Goal: Task Accomplishment & Management: Use online tool/utility

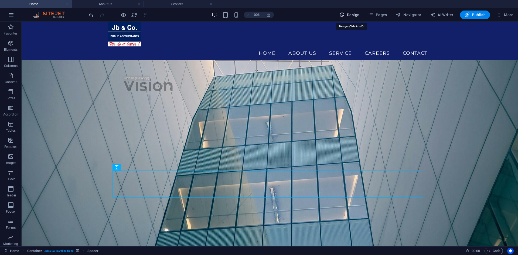
click at [351, 14] on span "Design" at bounding box center [350, 14] width 20 height 5
select select "px"
select select "400"
select select "px"
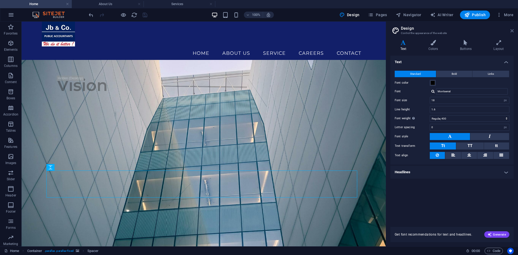
click at [513, 31] on icon at bounding box center [512, 31] width 3 height 4
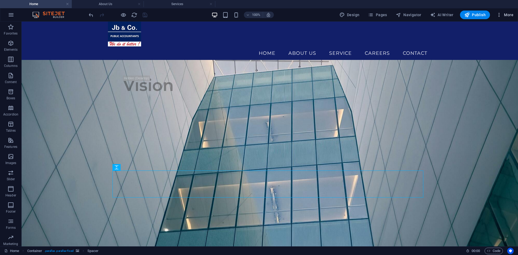
click at [500, 13] on icon "button" at bounding box center [499, 14] width 5 height 5
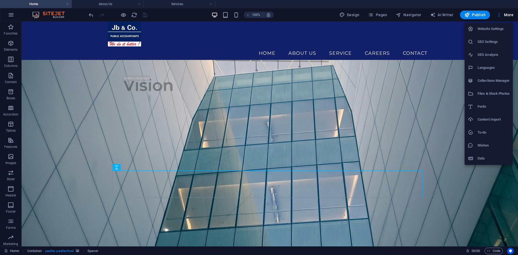
click at [9, 15] on div at bounding box center [259, 127] width 518 height 255
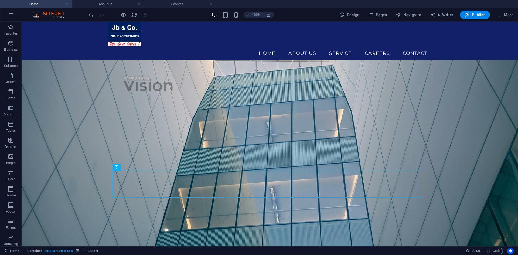
click at [11, 16] on icon "button" at bounding box center [11, 15] width 6 height 6
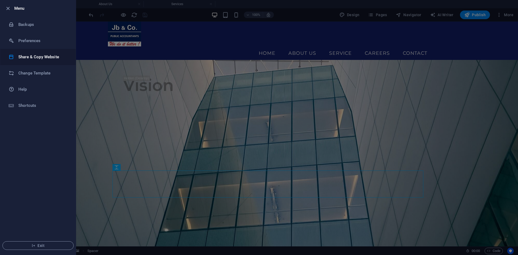
click at [56, 57] on h6 "Share & Copy Website" at bounding box center [43, 57] width 50 height 6
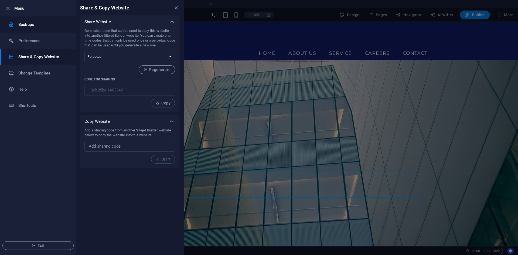
click at [42, 23] on h6 "Backups" at bounding box center [43, 24] width 50 height 6
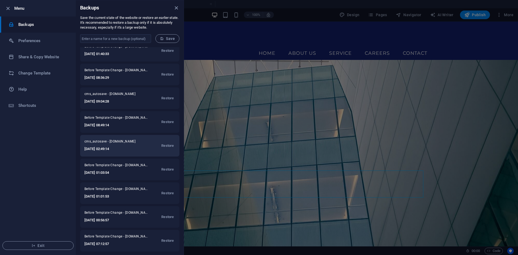
scroll to position [151, 0]
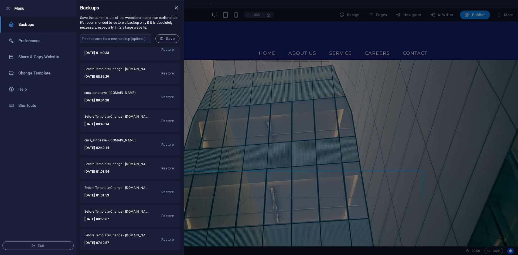
click at [174, 8] on icon "close" at bounding box center [176, 8] width 6 height 6
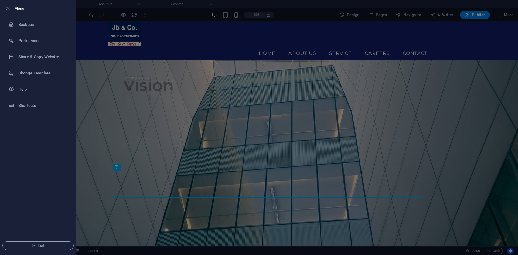
click at [368, 183] on div at bounding box center [259, 127] width 518 height 255
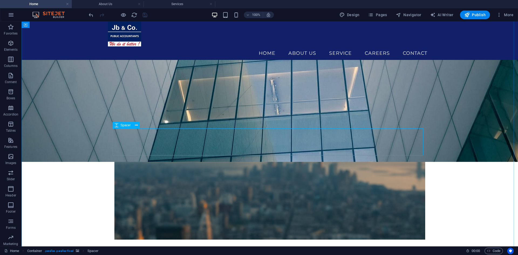
scroll to position [120, 0]
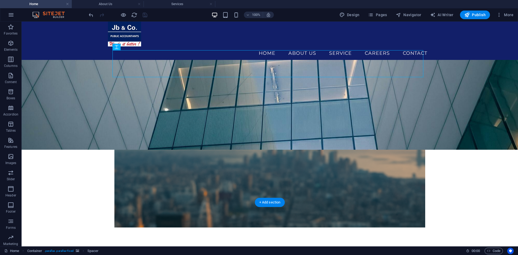
click at [450, 121] on figure at bounding box center [270, 37] width 497 height 225
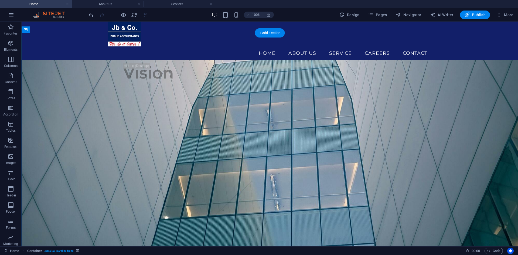
scroll to position [0, 0]
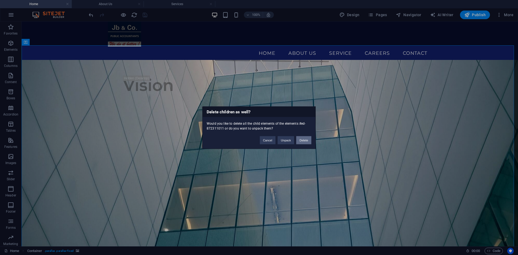
click at [302, 140] on button "Delete" at bounding box center [303, 140] width 15 height 8
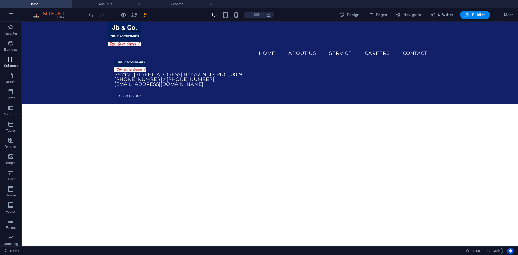
click at [13, 60] on icon "button" at bounding box center [11, 59] width 6 height 6
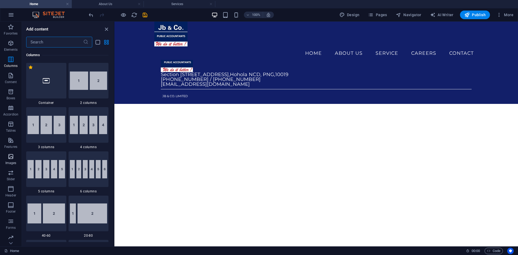
click at [13, 158] on icon "button" at bounding box center [11, 156] width 6 height 6
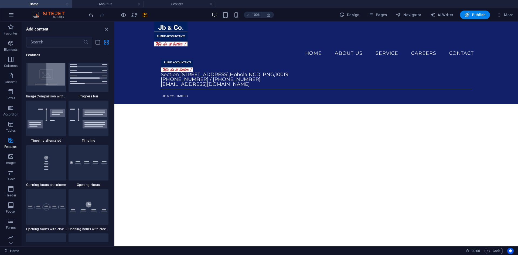
scroll to position [2197, 0]
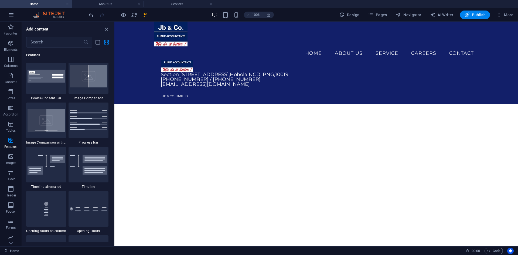
drag, startPoint x: 112, startPoint y: 127, endPoint x: 112, endPoint y: 77, distance: 50.2
click at [112, 77] on div "Favorites 1 Star Headline 1 Star Container Elements 1 Star Headline 1 Star Text…" at bounding box center [68, 145] width 92 height 195
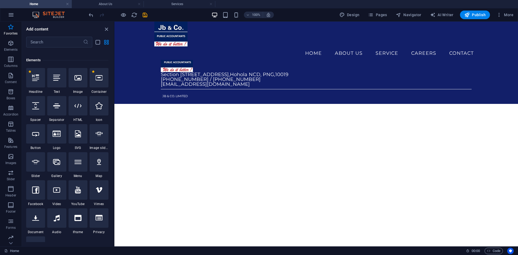
scroll to position [0, 0]
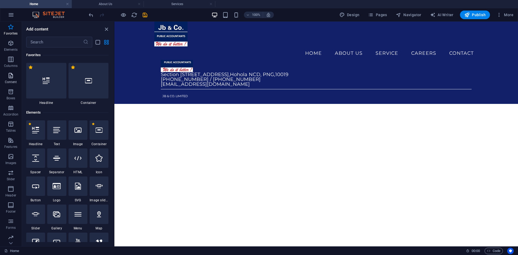
click at [15, 77] on span "Content" at bounding box center [11, 78] width 22 height 13
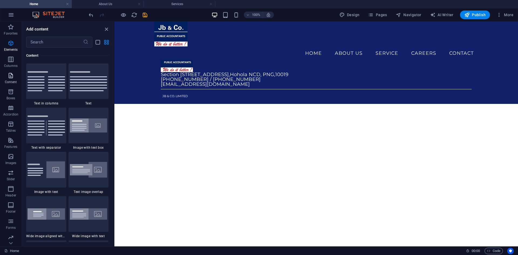
scroll to position [945, 0]
click at [9, 61] on icon "button" at bounding box center [11, 59] width 6 height 6
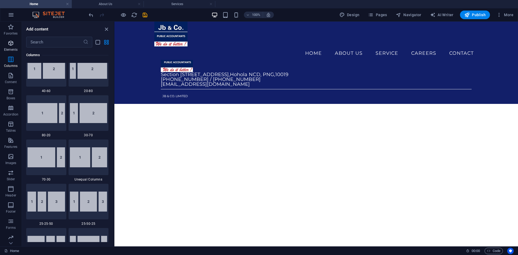
click at [11, 46] on span "Elements" at bounding box center [11, 46] width 22 height 13
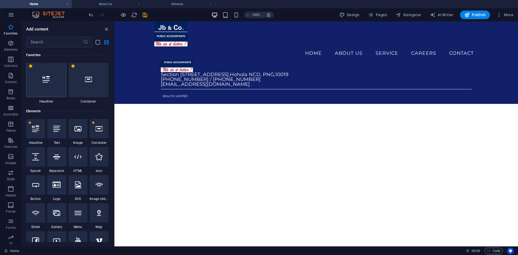
scroll to position [0, 0]
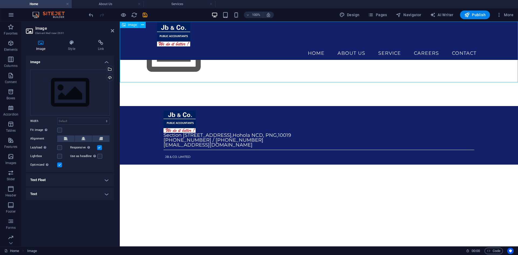
click at [163, 63] on figure at bounding box center [319, 52] width 398 height 61
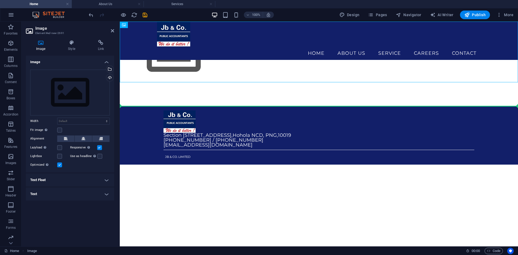
drag, startPoint x: 179, startPoint y: 56, endPoint x: 174, endPoint y: 103, distance: 46.7
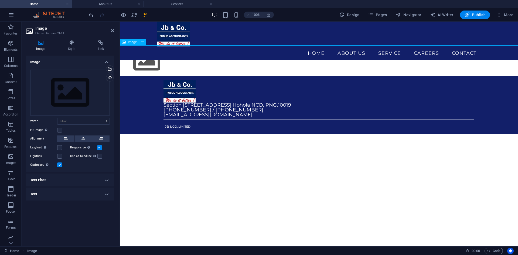
click at [184, 76] on figure at bounding box center [319, 60] width 398 height 31
click at [73, 92] on div "Drag files here, click to choose files or select files from Files or our free s…" at bounding box center [70, 93] width 80 height 46
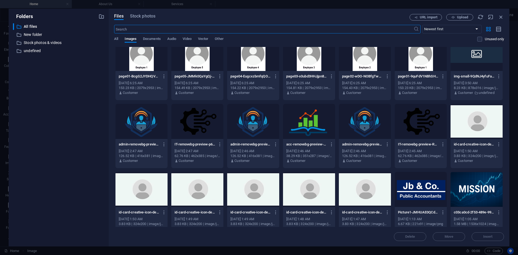
scroll to position [27, 0]
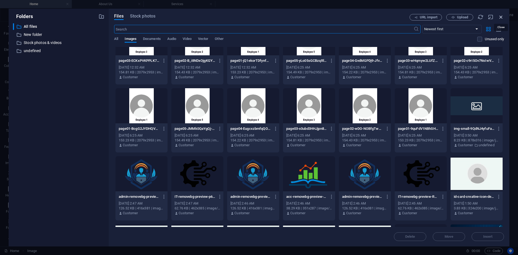
click at [500, 15] on icon "button" at bounding box center [501, 17] width 6 height 6
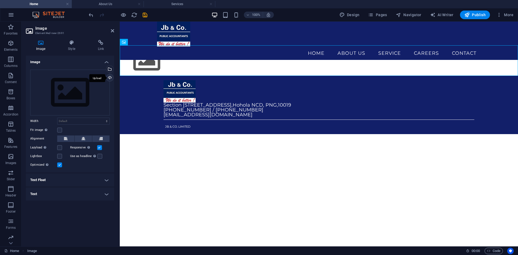
click at [112, 79] on div "Upload" at bounding box center [109, 78] width 8 height 8
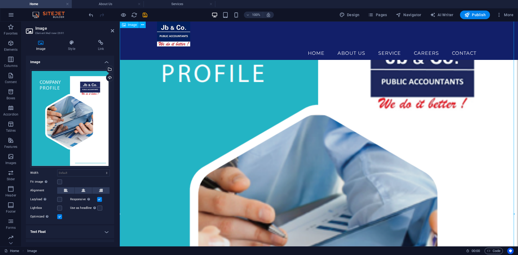
scroll to position [6, 0]
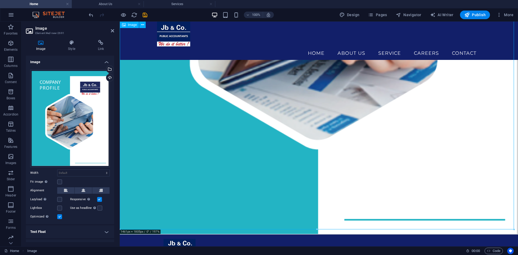
scroll to position [330, 0]
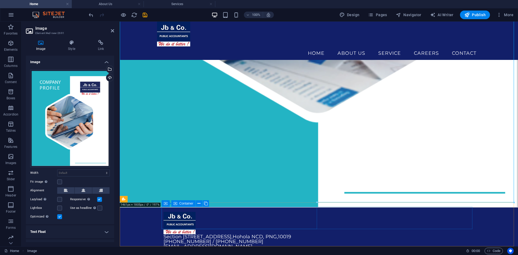
click at [235, 221] on div at bounding box center [241, 223] width 155 height 22
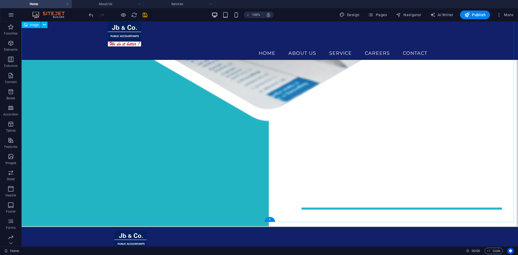
scroll to position [452, 0]
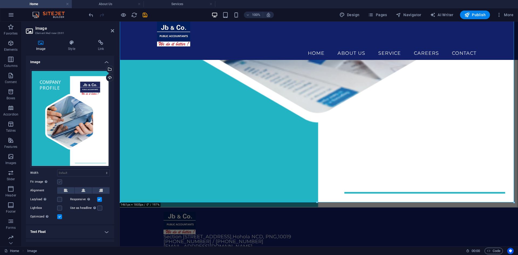
click at [60, 182] on label at bounding box center [59, 182] width 5 height 5
click at [0, 0] on input "Fit image Automatically fit image to a fixed width and height" at bounding box center [0, 0] width 0 height 0
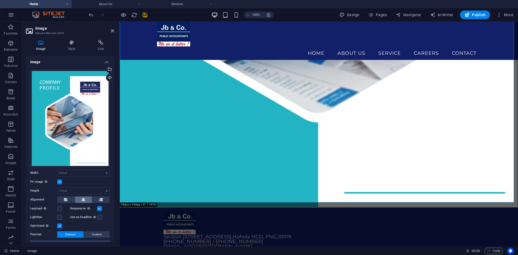
click at [83, 198] on icon at bounding box center [84, 200] width 4 height 6
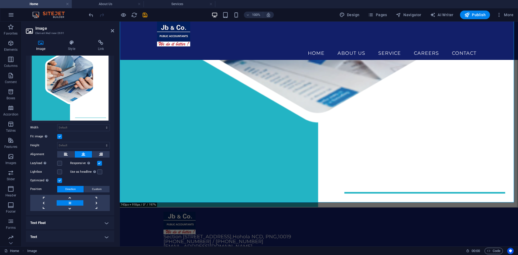
scroll to position [0, 0]
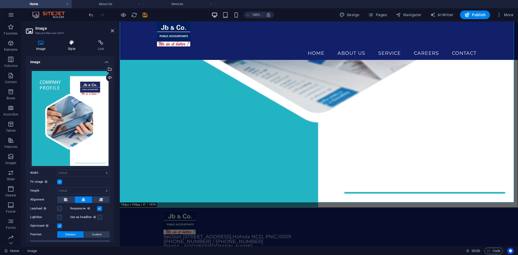
click at [70, 45] on icon at bounding box center [72, 42] width 28 height 5
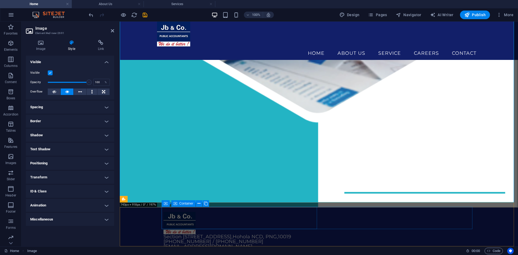
click at [275, 212] on div at bounding box center [241, 223] width 155 height 22
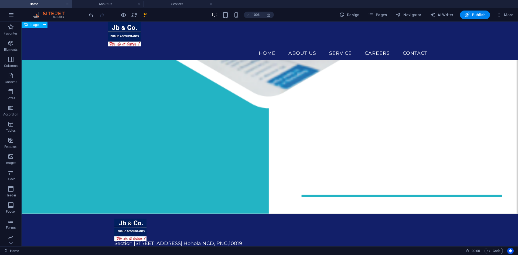
scroll to position [452, 0]
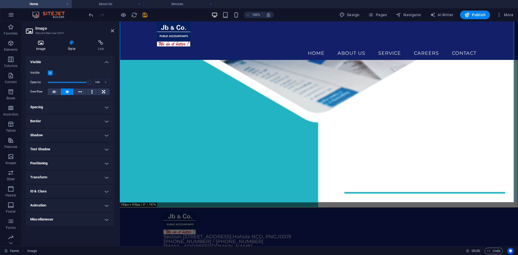
click at [45, 43] on icon at bounding box center [41, 42] width 30 height 5
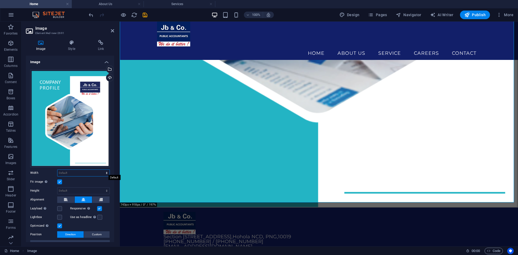
click at [71, 171] on select "Default auto px rem % em vh vw" at bounding box center [83, 173] width 52 height 6
click at [57, 170] on select "Default auto px rem % em vh vw" at bounding box center [83, 173] width 52 height 6
select select "DISABLED_OPTION_VALUE"
click at [63, 188] on select "Default auto px" at bounding box center [83, 191] width 52 height 6
click at [57, 188] on select "Default auto px" at bounding box center [83, 191] width 52 height 6
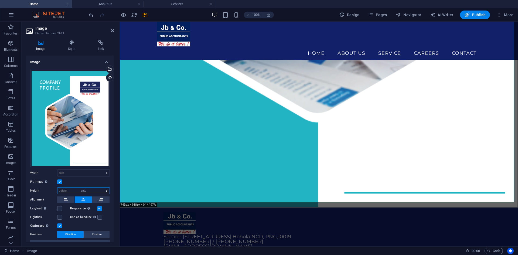
select select "DISABLED_OPTION_VALUE"
click at [59, 180] on label at bounding box center [59, 182] width 5 height 5
click at [0, 0] on input "Fit image Automatically fit image to a fixed width and height" at bounding box center [0, 0] width 0 height 0
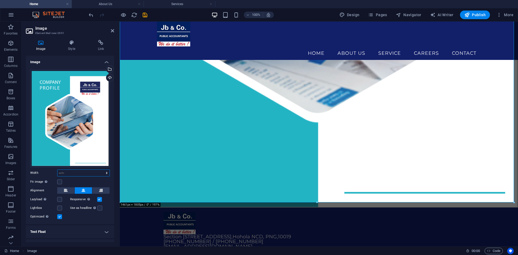
click at [73, 170] on select "Default auto px rem % em vh vw" at bounding box center [83, 173] width 52 height 6
select select "%"
click at [101, 170] on select "Default auto px rem % em vh vw" at bounding box center [83, 173] width 52 height 6
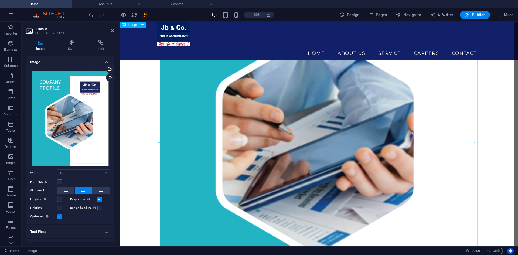
scroll to position [98, 0]
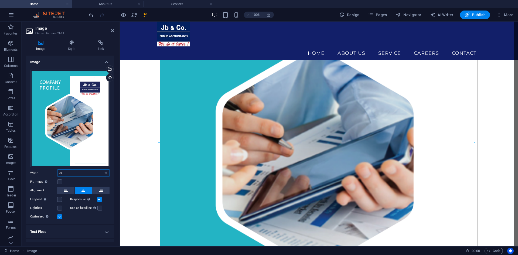
drag, startPoint x: 72, startPoint y: 172, endPoint x: 42, endPoint y: 169, distance: 30.5
click at [42, 170] on div "Width 80 Default auto px rem % em vh vw" at bounding box center [70, 173] width 80 height 7
type input "70"
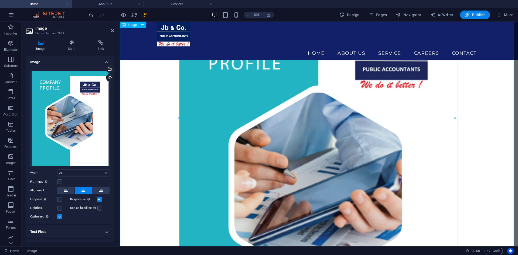
scroll to position [0, 0]
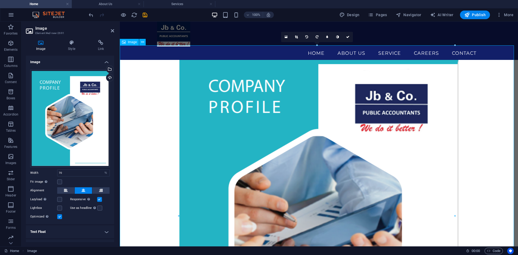
click at [155, 119] on figure at bounding box center [319, 217] width 398 height 345
click at [498, 127] on figure at bounding box center [319, 217] width 398 height 345
click at [496, 128] on figure at bounding box center [319, 217] width 398 height 345
click at [229, 46] on nav "Home About US Service Careers Contact" at bounding box center [319, 52] width 324 height 13
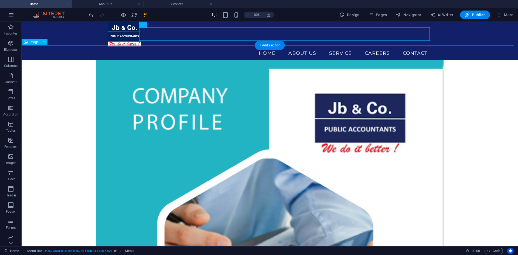
click at [141, 103] on figure at bounding box center [270, 259] width 497 height 429
select select "%"
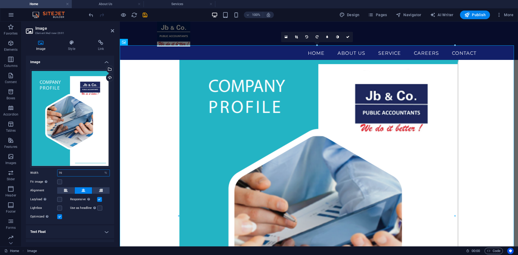
drag, startPoint x: 70, startPoint y: 170, endPoint x: 55, endPoint y: 171, distance: 14.6
click at [55, 171] on div "Width 70 Default auto px rem % em vh vw" at bounding box center [70, 173] width 80 height 7
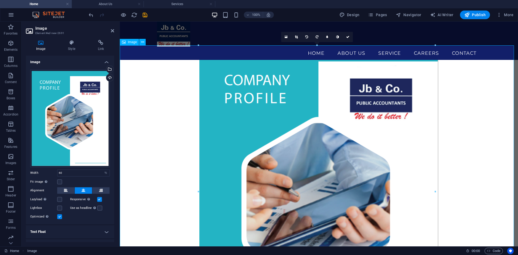
click at [481, 123] on figure at bounding box center [319, 192] width 398 height 295
click at [380, 135] on figure at bounding box center [319, 192] width 398 height 295
click at [296, 39] on link at bounding box center [297, 37] width 10 height 10
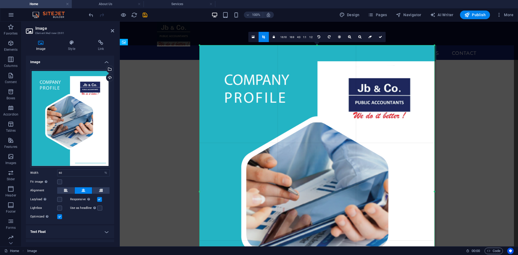
click at [435, 192] on div at bounding box center [435, 191] width 2 height 293
click at [380, 37] on icon at bounding box center [380, 36] width 3 height 3
type input "870"
select select "px"
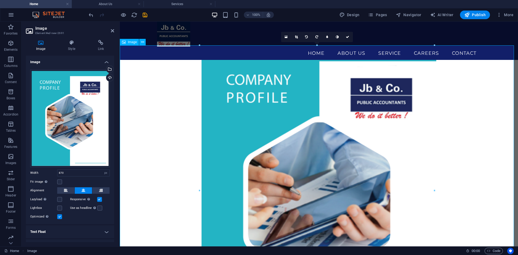
click at [458, 179] on figure at bounding box center [319, 191] width 398 height 292
click at [154, 106] on figure at bounding box center [319, 191] width 398 height 292
click at [113, 31] on icon at bounding box center [112, 31] width 3 height 4
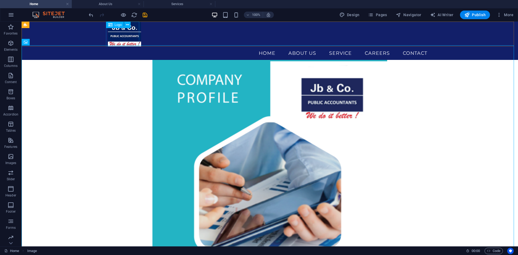
click at [128, 39] on div at bounding box center [270, 34] width 324 height 25
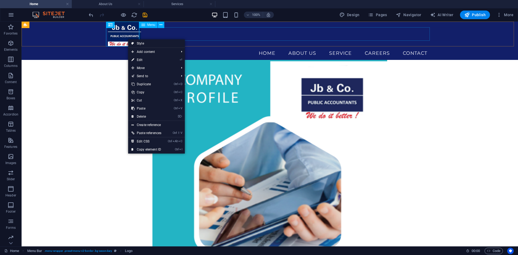
click at [195, 46] on nav "Home About US Service Careers Contact" at bounding box center [270, 52] width 324 height 13
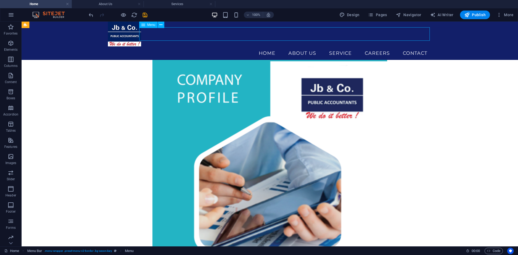
click at [195, 46] on nav "Home About US Service Careers Contact" at bounding box center [270, 52] width 324 height 13
select select
select select "2"
select select
select select "3"
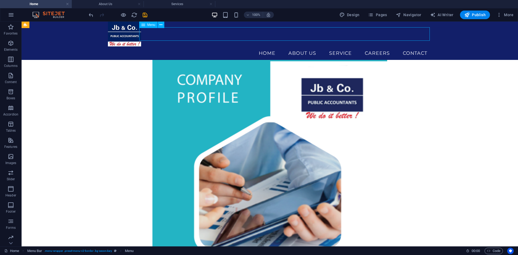
select select
select select "4"
select select
select select "5"
select select
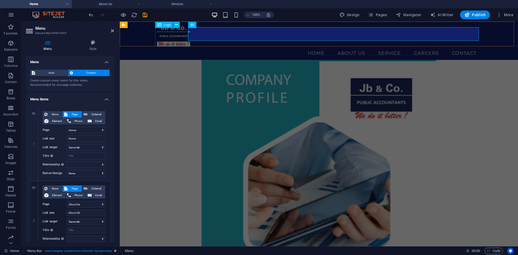
click at [171, 37] on div at bounding box center [319, 34] width 324 height 25
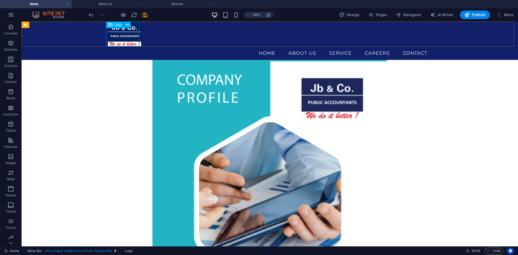
click at [129, 35] on div at bounding box center [270, 34] width 324 height 25
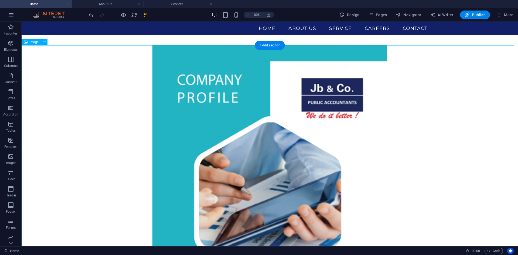
click at [188, 61] on figure at bounding box center [270, 191] width 497 height 292
click at [184, 41] on div at bounding box center [270, 40] width 497 height 10
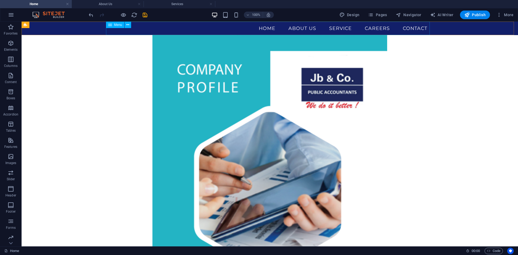
click at [120, 31] on nav "Home About US Service Careers Contact" at bounding box center [270, 28] width 324 height 13
click at [458, 29] on div "Menu Home About US Service Careers Contact" at bounding box center [270, 28] width 497 height 13
click at [198, 31] on nav "Home About US Service Careers Contact" at bounding box center [270, 28] width 324 height 13
select select
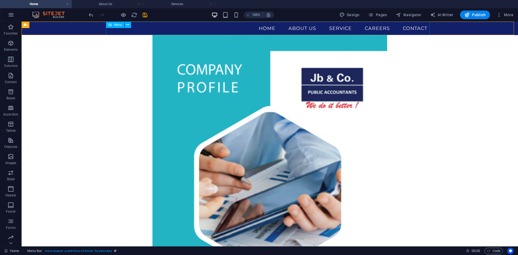
select select "2"
select select
select select "3"
select select
select select "4"
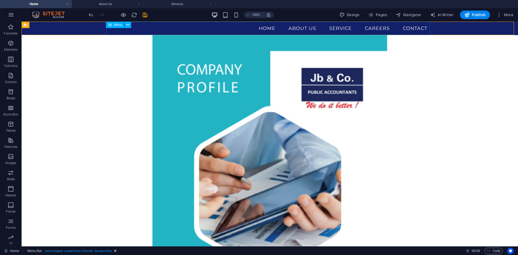
select select
select select "5"
select select
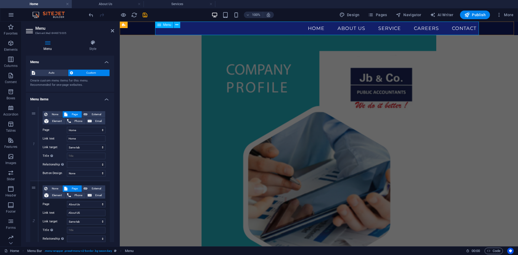
click at [208, 29] on nav "Home About US Service Careers Contact" at bounding box center [319, 28] width 324 height 13
click at [137, 33] on div "Menu Home About US Service Careers Contact" at bounding box center [319, 28] width 398 height 13
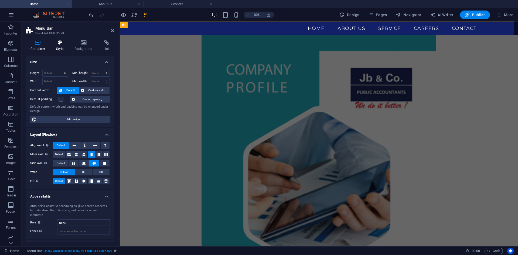
click at [52, 43] on icon at bounding box center [60, 42] width 16 height 5
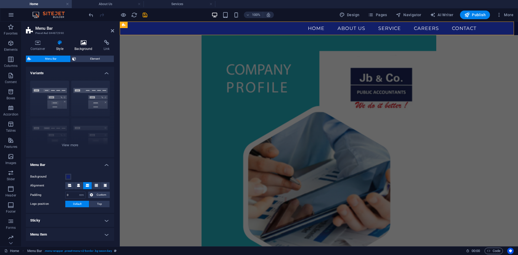
click at [83, 46] on h4 "Background" at bounding box center [84, 45] width 29 height 11
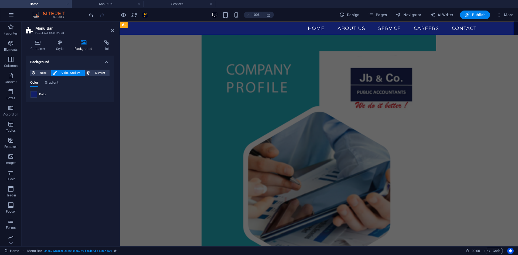
click at [36, 95] on span at bounding box center [34, 95] width 6 height 6
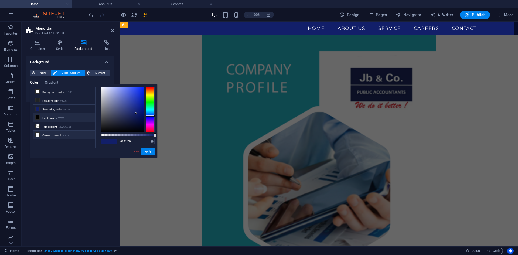
click at [51, 135] on li "Custom color 1 #f8fbff" at bounding box center [64, 135] width 62 height 9
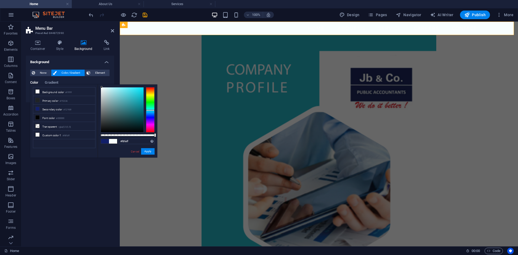
click at [152, 110] on div at bounding box center [150, 109] width 9 height 45
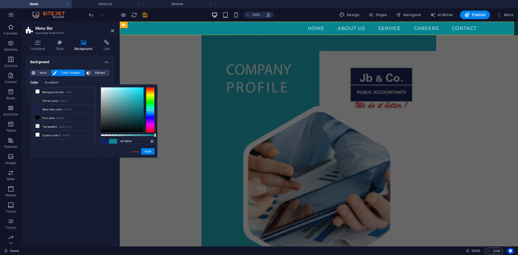
type input "#088894"
click at [141, 106] on div at bounding box center [122, 109] width 43 height 45
drag, startPoint x: 145, startPoint y: 151, endPoint x: 57, endPoint y: 128, distance: 90.5
click at [145, 151] on button "Apply" at bounding box center [147, 151] width 13 height 6
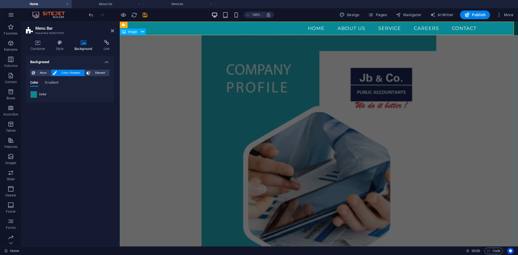
click at [169, 126] on figure at bounding box center [319, 181] width 398 height 292
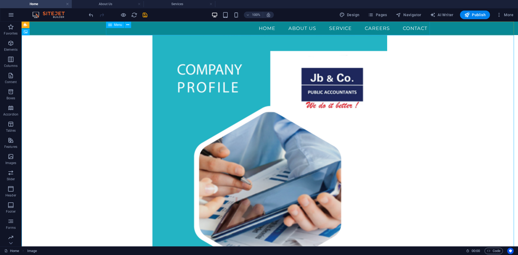
click at [153, 30] on nav "Home About US Service Careers Contact" at bounding box center [270, 28] width 324 height 13
select select
select select "2"
select select
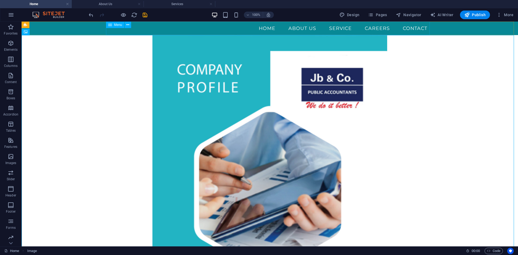
select select "3"
select select
select select "4"
select select
select select "5"
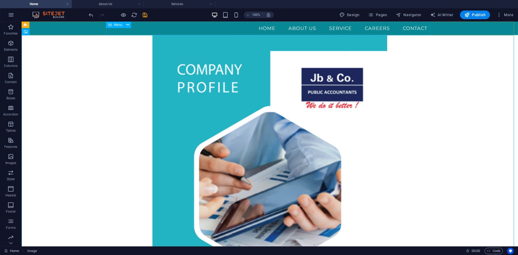
select select
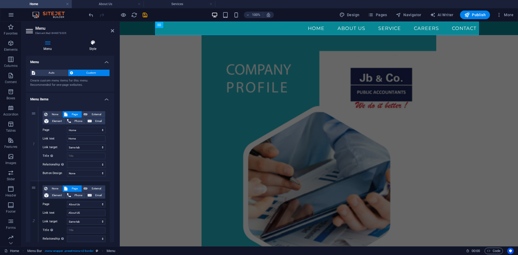
drag, startPoint x: 90, startPoint y: 41, endPoint x: 90, endPoint y: 45, distance: 3.5
click at [90, 41] on icon at bounding box center [93, 42] width 43 height 5
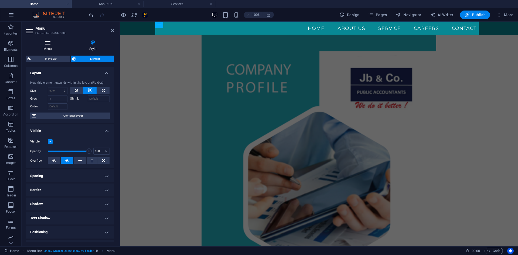
click at [52, 47] on h4 "Menu" at bounding box center [49, 45] width 46 height 11
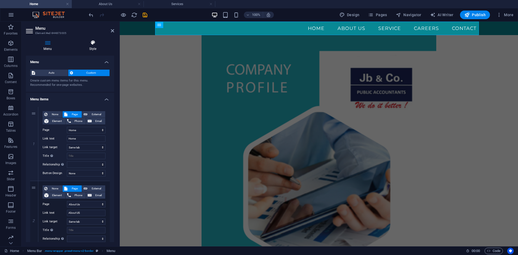
click at [86, 48] on h4 "Style" at bounding box center [93, 45] width 43 height 11
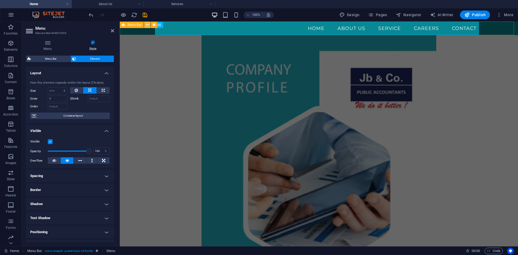
click at [148, 25] on icon at bounding box center [147, 25] width 3 height 6
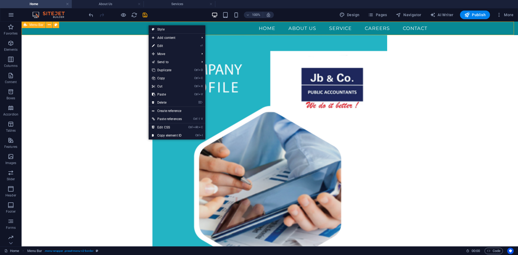
click at [97, 31] on div "Menu Home About US Service Careers Contact" at bounding box center [270, 28] width 497 height 13
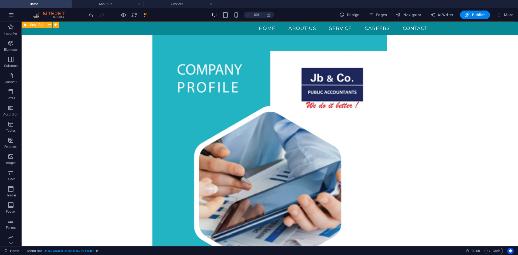
click at [97, 31] on div "Menu Home About US Service Careers Contact" at bounding box center [270, 28] width 497 height 13
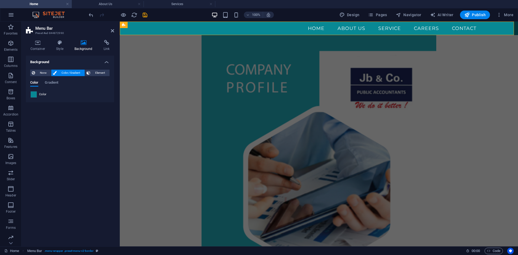
click at [33, 94] on span at bounding box center [34, 95] width 6 height 6
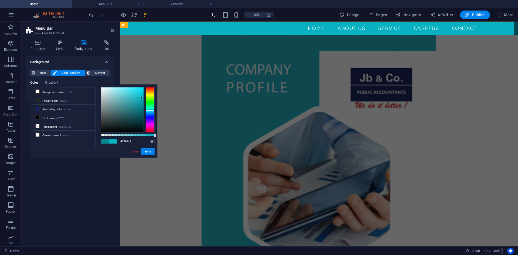
drag, startPoint x: 140, startPoint y: 105, endPoint x: 142, endPoint y: 98, distance: 6.9
click at [142, 98] on div at bounding box center [122, 109] width 43 height 45
click at [155, 154] on div "#07b1c1 Supported formats #0852ed rgb(8, 82, 237) rgba(8, 82, 237, 90%) hsv(221…" at bounding box center [128, 159] width 60 height 151
click at [153, 153] on button "Apply" at bounding box center [147, 151] width 13 height 6
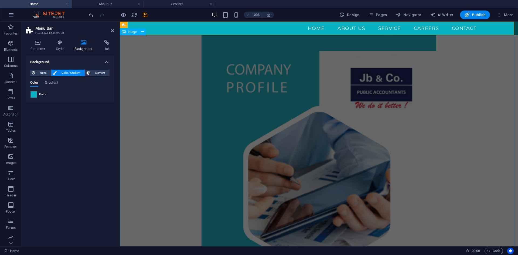
click at [163, 152] on figure at bounding box center [319, 181] width 398 height 292
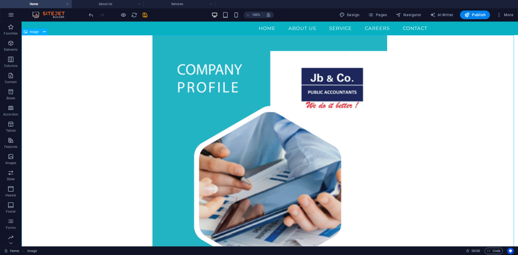
click at [124, 132] on figure at bounding box center [270, 181] width 497 height 292
click at [103, 31] on div "Menu Home About US Service Careers Contact" at bounding box center [270, 28] width 497 height 13
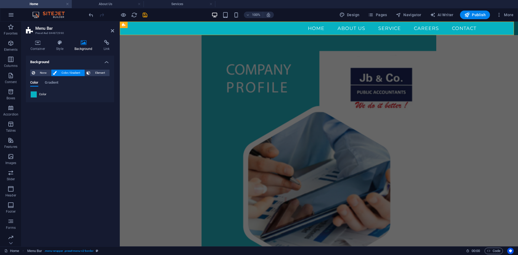
click at [31, 93] on span at bounding box center [34, 95] width 6 height 6
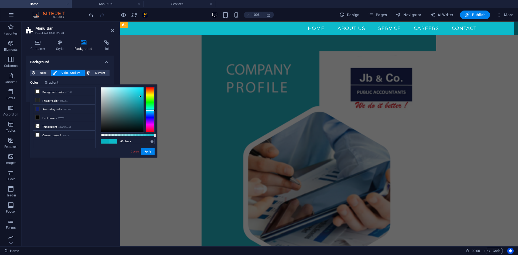
click at [141, 96] on div at bounding box center [141, 96] width 2 height 2
click at [149, 153] on button "Apply" at bounding box center [147, 151] width 13 height 6
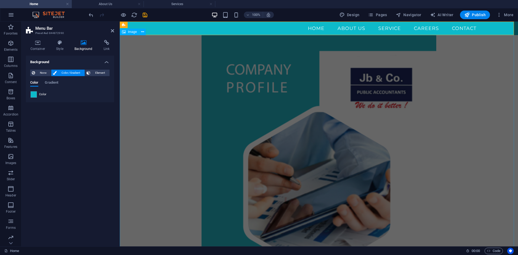
click at [171, 111] on figure at bounding box center [319, 181] width 398 height 292
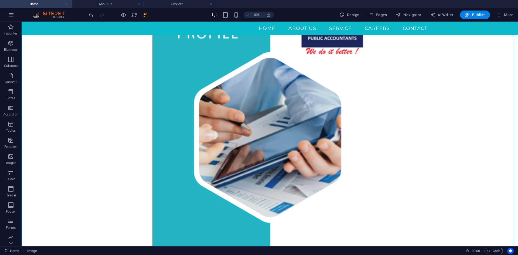
click at [408, 137] on figure at bounding box center [270, 127] width 497 height 292
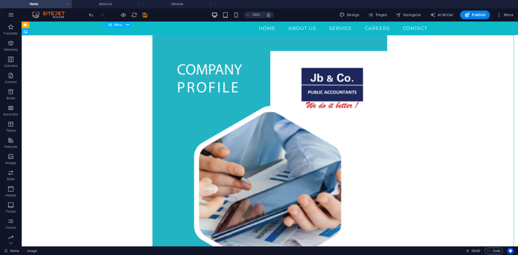
click at [162, 31] on nav "Home About US Service Careers Contact" at bounding box center [270, 28] width 324 height 13
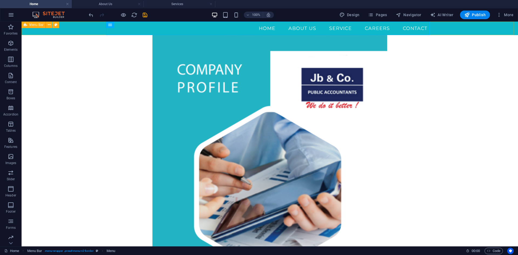
click at [80, 31] on div "Menu Home About US Service Careers Contact" at bounding box center [270, 28] width 497 height 13
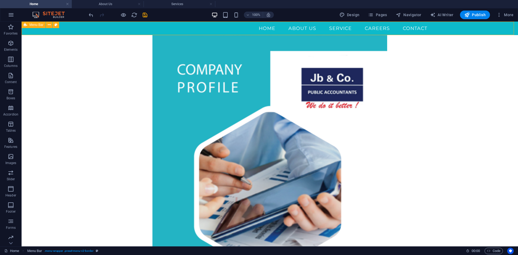
click at [80, 31] on div "Menu Home About US Service Careers Contact" at bounding box center [270, 28] width 497 height 13
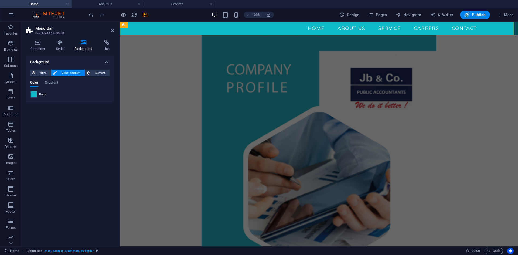
click at [31, 93] on span at bounding box center [34, 95] width 6 height 6
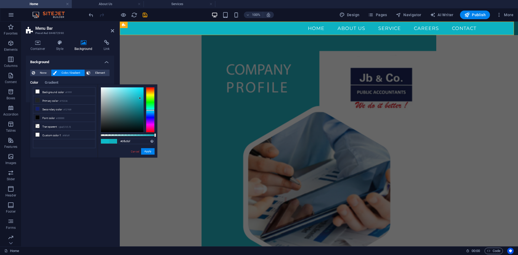
click at [140, 98] on div at bounding box center [140, 98] width 2 height 2
click at [148, 150] on button "Apply" at bounding box center [147, 151] width 13 height 6
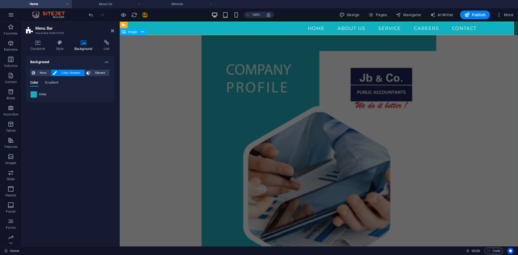
click at [170, 89] on figure at bounding box center [319, 181] width 398 height 292
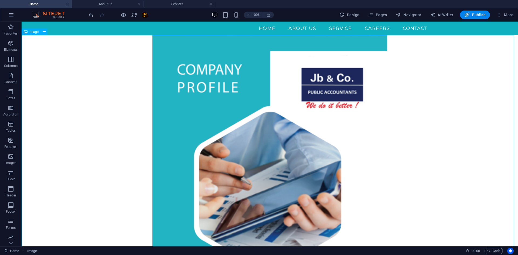
click at [411, 109] on figure at bounding box center [270, 181] width 497 height 292
click at [157, 29] on nav "Home About US Service Careers Contact" at bounding box center [270, 28] width 324 height 13
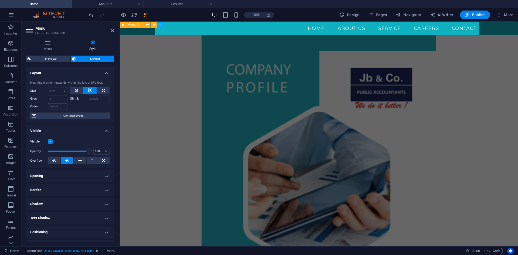
click at [145, 32] on div "Menu Home About US Service Careers Contact" at bounding box center [319, 28] width 398 height 13
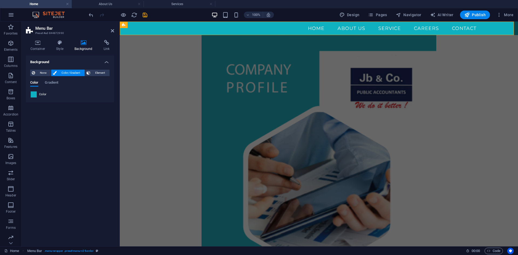
click at [32, 93] on span at bounding box center [34, 95] width 6 height 6
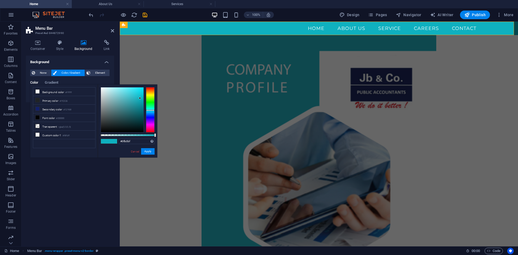
type input "#11b4c4"
click at [140, 97] on div at bounding box center [139, 97] width 2 height 2
click at [148, 149] on button "Apply" at bounding box center [147, 151] width 13 height 6
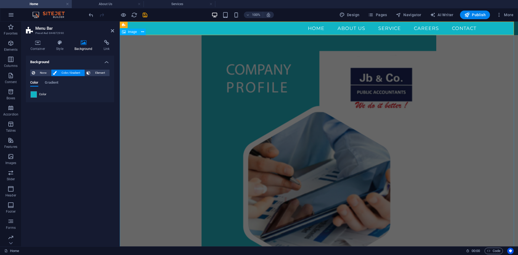
click at [165, 91] on figure at bounding box center [319, 181] width 398 height 292
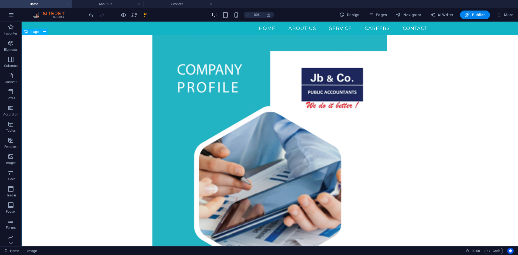
click at [413, 102] on figure at bounding box center [270, 181] width 497 height 292
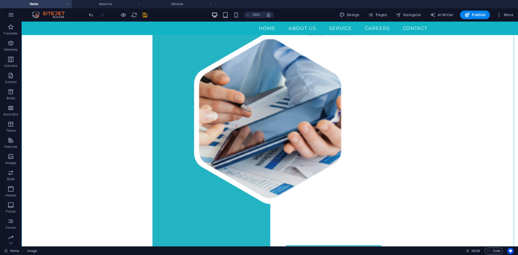
scroll to position [125, 0]
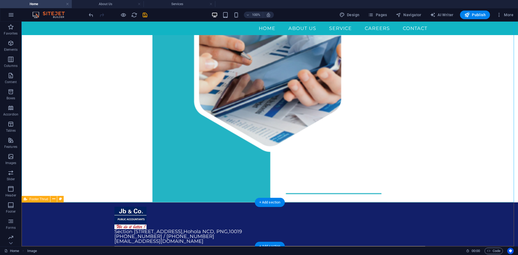
click at [62, 222] on div "Section 515, Lots 8 & 9,Waigani Drive , Hohola NCD, PNG , 10019 (675) 325 3000 …" at bounding box center [270, 231] width 497 height 59
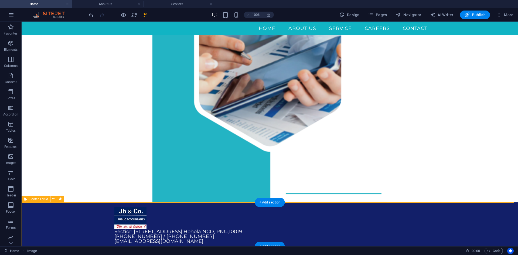
click at [62, 222] on div "Section 515, Lots 8 & 9,Waigani Drive , Hohola NCD, PNG , 10019 (675) 325 3000 …" at bounding box center [270, 231] width 497 height 59
select select "footer"
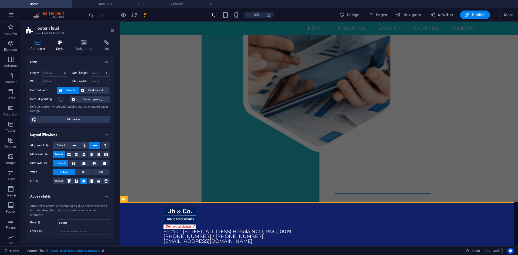
click at [64, 43] on icon at bounding box center [60, 42] width 16 height 5
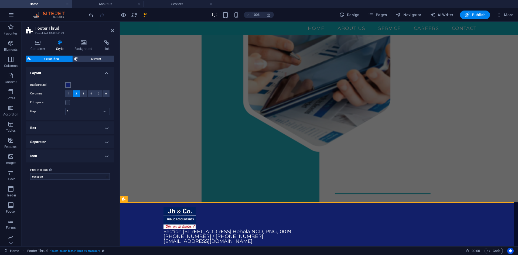
click at [68, 86] on span at bounding box center [68, 85] width 4 height 4
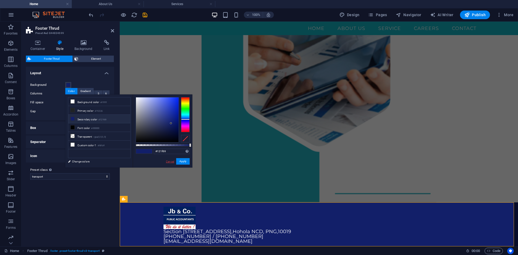
click at [169, 162] on link "Cancel" at bounding box center [169, 162] width 9 height 4
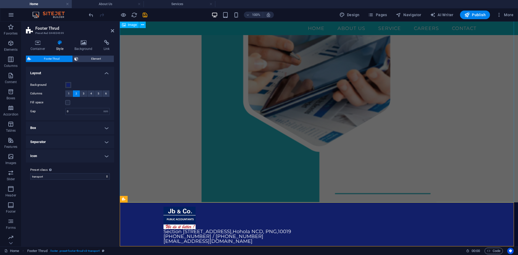
click at [157, 74] on figure at bounding box center [319, 56] width 398 height 292
select select "px"
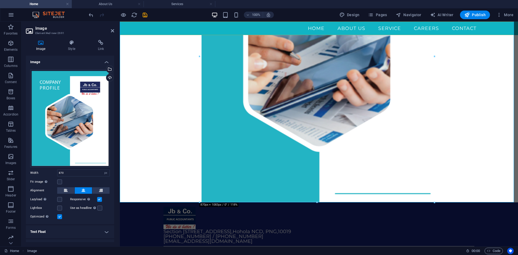
click at [149, 31] on div "Menu Home About US Service Careers Contact" at bounding box center [319, 28] width 398 height 13
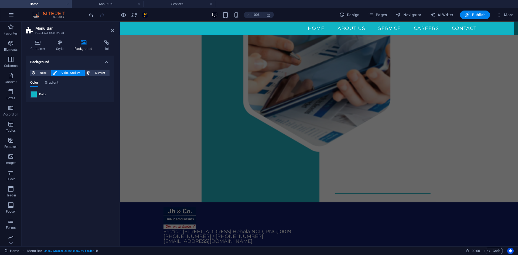
click at [34, 94] on span at bounding box center [34, 95] width 6 height 6
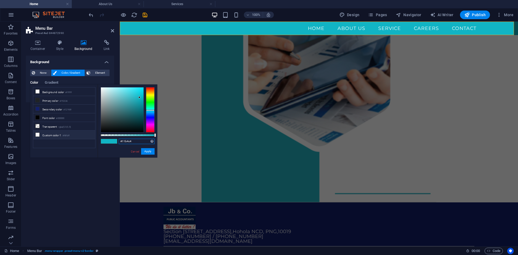
drag, startPoint x: 142, startPoint y: 140, endPoint x: 92, endPoint y: 137, distance: 49.8
click at [92, 137] on div "less Background color #ffffff Primary color #1f2326 Secondary color #121f69 Fon…" at bounding box center [93, 120] width 127 height 73
click at [151, 153] on button "Apply" at bounding box center [147, 151] width 13 height 6
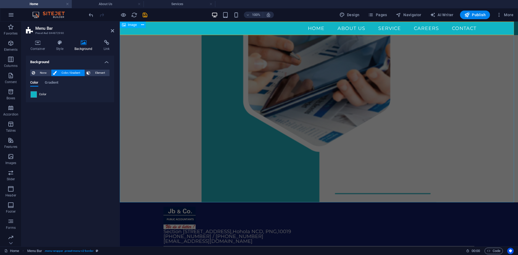
click at [153, 156] on figure at bounding box center [319, 56] width 398 height 292
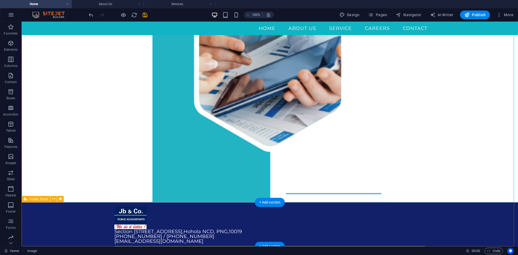
click at [79, 221] on div "Section 515, Lots 8 & 9,Waigani Drive , Hohola NCD, PNG , 10019 (675) 325 3000 …" at bounding box center [270, 231] width 497 height 59
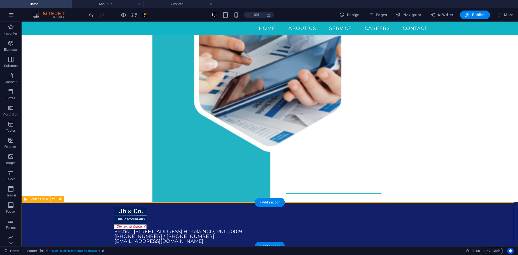
click at [79, 221] on div "Section 515, Lots 8 & 9,Waigani Drive , Hohola NCD, PNG , 10019 (675) 325 3000 …" at bounding box center [270, 231] width 497 height 59
select select "rem"
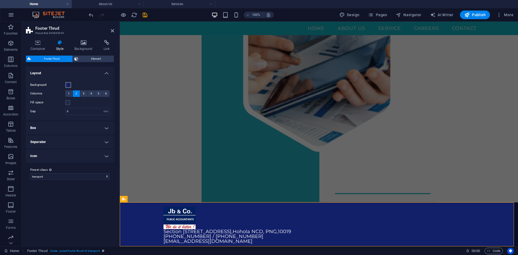
click at [70, 86] on span at bounding box center [68, 85] width 4 height 4
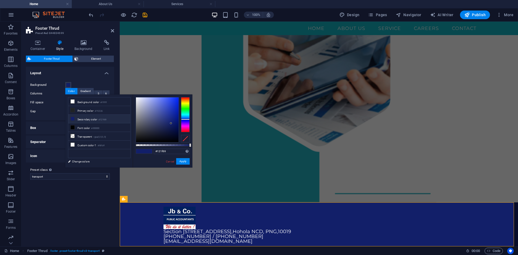
click at [101, 120] on small "#121f69" at bounding box center [103, 120] width 8 height 4
drag, startPoint x: 174, startPoint y: 152, endPoint x: 133, endPoint y: 151, distance: 40.5
click at [133, 151] on div "#121f69 Supported formats #0852ed rgb(8, 82, 237) rgba(8, 82, 237, 90%) hsv(221…" at bounding box center [163, 169] width 60 height 151
paste input "1b4c4"
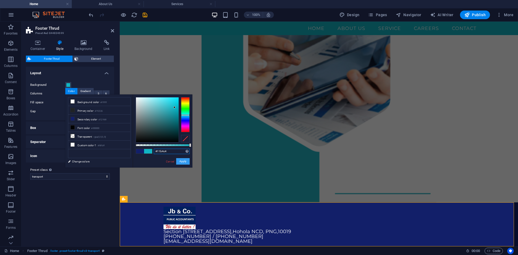
type input "#11b4c4"
click at [187, 163] on button "Apply" at bounding box center [182, 161] width 13 height 6
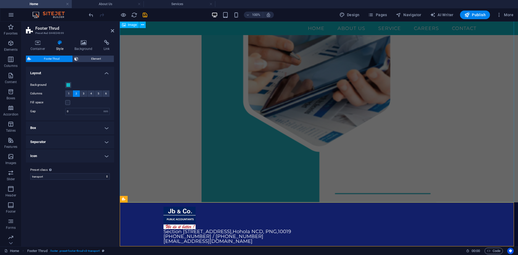
click at [145, 186] on figure at bounding box center [319, 56] width 398 height 292
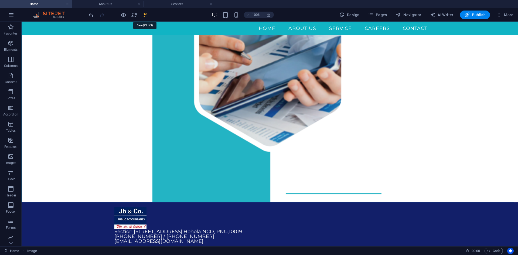
click at [142, 15] on icon "save" at bounding box center [145, 15] width 6 height 6
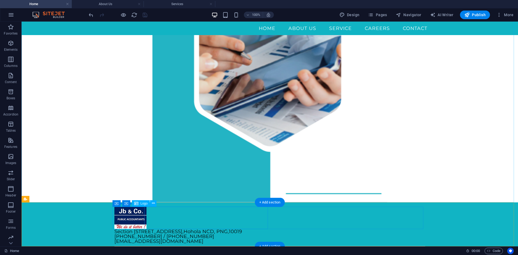
click at [132, 220] on div at bounding box center [191, 218] width 155 height 22
click at [131, 219] on div at bounding box center [191, 218] width 155 height 22
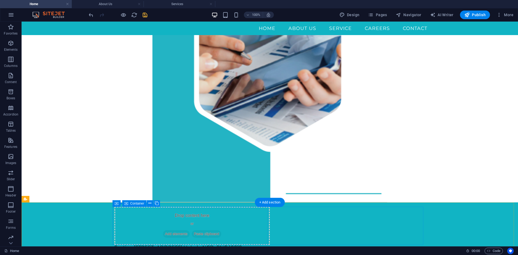
click at [142, 221] on div "Drop content here or Add elements Paste clipboard" at bounding box center [191, 226] width 155 height 38
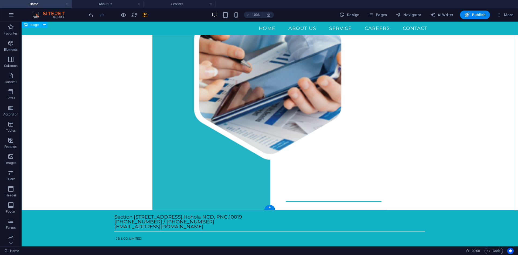
click at [106, 150] on figure at bounding box center [270, 64] width 497 height 292
click at [164, 223] on div "Section 515, Lots 8 & 9,Waigani Drive , Hohola NCD, PNG , 10019 (675) 325 3000 …" at bounding box center [269, 222] width 311 height 15
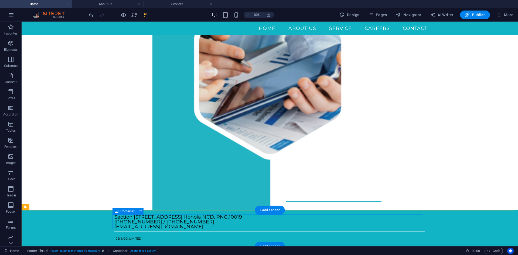
click at [144, 222] on div "Section 515, Lots 8 & 9,Waigani Drive , Hohola NCD, PNG , 10019 (675) 325 3000 …" at bounding box center [269, 222] width 311 height 15
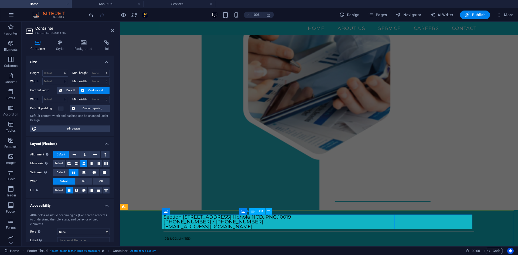
click at [253, 223] on span "[PHONE_NUMBER] / [PHONE_NUMBER]" at bounding box center [214, 222] width 100 height 6
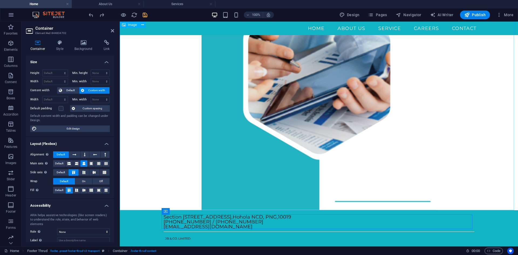
click at [148, 135] on figure at bounding box center [319, 64] width 398 height 292
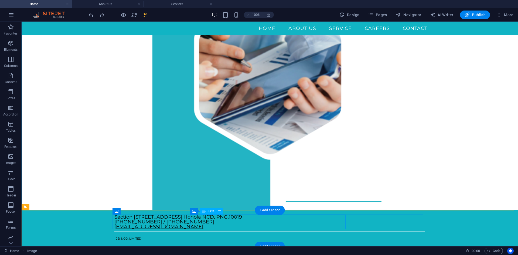
click at [204, 225] on link "[EMAIL_ADDRESS][DOMAIN_NAME]" at bounding box center [158, 227] width 89 height 6
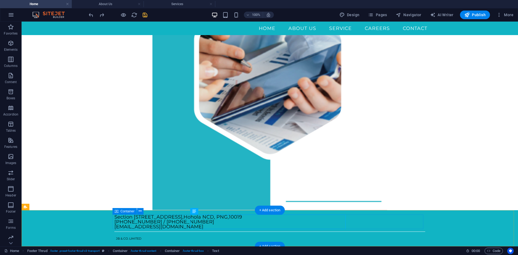
click at [355, 225] on div "Section 515, Lots 8 & 9,Waigani Drive , Hohola NCD, PNG , 10019 (675) 325 3000 …" at bounding box center [269, 222] width 311 height 15
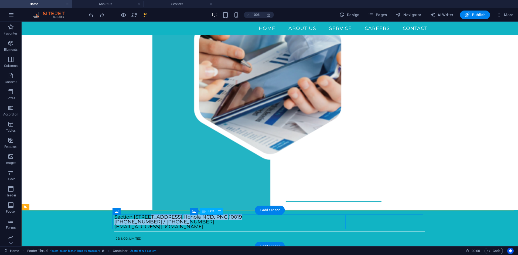
drag, startPoint x: 233, startPoint y: 219, endPoint x: 247, endPoint y: 219, distance: 14.3
click at [247, 219] on div "Section 515, Lots 8 & 9,Waigani Drive , Hohola NCD, PNG , 10019 (675) 325 3000 …" at bounding box center [191, 222] width 155 height 15
click at [268, 225] on div "Section 515, Lots 8 & 9,Waigani Drive , Hohola NCD, PNG , 10019 (675) 325 3000 …" at bounding box center [191, 222] width 155 height 15
click at [154, 219] on div "Section 515, Lots 8 & 9,Waigani Drive , Hohola NCD, PNG , 10019 (675) 325 3000 …" at bounding box center [269, 222] width 311 height 15
click at [357, 219] on div "Section 515, Lots 8 & 9,Waigani Drive , Hohola NCD, PNG , 10019 (675) 325 3000 …" at bounding box center [269, 222] width 311 height 15
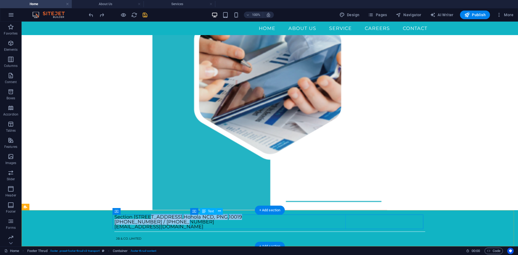
click at [214, 220] on span "[PHONE_NUMBER] / [PHONE_NUMBER]" at bounding box center [164, 222] width 100 height 6
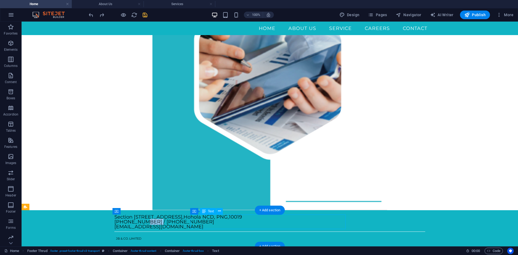
click at [214, 220] on span "[PHONE_NUMBER] / [PHONE_NUMBER]" at bounding box center [164, 222] width 100 height 6
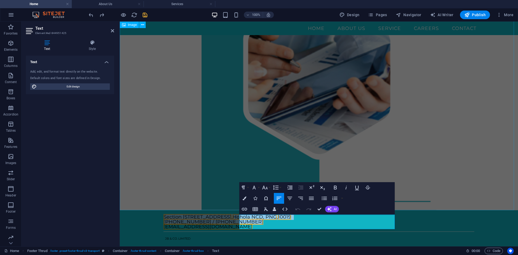
drag, startPoint x: 299, startPoint y: 225, endPoint x: 220, endPoint y: 202, distance: 82.6
click at [220, 202] on div "Menu Home About US Service Careers Contact Section 515, Lots 8 & 9,Waigani Driv…" at bounding box center [319, 75] width 398 height 342
click at [301, 199] on icon "button" at bounding box center [300, 198] width 6 height 6
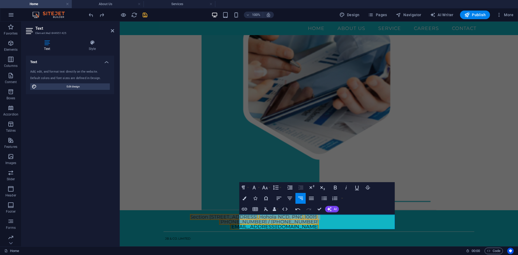
click at [84, 159] on div "Text Add, edit, and format text directly on the website. Default colors and fon…" at bounding box center [70, 149] width 88 height 187
click at [162, 175] on figure at bounding box center [319, 64] width 398 height 292
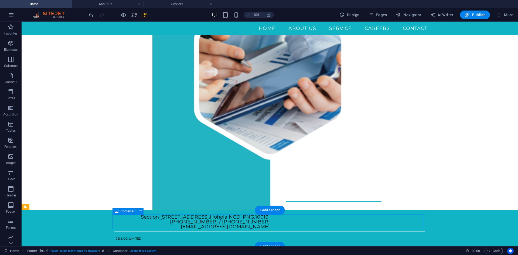
drag, startPoint x: 372, startPoint y: 219, endPoint x: 408, endPoint y: 223, distance: 36.3
click at [408, 223] on div "Section 515, Lots 8 & 9,Waigani Drive , Hohola NCD, PNG , 10019 (675) 325 3000 …" at bounding box center [269, 222] width 311 height 15
click at [403, 223] on div "Section 515, Lots 8 & 9,Waigani Drive , Hohola NCD, PNG , 10019 (675) 325 3000 …" at bounding box center [269, 222] width 311 height 15
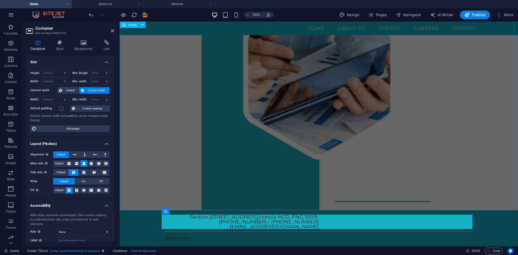
click at [163, 177] on figure at bounding box center [319, 64] width 398 height 292
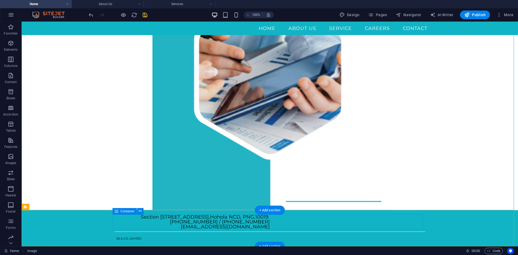
click at [363, 227] on div "Section 515, Lots 8 & 9,Waigani Drive , Hohola NCD, PNG , 10019 (675) 325 3000 …" at bounding box center [269, 222] width 311 height 15
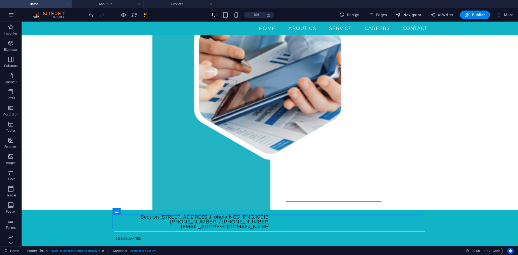
click at [416, 13] on span "Navigator" at bounding box center [409, 14] width 26 height 5
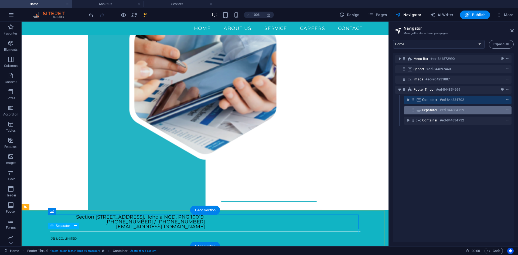
click at [427, 112] on span "Separator" at bounding box center [429, 110] width 15 height 4
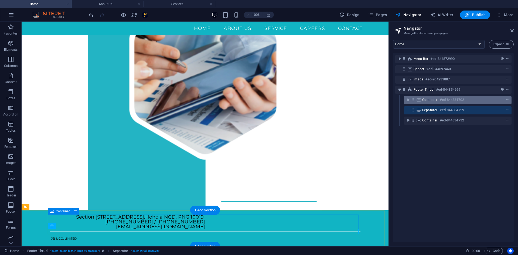
click at [431, 101] on span "Container" at bounding box center [429, 100] width 15 height 4
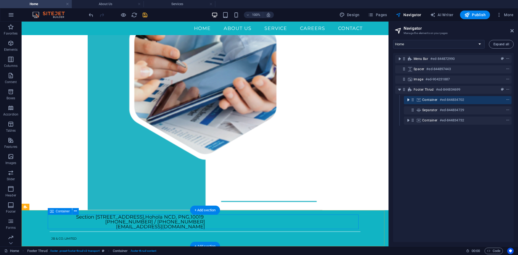
click at [408, 101] on icon "toggle-expand" at bounding box center [408, 99] width 5 height 5
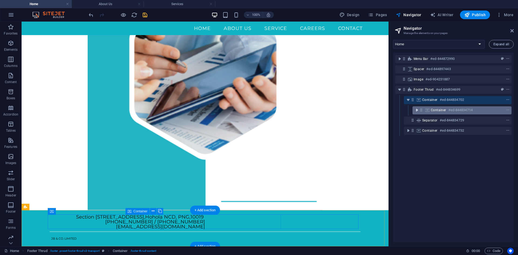
click at [417, 111] on icon "toggle-expand" at bounding box center [416, 109] width 5 height 5
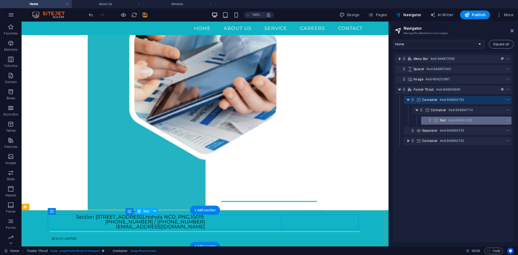
click at [446, 120] on span "Text" at bounding box center [443, 120] width 6 height 4
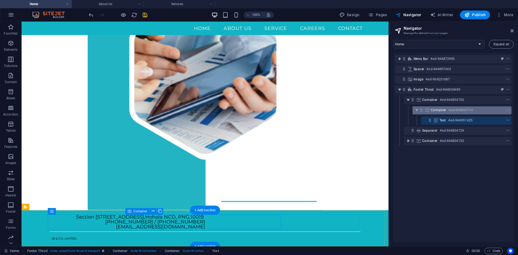
click at [445, 111] on span "Container" at bounding box center [438, 110] width 15 height 4
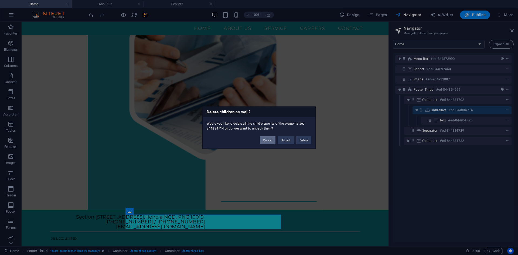
click at [268, 139] on button "Cancel" at bounding box center [268, 140] width 16 height 8
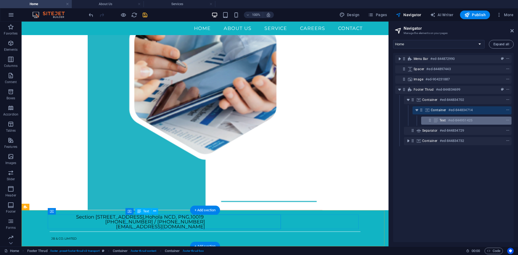
drag, startPoint x: 442, startPoint y: 120, endPoint x: 428, endPoint y: 122, distance: 13.7
click at [428, 122] on div "Text #ed-844951425" at bounding box center [466, 121] width 90 height 8
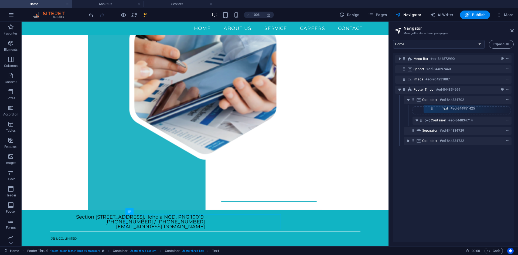
drag, startPoint x: 431, startPoint y: 122, endPoint x: 434, endPoint y: 108, distance: 14.5
click at [434, 108] on div "Menu Bar #ed-844872990 Spacer #ed-844897443 Image #ed-904231887 Footer Thrud #e…" at bounding box center [453, 147] width 121 height 189
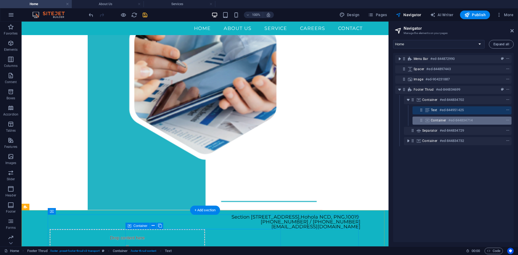
click at [443, 119] on span "Container" at bounding box center [438, 120] width 15 height 4
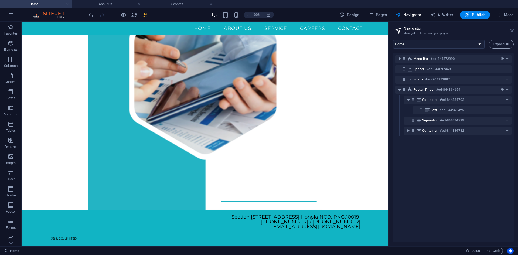
click at [512, 30] on icon at bounding box center [512, 31] width 3 height 4
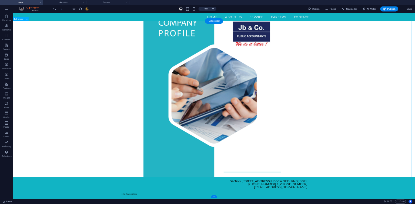
scroll to position [0, 0]
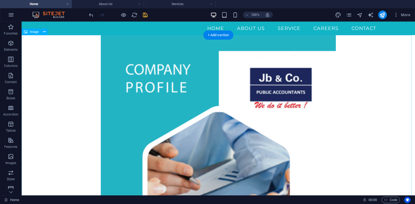
click at [364, 107] on figure at bounding box center [218, 181] width 393 height 292
click at [351, 35] on figure at bounding box center [218, 181] width 393 height 292
select select "px"
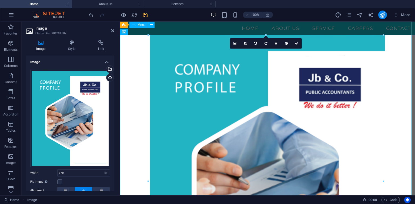
click at [209, 29] on nav "Home About US Service Careers Contact" at bounding box center [267, 28] width 295 height 13
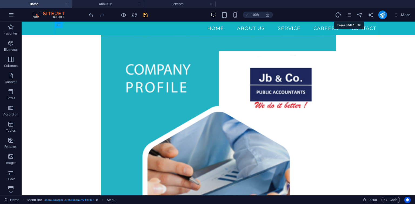
click at [351, 14] on icon "pages" at bounding box center [349, 15] width 6 height 6
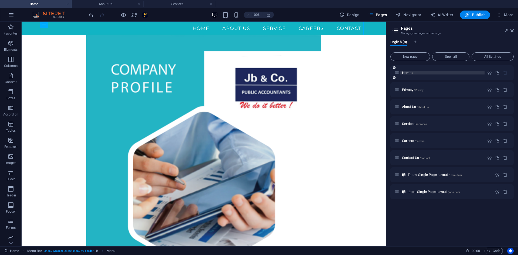
click at [440, 73] on p "Home /" at bounding box center [442, 73] width 81 height 4
click at [416, 16] on span "Navigator" at bounding box center [409, 14] width 26 height 5
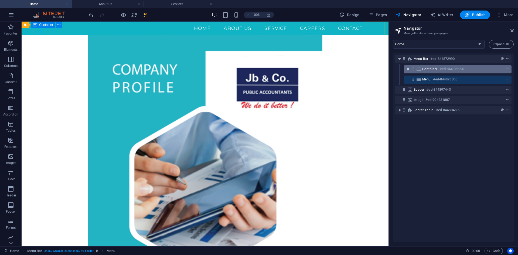
click at [409, 68] on icon "toggle-expand" at bounding box center [408, 68] width 5 height 5
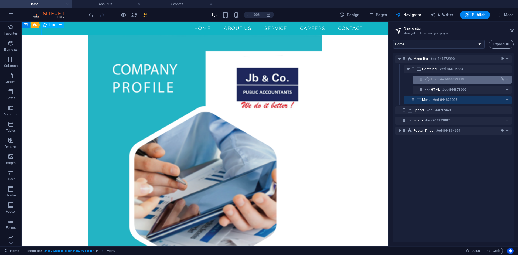
click at [436, 81] on span "Icon" at bounding box center [434, 79] width 7 height 4
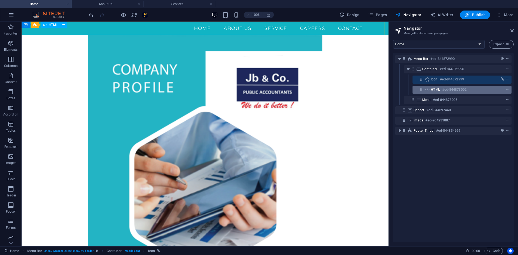
click at [440, 90] on span "HTML" at bounding box center [435, 89] width 9 height 4
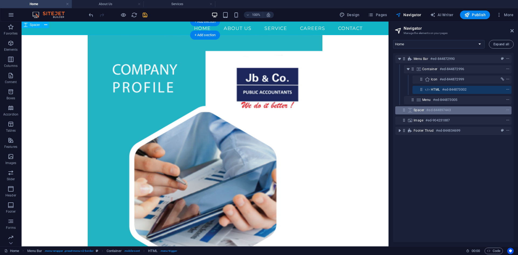
click at [431, 111] on h6 "#ed-844897443" at bounding box center [439, 110] width 24 height 6
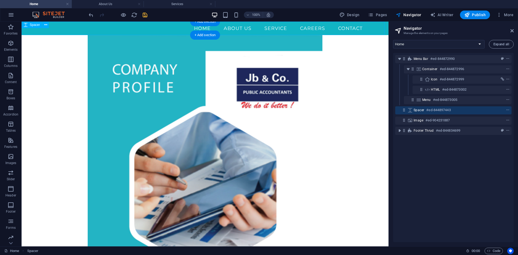
click at [431, 111] on h6 "#ed-844897443" at bounding box center [439, 110] width 24 height 6
select select "px"
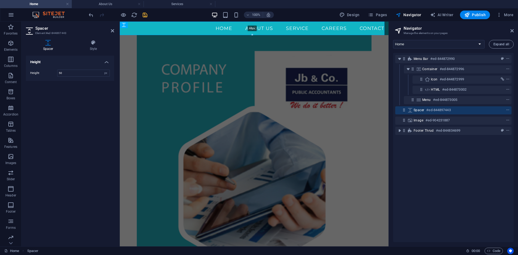
click at [252, 34] on div "48px" at bounding box center [252, 28] width 265 height 13
type input "48"
click at [128, 60] on figure at bounding box center [254, 181] width 269 height 292
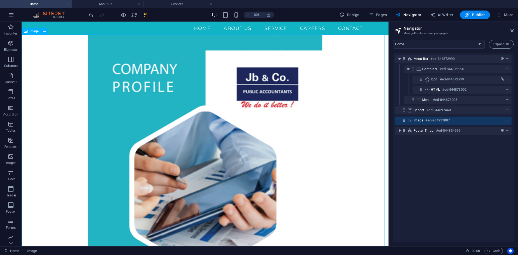
click at [359, 111] on figure at bounding box center [205, 181] width 367 height 292
click at [104, 7] on li "About Us" at bounding box center [108, 4] width 72 height 8
select select "16213937-en"
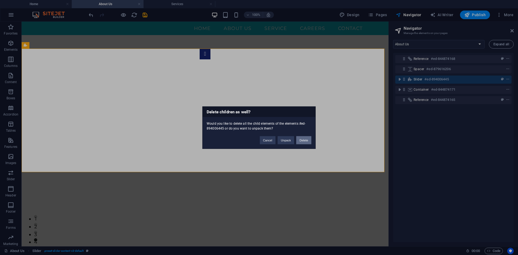
drag, startPoint x: 301, startPoint y: 140, endPoint x: 278, endPoint y: 118, distance: 31.5
click at [301, 140] on button "Delete" at bounding box center [303, 140] width 15 height 8
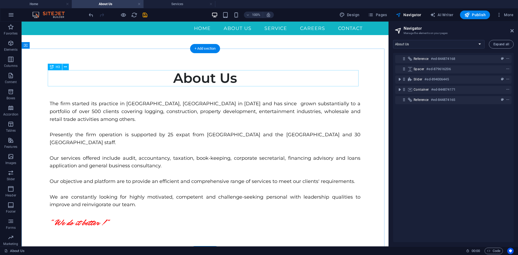
click at [224, 80] on div "About Us" at bounding box center [205, 78] width 311 height 16
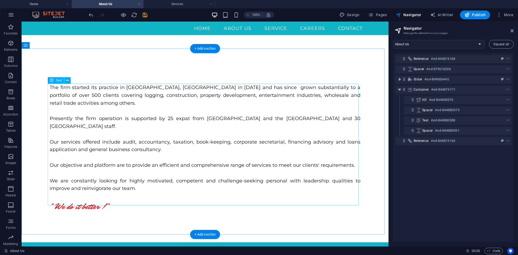
click at [203, 90] on div "The firm started its practice in Port Moresby, Papua New Guinea in 1989 and has…" at bounding box center [205, 149] width 311 height 130
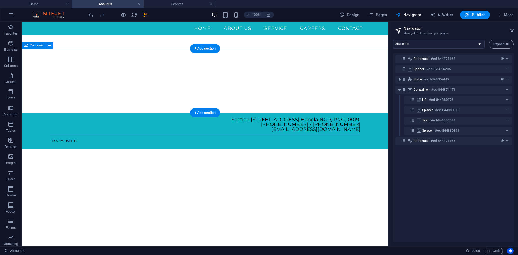
click at [196, 65] on div at bounding box center [205, 81] width 367 height 64
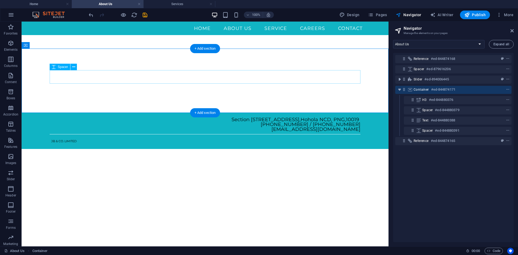
click at [188, 82] on div at bounding box center [205, 76] width 311 height 13
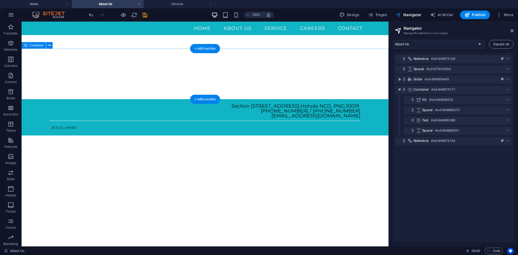
click at [191, 85] on div at bounding box center [205, 74] width 367 height 51
click at [185, 56] on div at bounding box center [205, 74] width 367 height 51
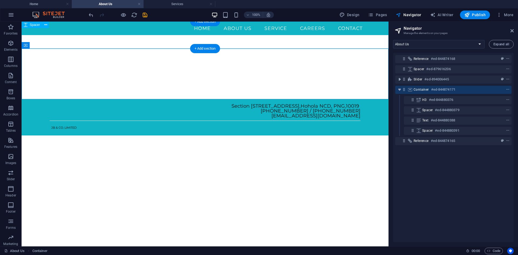
click at [175, 41] on div at bounding box center [205, 35] width 367 height 27
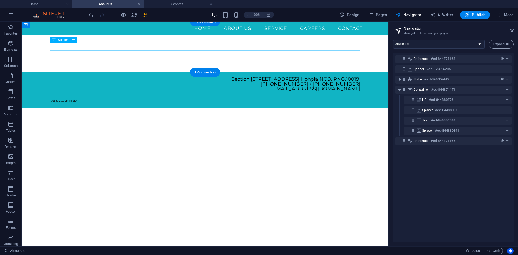
click at [174, 48] on div at bounding box center [205, 47] width 311 height 8
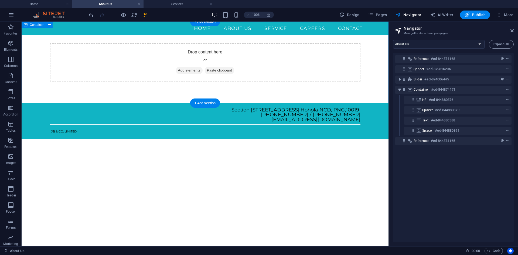
click at [153, 49] on div "Drop content here or Add elements Paste clipboard" at bounding box center [205, 62] width 311 height 38
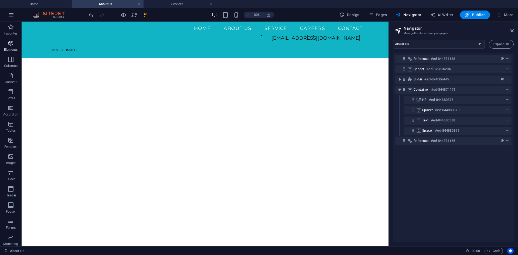
click at [14, 48] on p "Elements" at bounding box center [11, 50] width 14 height 4
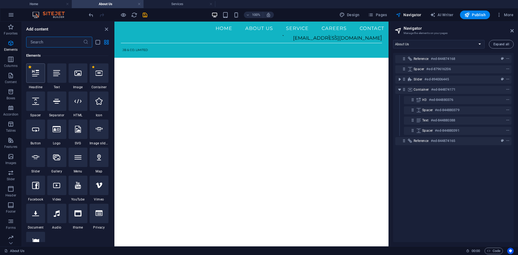
scroll to position [57, 0]
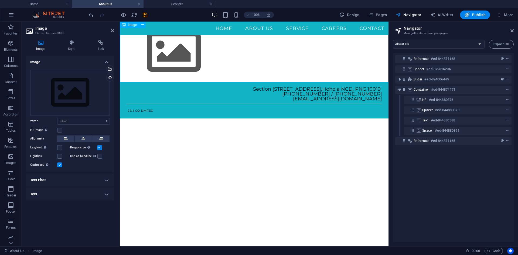
click at [175, 53] on figure at bounding box center [254, 52] width 269 height 61
click at [165, 58] on figure at bounding box center [254, 52] width 269 height 61
click at [109, 76] on div "Upload" at bounding box center [109, 78] width 8 height 8
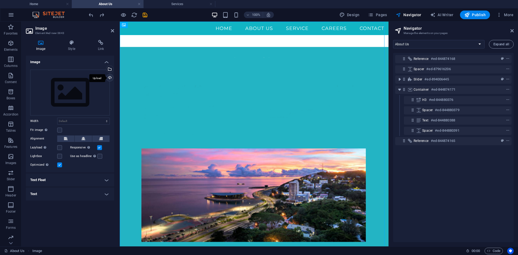
click at [108, 77] on div "Upload" at bounding box center [109, 78] width 8 height 8
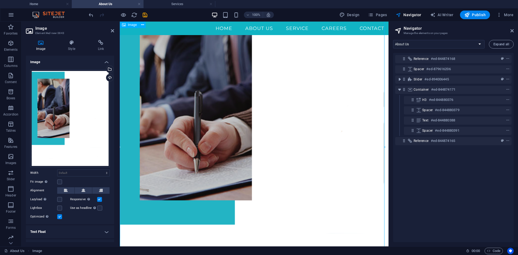
scroll to position [84, 0]
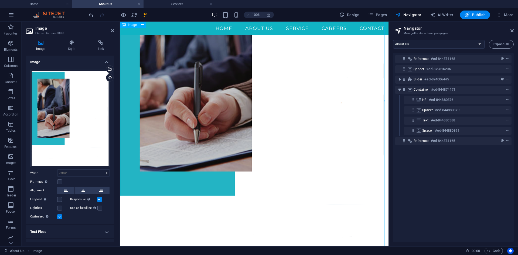
click at [281, 148] on figure at bounding box center [254, 103] width 269 height 332
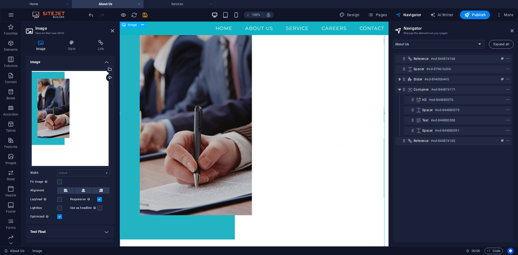
scroll to position [0, 0]
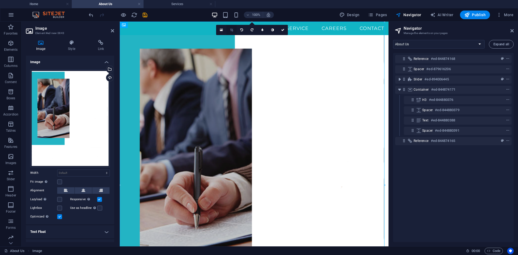
click at [231, 28] on link at bounding box center [231, 30] width 10 height 10
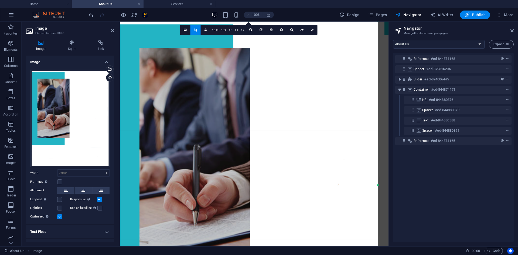
drag, startPoint x: 385, startPoint y: 185, endPoint x: 378, endPoint y: 182, distance: 7.3
click at [378, 182] on div at bounding box center [378, 185] width 2 height 327
click at [312, 31] on icon at bounding box center [312, 29] width 3 height 3
type input "955"
select select "px"
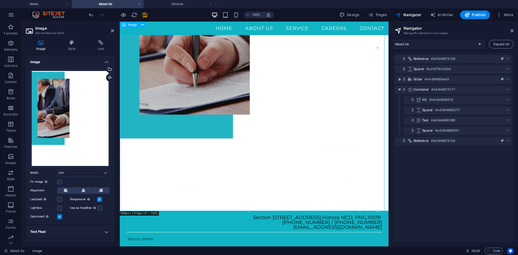
scroll to position [138, 0]
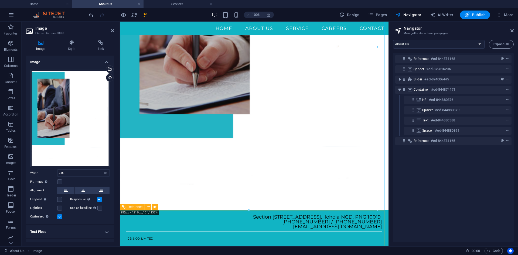
click at [195, 220] on div "Section 515, Lots 8 & 9,Waigani Drive , Hohola NCD, PNG , 10019 (675) 325 3000 …" at bounding box center [254, 222] width 256 height 15
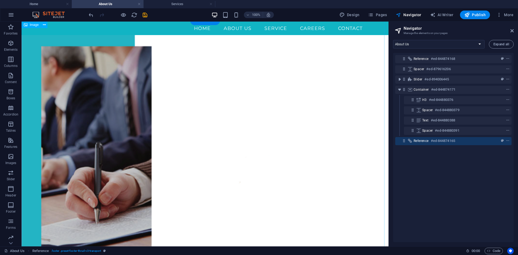
scroll to position [0, 0]
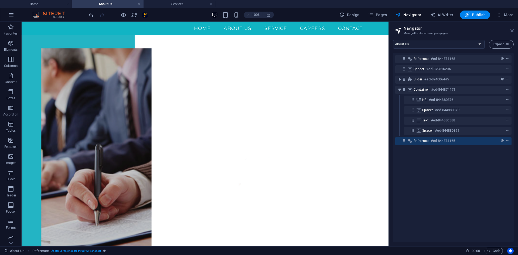
click at [511, 29] on icon at bounding box center [512, 31] width 3 height 4
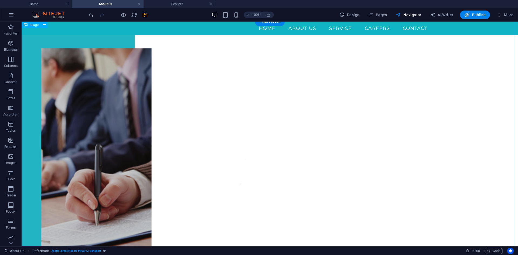
click at [120, 89] on figure at bounding box center [270, 185] width 497 height 327
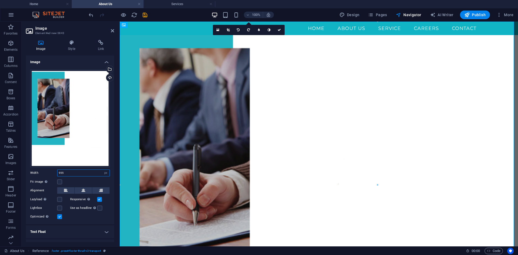
click at [67, 171] on input "955" at bounding box center [83, 173] width 52 height 6
click at [105, 171] on select "Default auto px rem % em vh vw" at bounding box center [106, 173] width 8 height 6
select select "%"
click at [102, 170] on select "Default auto px rem % em vh vw" at bounding box center [106, 173] width 8 height 6
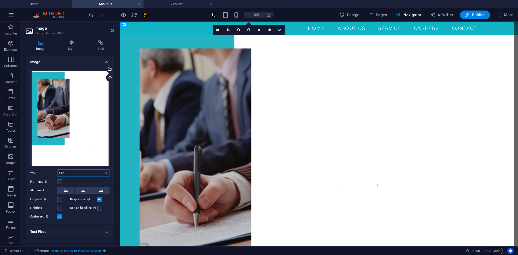
click at [69, 170] on input "65.4" at bounding box center [83, 173] width 52 height 6
drag, startPoint x: 69, startPoint y: 172, endPoint x: 46, endPoint y: 171, distance: 23.3
click at [46, 171] on div "Width 65.4 Default auto px rem % em vh vw" at bounding box center [70, 173] width 80 height 7
type input "60"
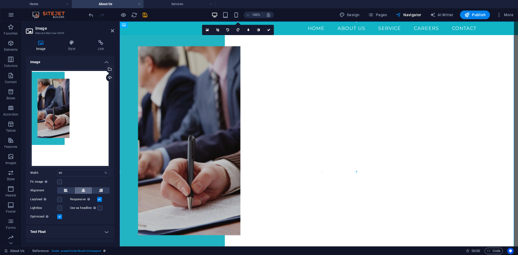
click at [82, 188] on icon at bounding box center [84, 190] width 4 height 6
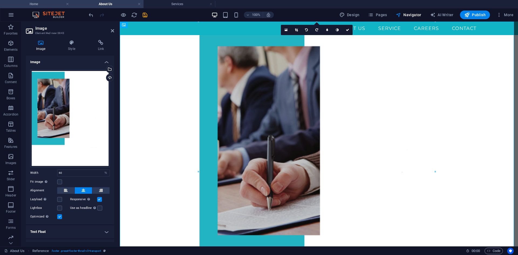
click at [36, 5] on h4 "Home" at bounding box center [36, 4] width 72 height 6
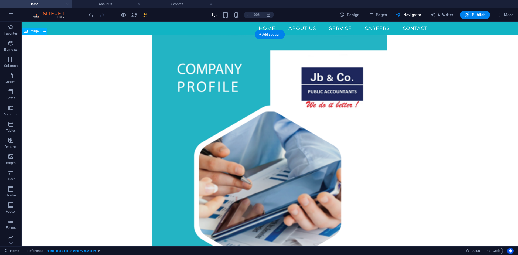
click at [218, 127] on figure at bounding box center [270, 181] width 497 height 292
select select "px"
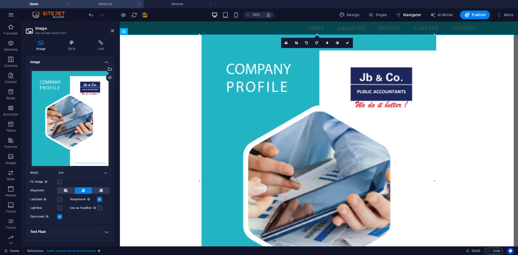
click at [108, 2] on h4 "About Us" at bounding box center [108, 4] width 72 height 6
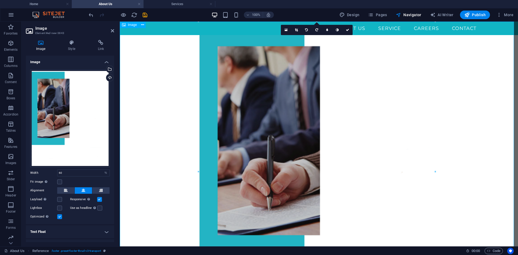
click at [147, 108] on figure at bounding box center [319, 173] width 398 height 303
click at [184, 30] on nav "Home About US Service Careers Contact" at bounding box center [319, 28] width 324 height 13
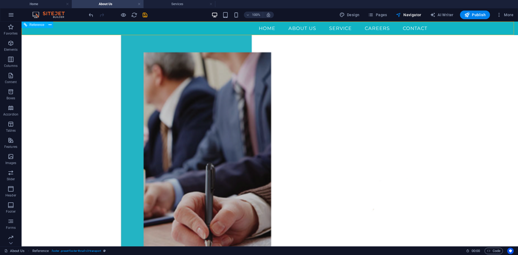
click at [279, 30] on nav "Home About US Service Careers Contact" at bounding box center [270, 28] width 324 height 13
click at [51, 4] on h4 "Home" at bounding box center [36, 4] width 72 height 6
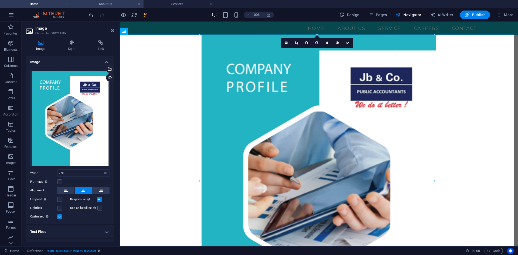
click at [104, 4] on h4 "About Us" at bounding box center [108, 4] width 72 height 6
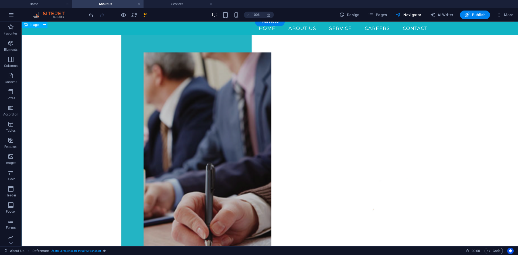
click at [186, 76] on figure at bounding box center [270, 211] width 497 height 378
click at [190, 106] on figure at bounding box center [270, 211] width 497 height 378
select select "%"
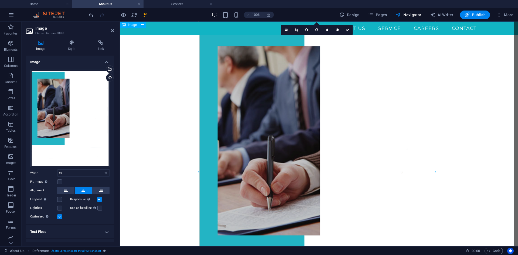
click at [272, 116] on figure at bounding box center [319, 173] width 398 height 303
drag, startPoint x: 69, startPoint y: 173, endPoint x: 46, endPoint y: 171, distance: 22.5
click at [46, 171] on div "Width 60 Default auto px rem % em vh vw" at bounding box center [70, 173] width 80 height 7
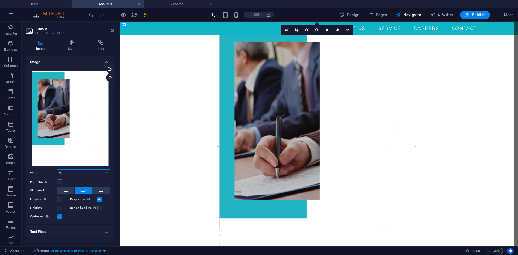
drag, startPoint x: 70, startPoint y: 173, endPoint x: 47, endPoint y: 172, distance: 23.2
click at [47, 172] on div "Width 50 Default auto px rem % em vh vw" at bounding box center [70, 173] width 80 height 7
type input "60"
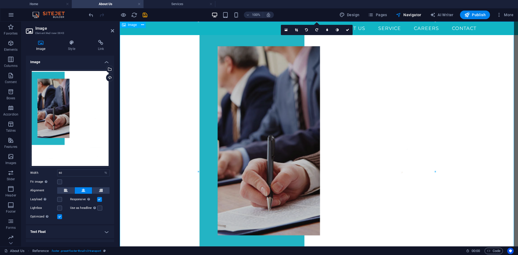
click at [158, 124] on figure at bounding box center [319, 173] width 398 height 303
click at [347, 32] on link at bounding box center [348, 30] width 10 height 10
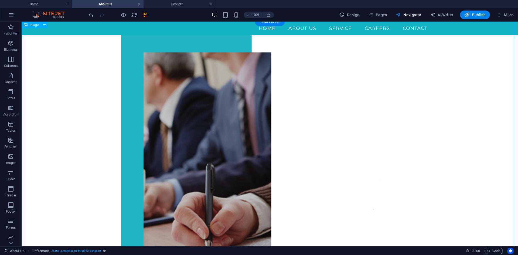
click at [241, 92] on figure at bounding box center [270, 211] width 497 height 378
select select "%"
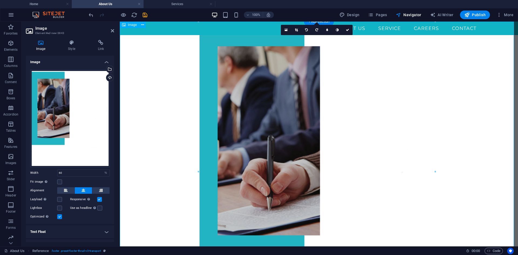
click at [280, 107] on figure at bounding box center [319, 173] width 398 height 303
click at [251, 131] on figure at bounding box center [319, 173] width 398 height 303
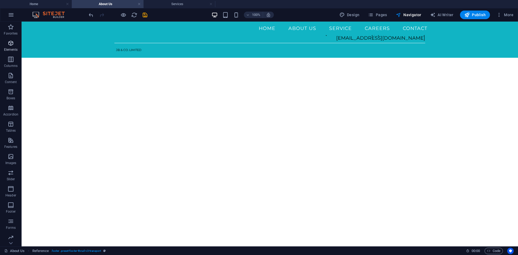
click at [12, 45] on icon "button" at bounding box center [11, 43] width 6 height 6
click at [10, 46] on icon "button" at bounding box center [11, 43] width 6 height 6
click at [9, 43] on icon "button" at bounding box center [11, 43] width 6 height 6
click at [237, 58] on html "Skip to main content Menu Home About US Service Careers Contact Section 515, Lo…" at bounding box center [270, 40] width 497 height 36
click at [92, 13] on icon "undo" at bounding box center [91, 15] width 6 height 6
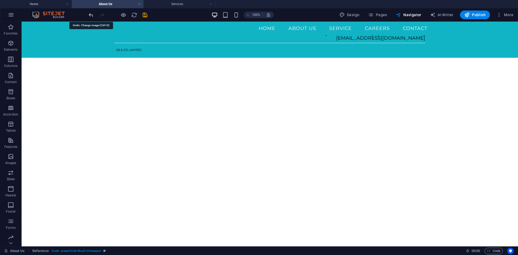
click at [92, 15] on icon "undo" at bounding box center [91, 15] width 6 height 6
click at [90, 16] on icon "undo" at bounding box center [91, 15] width 6 height 6
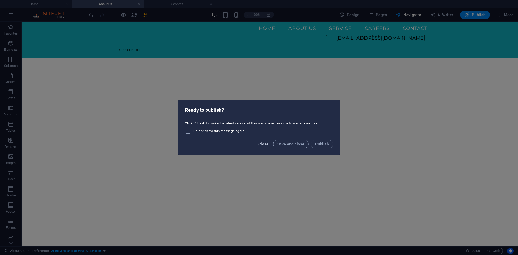
click at [266, 143] on span "Close" at bounding box center [264, 144] width 10 height 4
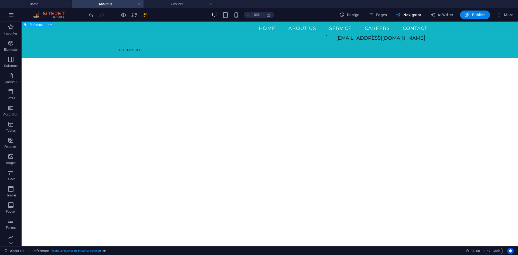
click at [269, 30] on nav "Home About US Service Careers Contact" at bounding box center [270, 28] width 324 height 13
click at [273, 58] on html "Skip to main content Menu Home About US Service Careers Contact Section 515, Lo…" at bounding box center [270, 40] width 497 height 36
click at [138, 4] on link at bounding box center [139, 4] width 3 height 5
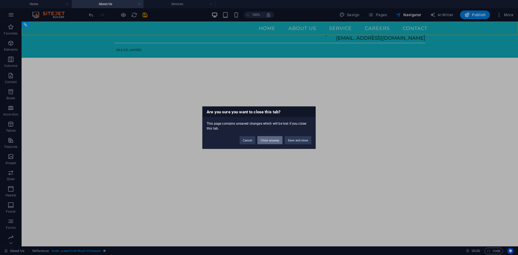
drag, startPoint x: 264, startPoint y: 141, endPoint x: 143, endPoint y: 119, distance: 123.2
click at [264, 141] on button "Close anyway" at bounding box center [270, 140] width 25 height 8
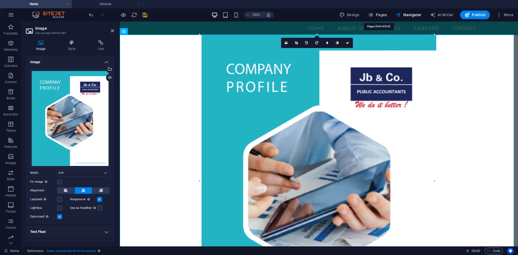
click at [382, 16] on span "Pages" at bounding box center [377, 14] width 19 height 5
click at [371, 15] on icon "button" at bounding box center [370, 14] width 5 height 5
click at [146, 15] on icon "save" at bounding box center [145, 15] width 6 height 6
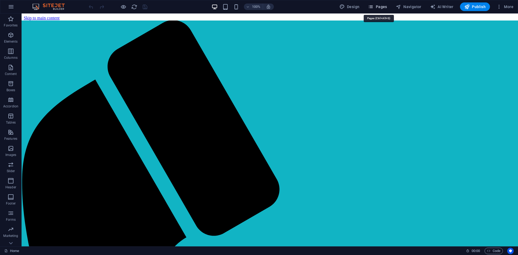
drag, startPoint x: 384, startPoint y: 9, endPoint x: 362, endPoint y: 0, distance: 23.5
click at [384, 9] on span "Pages" at bounding box center [377, 6] width 19 height 5
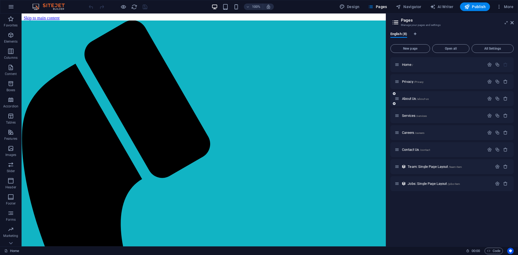
click at [412, 102] on div "About Us /about-us" at bounding box center [452, 98] width 123 height 15
click at [456, 98] on p "About Us /about-us" at bounding box center [442, 99] width 81 height 4
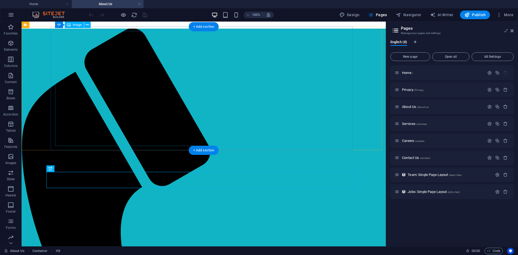
scroll to position [10, 0]
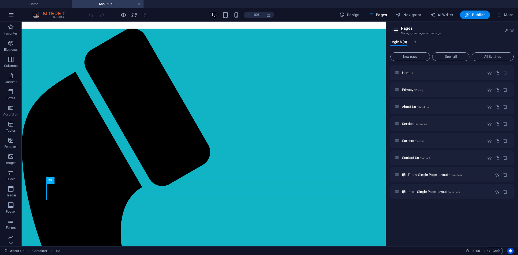
drag, startPoint x: 513, startPoint y: 31, endPoint x: 453, endPoint y: 19, distance: 60.7
click at [513, 31] on icon at bounding box center [512, 31] width 3 height 4
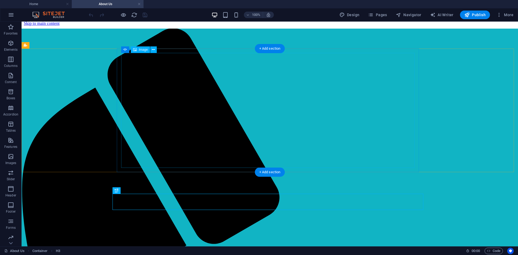
scroll to position [0, 0]
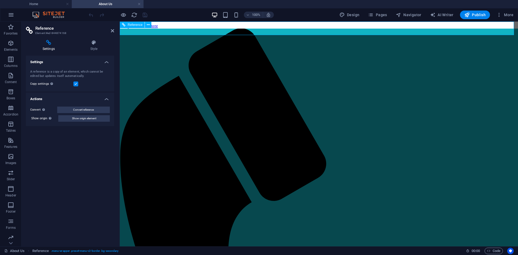
click at [91, 44] on icon at bounding box center [94, 42] width 40 height 5
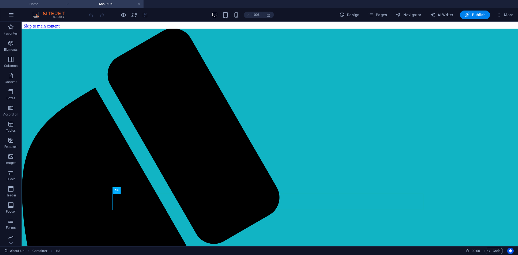
click at [52, 4] on h4 "Home" at bounding box center [36, 4] width 72 height 6
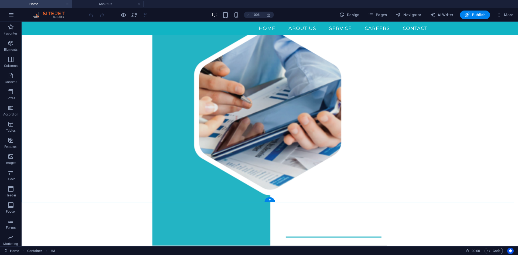
scroll to position [125, 0]
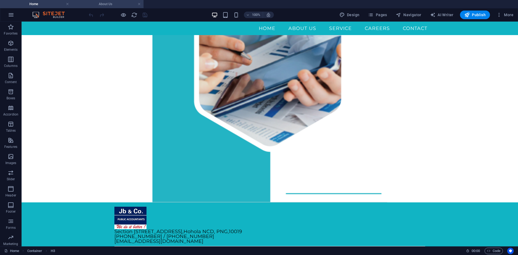
click at [94, 4] on h4 "About Us" at bounding box center [108, 4] width 72 height 6
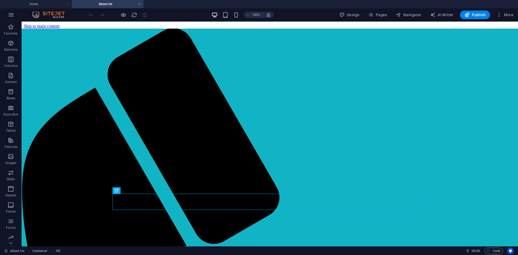
scroll to position [0, 0]
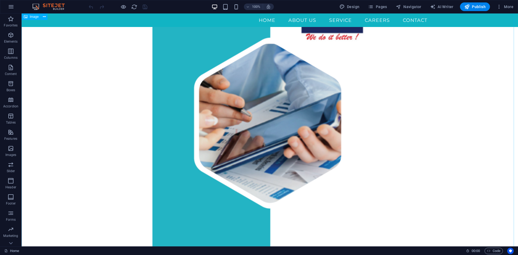
scroll to position [9, 0]
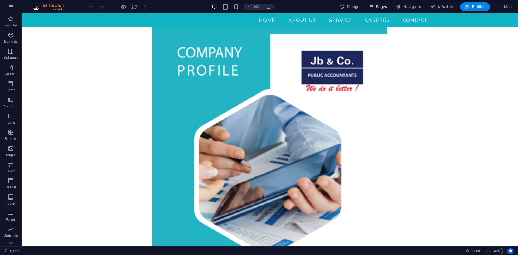
click at [379, 7] on span "Pages" at bounding box center [377, 6] width 19 height 5
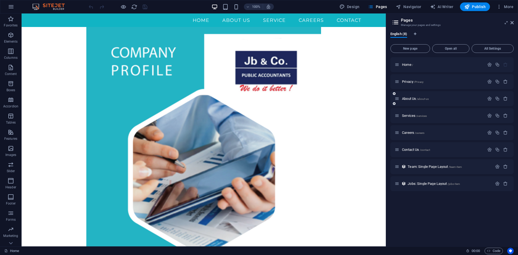
click at [409, 101] on div "About Us /about-us" at bounding box center [440, 99] width 90 height 6
click at [408, 98] on span "About Us /about-us" at bounding box center [415, 99] width 27 height 4
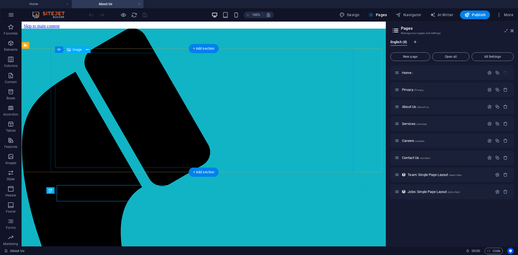
scroll to position [0, 0]
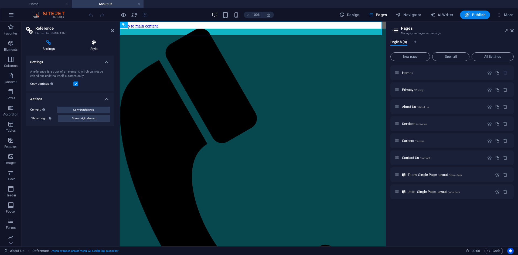
click at [92, 44] on icon at bounding box center [94, 42] width 40 height 5
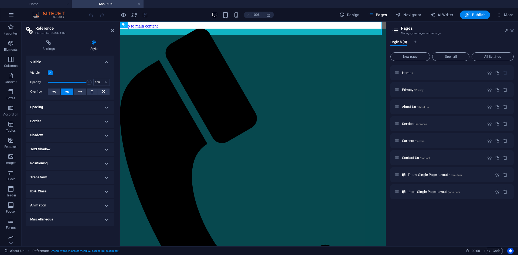
click at [511, 29] on icon at bounding box center [512, 31] width 3 height 4
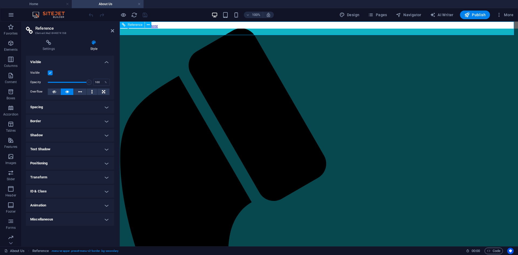
click at [55, 47] on h4 "Settings" at bounding box center [50, 45] width 48 height 11
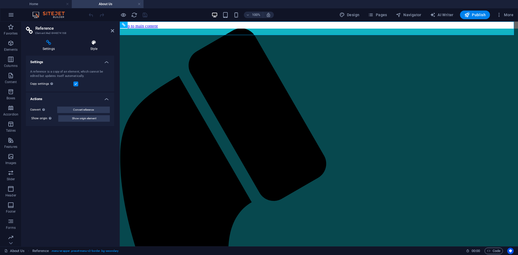
click at [89, 45] on icon at bounding box center [94, 42] width 40 height 5
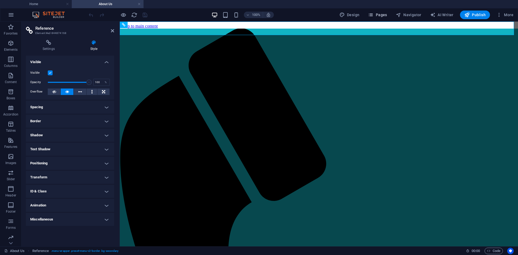
click at [386, 15] on span "Pages" at bounding box center [377, 14] width 19 height 5
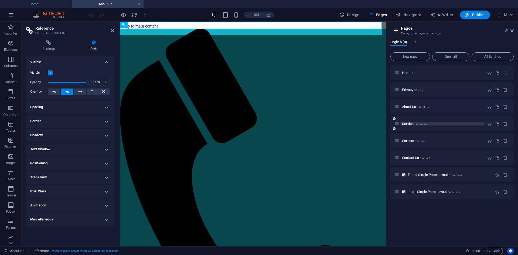
click at [409, 123] on span "Services /services" at bounding box center [414, 124] width 25 height 4
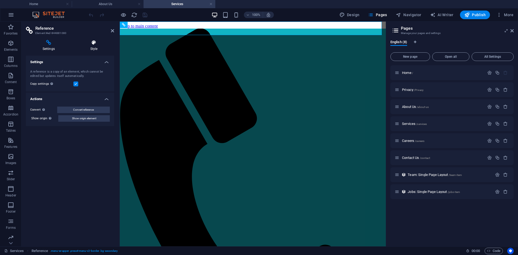
click at [92, 43] on icon at bounding box center [94, 42] width 40 height 5
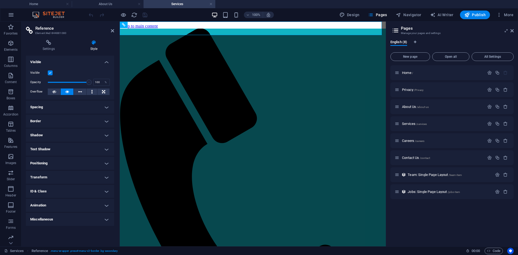
click at [107, 62] on h4 "Visible" at bounding box center [70, 61] width 88 height 10
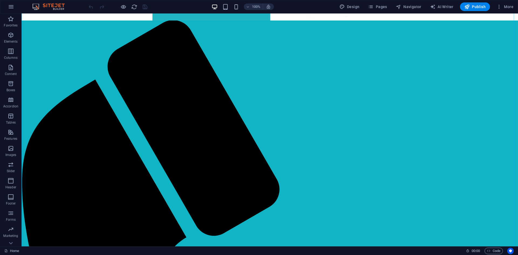
scroll to position [117, 0]
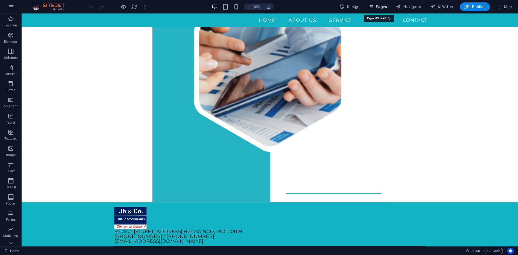
click at [383, 6] on span "Pages" at bounding box center [377, 6] width 19 height 5
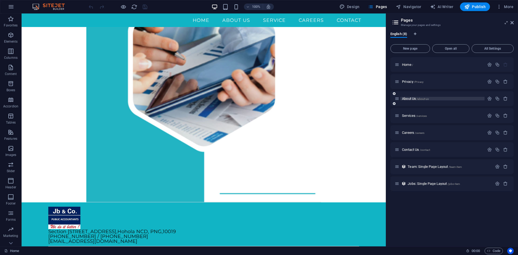
click at [408, 99] on span "About Us /about-us" at bounding box center [415, 99] width 27 height 4
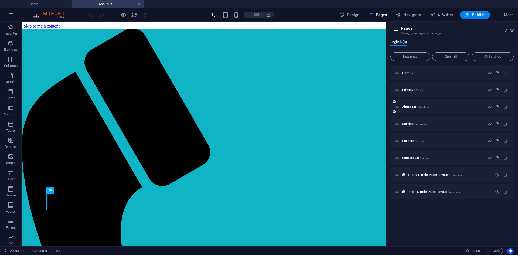
scroll to position [0, 0]
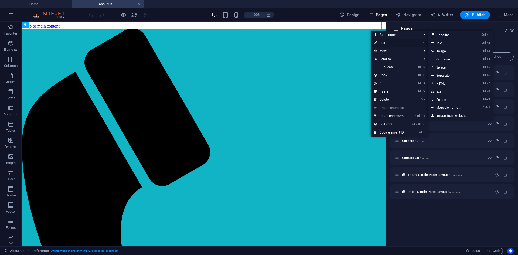
click at [382, 41] on link "⏎ Edit" at bounding box center [389, 43] width 36 height 8
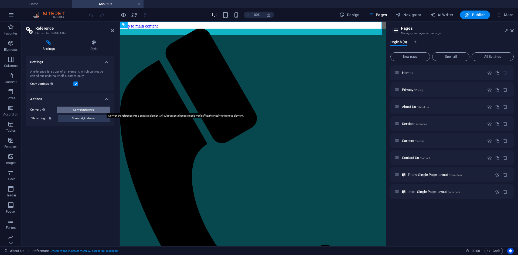
click at [92, 108] on span "Convert reference" at bounding box center [83, 110] width 21 height 6
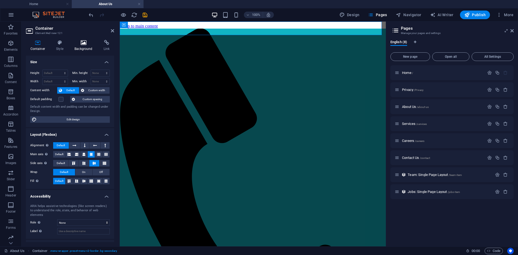
click at [86, 48] on h4 "Background" at bounding box center [84, 45] width 29 height 11
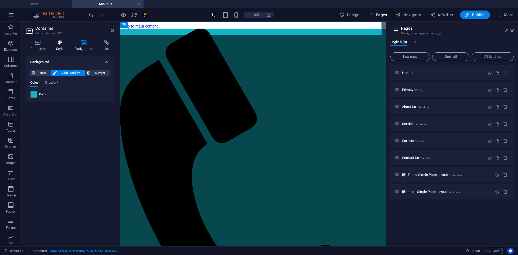
click at [56, 45] on h4 "Style" at bounding box center [61, 45] width 18 height 11
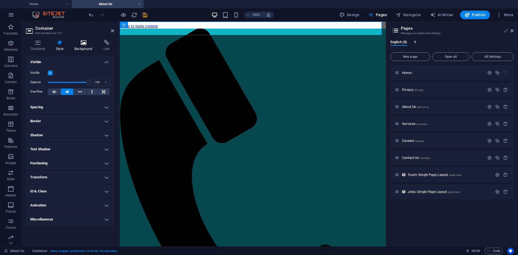
click at [86, 45] on icon at bounding box center [83, 42] width 27 height 5
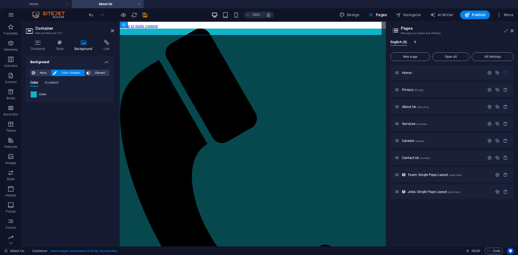
click at [32, 96] on span at bounding box center [34, 95] width 6 height 6
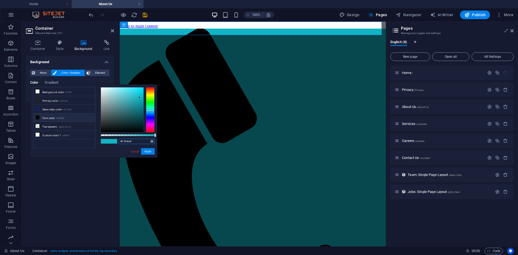
drag, startPoint x: 137, startPoint y: 141, endPoint x: 104, endPoint y: 141, distance: 32.7
click at [104, 141] on div "#11b4c4 Supported formats #0852ed rgb(8, 82, 237) rgba(8, 82, 237, 90%) hsv(221…" at bounding box center [128, 159] width 60 height 151
click at [53, 109] on li "Secondary color #121f69" at bounding box center [64, 109] width 62 height 9
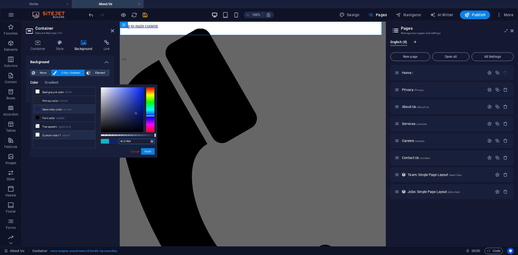
drag, startPoint x: 133, startPoint y: 142, endPoint x: 89, endPoint y: 137, distance: 44.3
click at [89, 137] on div "less Background color #ffffff Primary color #1f2326 Secondary color #121f69 Fon…" at bounding box center [93, 120] width 127 height 73
paste input "1b4c4"
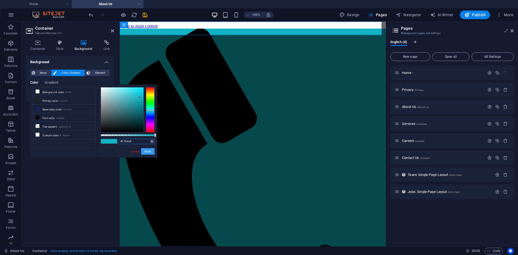
type input "#11b4c4"
drag, startPoint x: 146, startPoint y: 151, endPoint x: 25, endPoint y: 129, distance: 122.3
click at [146, 151] on button "Apply" at bounding box center [147, 151] width 13 height 6
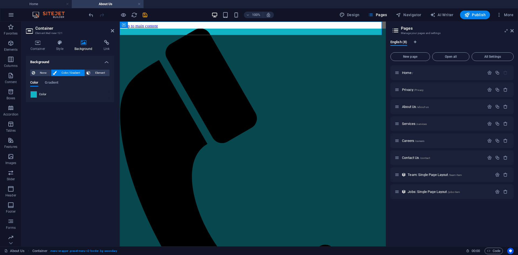
click at [69, 155] on div "Background None Color / Gradient Element Stretch background to full-width Color…" at bounding box center [70, 149] width 88 height 187
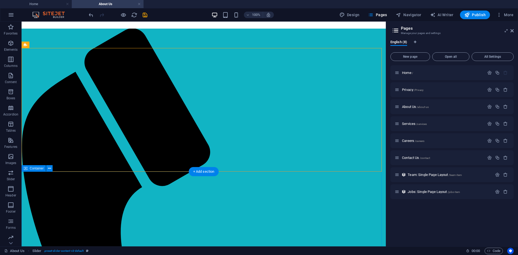
scroll to position [27, 0]
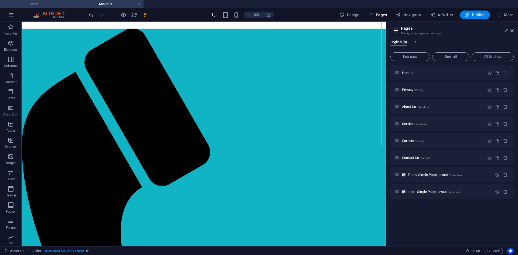
click at [43, 1] on h4 "Home" at bounding box center [36, 4] width 72 height 6
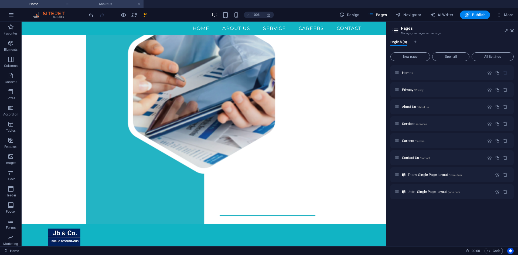
click at [103, 2] on h4 "About Us" at bounding box center [108, 4] width 72 height 6
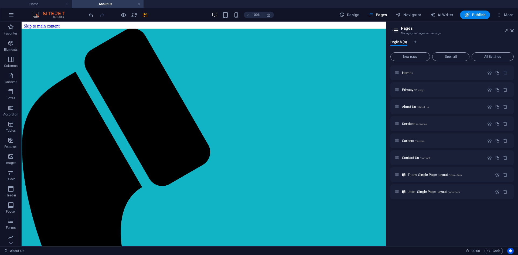
click at [514, 29] on aside "Pages Manage your pages and settings English (8) New page Open all All Settings…" at bounding box center [452, 134] width 132 height 225
click at [512, 29] on icon at bounding box center [512, 31] width 3 height 4
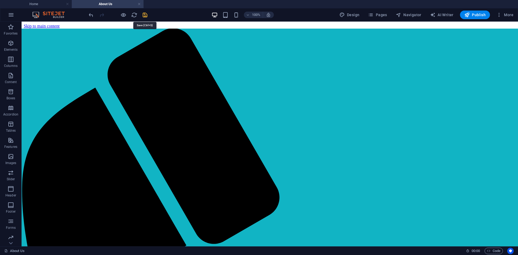
click at [142, 15] on icon "save" at bounding box center [145, 15] width 6 height 6
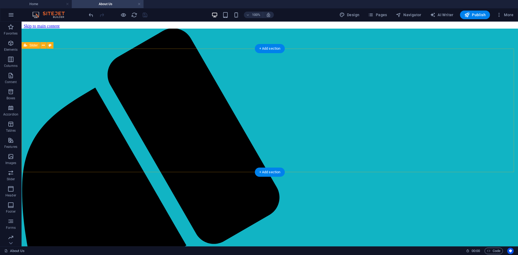
click at [10, 45] on icon "button" at bounding box center [11, 43] width 6 height 6
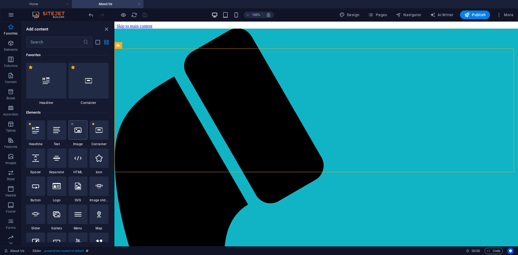
click at [80, 135] on div at bounding box center [78, 129] width 19 height 19
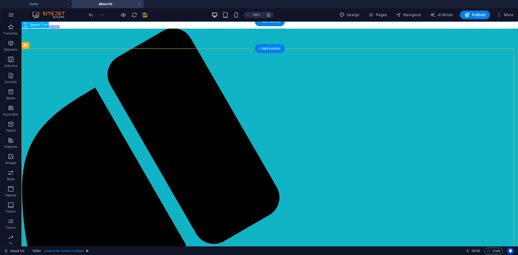
click at [330, 41] on div at bounding box center [270, 42] width 492 height 27
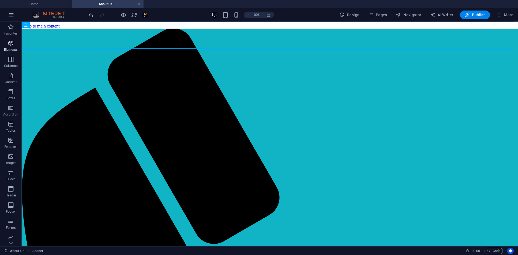
click at [13, 46] on icon "button" at bounding box center [11, 43] width 6 height 6
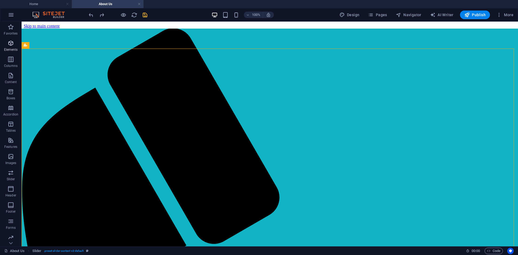
click at [12, 45] on icon "button" at bounding box center [11, 43] width 6 height 6
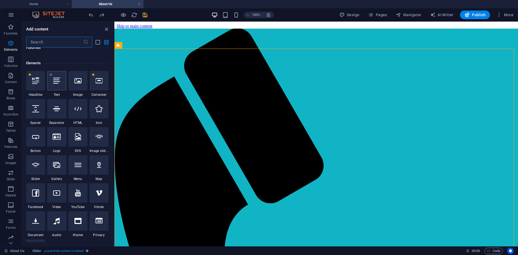
scroll to position [57, 0]
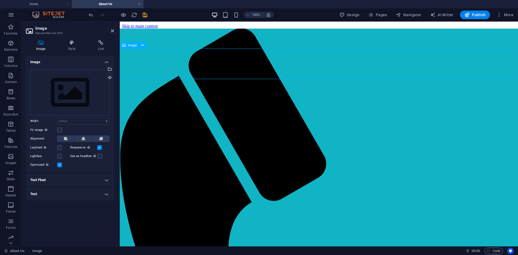
click at [155, 62] on figure at bounding box center [319, 72] width 394 height 32
click at [109, 78] on div "Upload" at bounding box center [109, 78] width 8 height 8
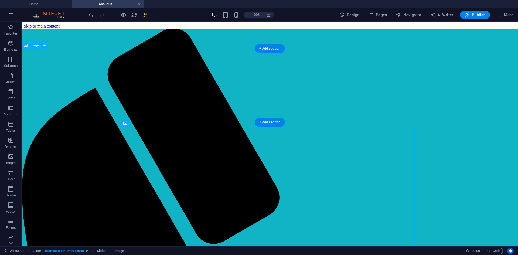
click at [54, 87] on figure at bounding box center [270, 93] width 492 height 75
click at [70, 101] on figure at bounding box center [270, 93] width 492 height 75
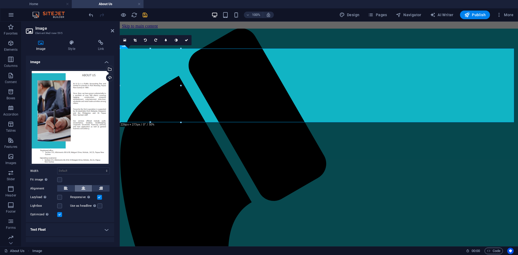
click at [83, 187] on icon at bounding box center [84, 188] width 4 height 6
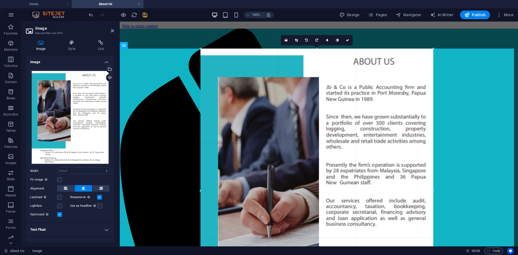
drag, startPoint x: 347, startPoint y: 121, endPoint x: 504, endPoint y: 249, distance: 202.3
type input "867"
select select "px"
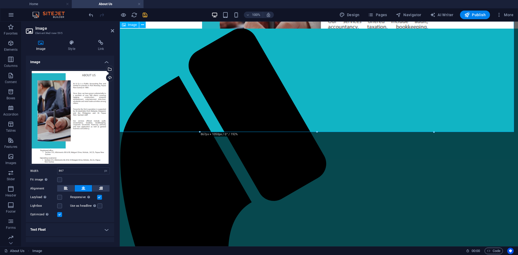
scroll to position [162, 0]
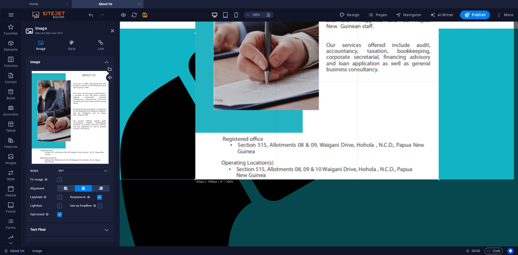
drag, startPoint x: 434, startPoint y: 171, endPoint x: 313, endPoint y: 154, distance: 121.8
type input "902"
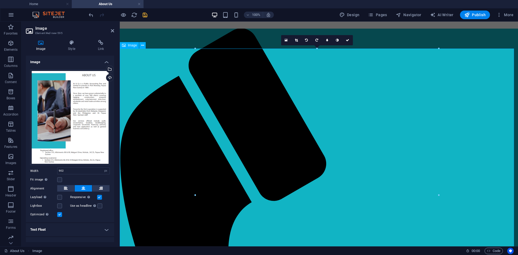
scroll to position [0, 0]
click at [466, 117] on figure at bounding box center [319, 204] width 394 height 296
click at [201, 40] on div at bounding box center [319, 42] width 394 height 27
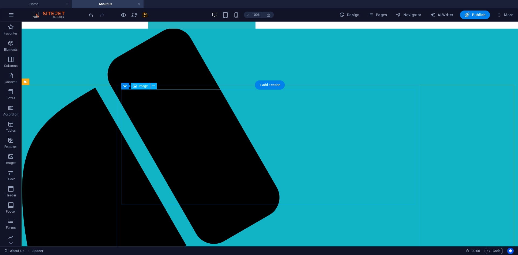
scroll to position [270, 0]
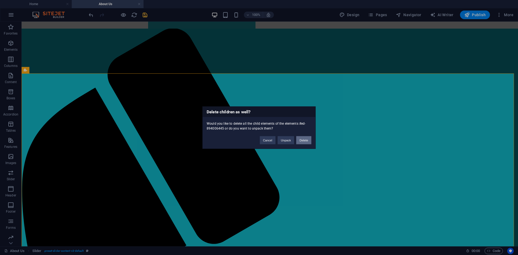
click at [306, 140] on button "Delete" at bounding box center [303, 140] width 15 height 8
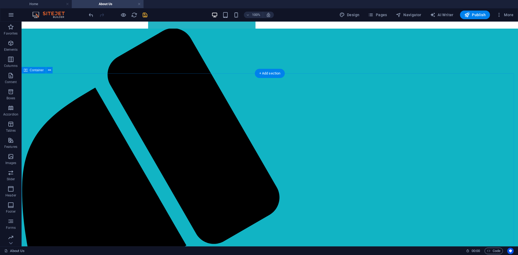
click at [447, 104] on div "About Us The firm started its practice in Port Moresby, Papua New Guinea in 198…" at bounding box center [270, 165] width 492 height 157
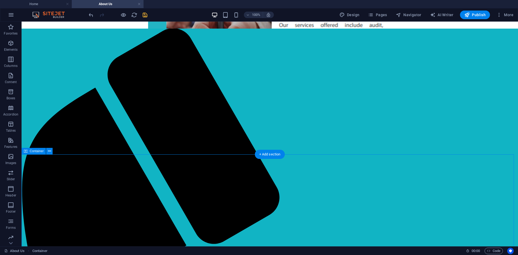
click at [430, 175] on div "About Us The firm started its practice in Port Moresby, Papua New Guinea in 198…" at bounding box center [270, 246] width 492 height 157
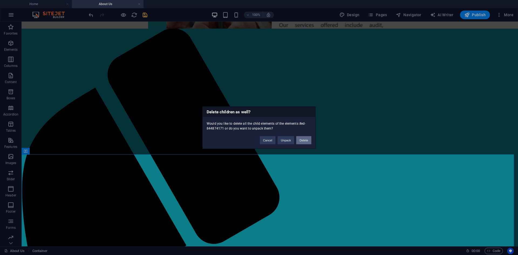
click at [299, 141] on button "Delete" at bounding box center [303, 140] width 15 height 8
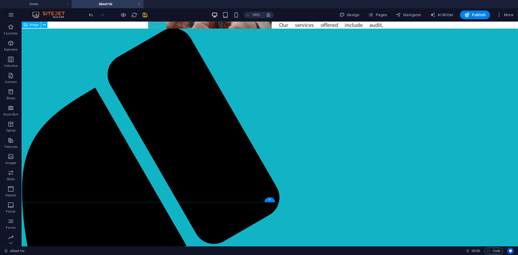
scroll to position [141, 0]
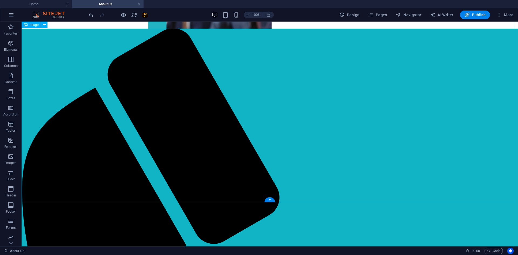
click at [507, 125] on figure at bounding box center [270, 63] width 492 height 296
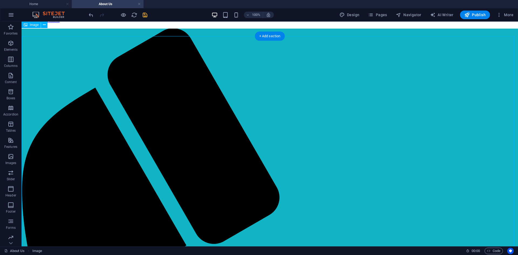
scroll to position [0, 0]
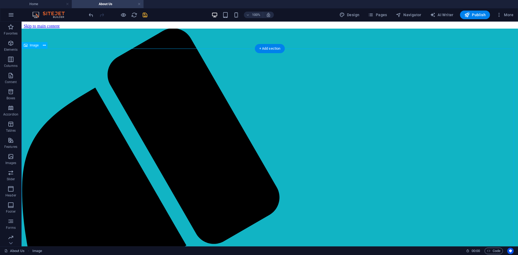
click at [436, 107] on figure at bounding box center [270, 204] width 492 height 296
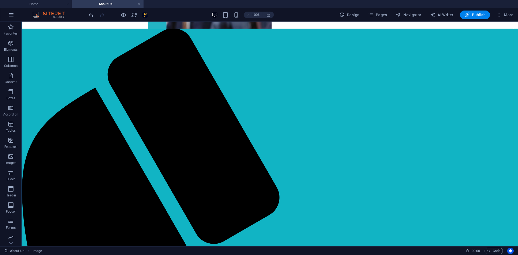
scroll to position [141, 0]
click at [10, 47] on span "Elements" at bounding box center [11, 46] width 22 height 13
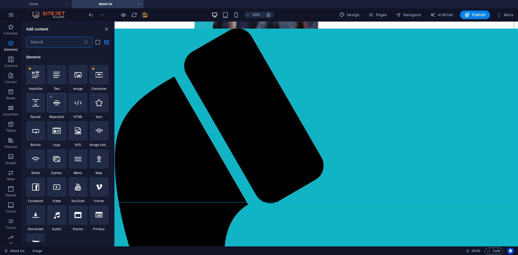
scroll to position [57, 0]
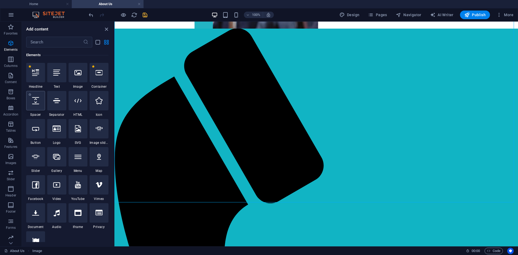
drag, startPoint x: 23, startPoint y: 101, endPoint x: 27, endPoint y: 96, distance: 6.2
click at [27, 96] on div "Favorites 1 Star Headline 1 Star Container Elements 1 Star Headline 1 Star Text…" at bounding box center [68, 145] width 92 height 195
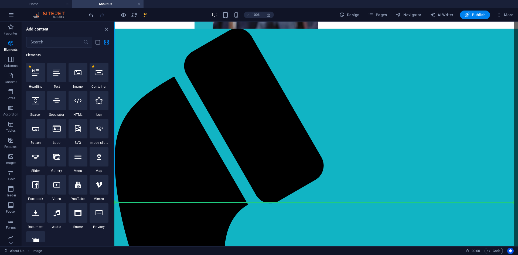
select select "px"
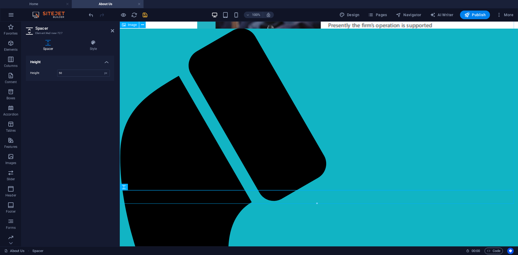
scroll to position [154, 0]
click at [175, 220] on div at bounding box center [318, 226] width 381 height 23
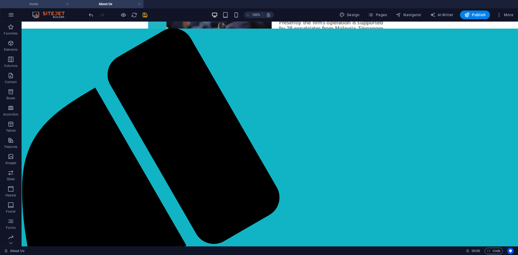
click at [41, 3] on h4 "Home" at bounding box center [36, 4] width 72 height 6
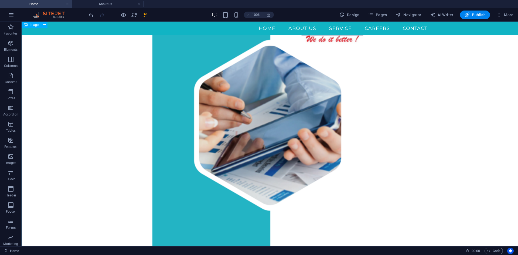
scroll to position [0, 0]
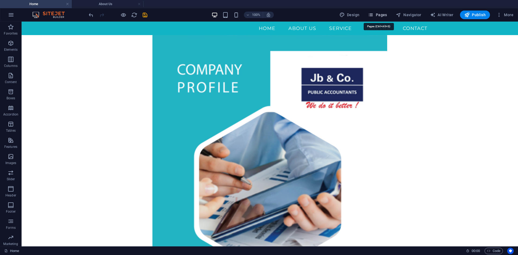
click at [377, 15] on span "Pages" at bounding box center [377, 14] width 19 height 5
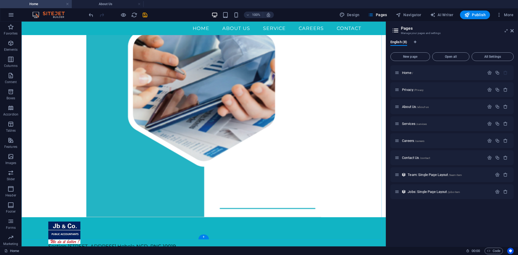
scroll to position [125, 0]
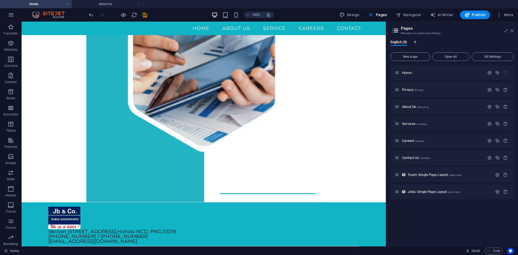
click at [511, 30] on icon at bounding box center [512, 31] width 3 height 4
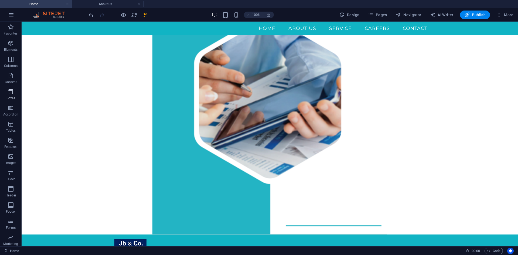
scroll to position [71, 0]
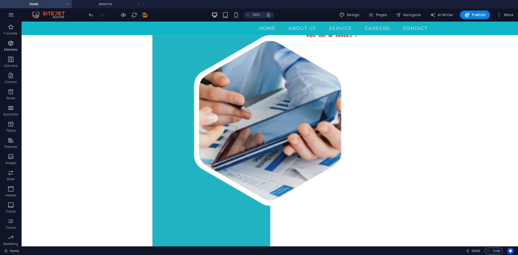
click at [9, 43] on icon "button" at bounding box center [11, 43] width 6 height 6
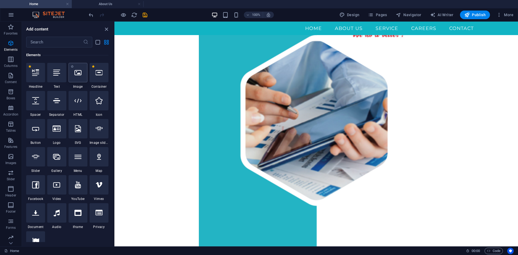
scroll to position [125, 0]
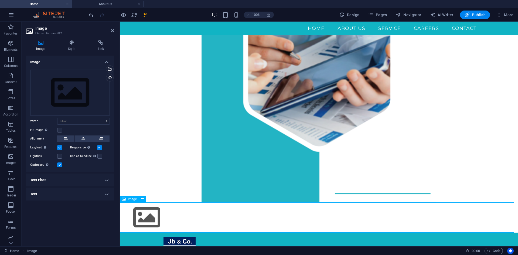
click at [156, 211] on figure at bounding box center [319, 217] width 398 height 31
click at [110, 77] on div "Upload" at bounding box center [109, 78] width 8 height 8
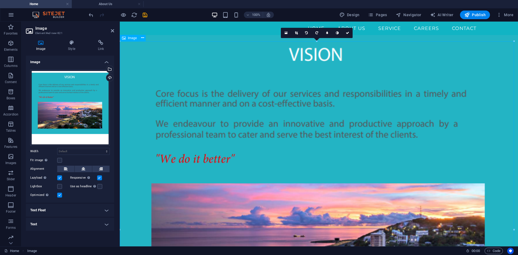
scroll to position [313, 0]
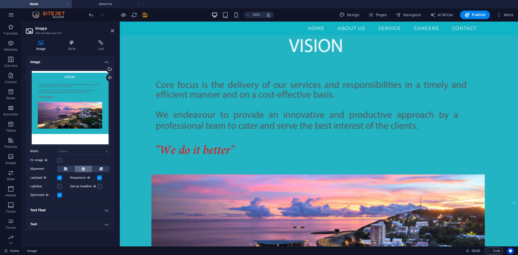
click at [85, 167] on button at bounding box center [83, 169] width 17 height 6
click at [105, 151] on select "Default auto px rem % em vh vw" at bounding box center [83, 151] width 52 height 6
select select "%"
click at [102, 148] on select "Default auto px rem % em vh vw" at bounding box center [83, 151] width 52 height 6
click at [81, 150] on input "100" at bounding box center [83, 151] width 52 height 6
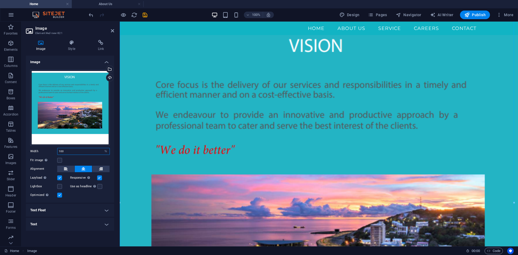
drag, startPoint x: 73, startPoint y: 151, endPoint x: 36, endPoint y: 150, distance: 37.3
click at [36, 150] on div "Width 100 Default auto px rem % em vh vw" at bounding box center [70, 151] width 80 height 7
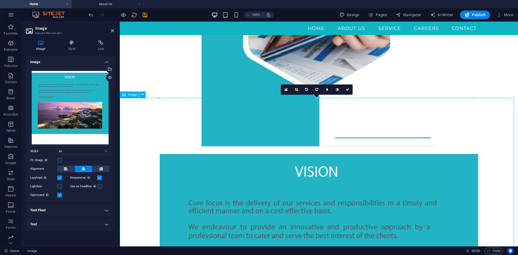
scroll to position [232, 0]
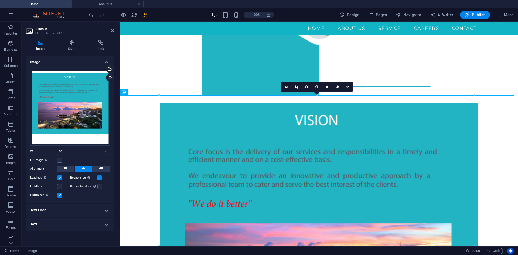
drag, startPoint x: 65, startPoint y: 149, endPoint x: 52, endPoint y: 150, distance: 13.8
click at [52, 150] on div "Width 80 Default auto px rem % em vh vw" at bounding box center [70, 151] width 80 height 7
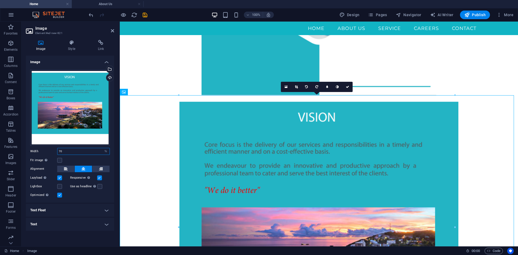
drag, startPoint x: 70, startPoint y: 151, endPoint x: 41, endPoint y: 150, distance: 28.9
click at [41, 150] on div "Width 70 Default auto px rem % em vh vw" at bounding box center [70, 151] width 80 height 7
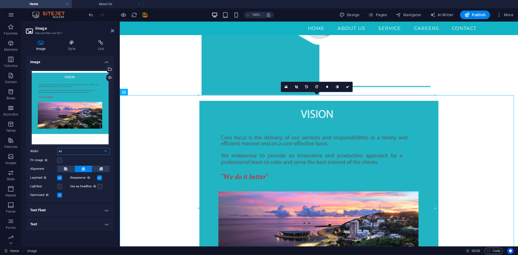
drag, startPoint x: 65, startPoint y: 151, endPoint x: 56, endPoint y: 151, distance: 9.5
click at [56, 151] on div "Width 60 Default auto px rem % em vh vw" at bounding box center [70, 151] width 80 height 7
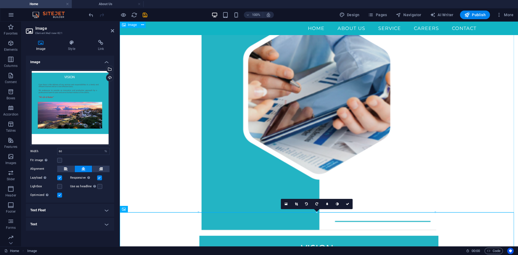
scroll to position [205, 0]
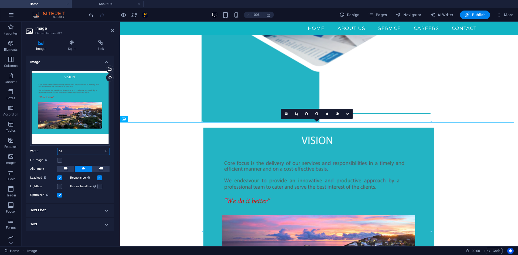
drag, startPoint x: 72, startPoint y: 151, endPoint x: 53, endPoint y: 151, distance: 18.6
click at [53, 151] on div "Width 58 Default auto px rem % em vh vw" at bounding box center [70, 151] width 80 height 7
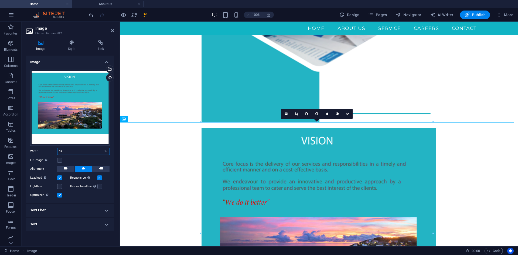
drag, startPoint x: 71, startPoint y: 150, endPoint x: 55, endPoint y: 152, distance: 16.0
click at [55, 152] on div "Width 59 Default auto px rem % em vh vw" at bounding box center [70, 151] width 80 height 7
type input "60"
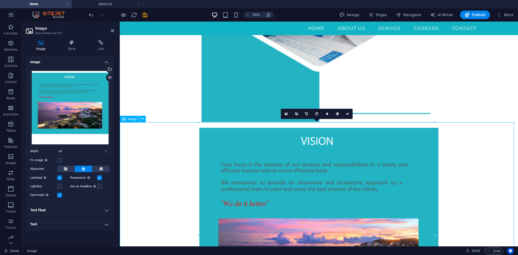
click at [470, 158] on figure at bounding box center [319, 236] width 398 height 229
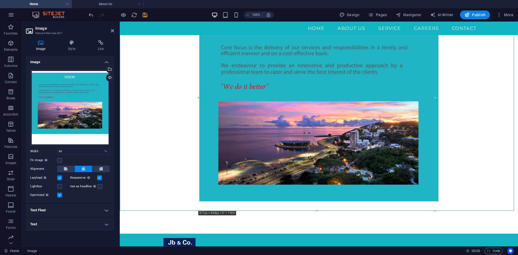
scroll to position [351, 0]
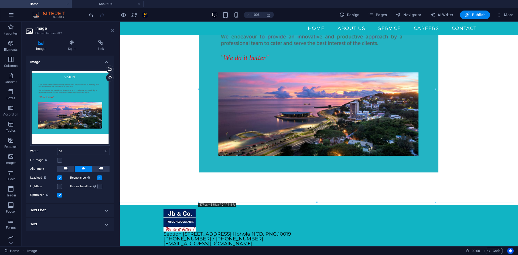
drag, startPoint x: 113, startPoint y: 30, endPoint x: 92, endPoint y: 9, distance: 30.5
click at [113, 30] on icon at bounding box center [112, 31] width 3 height 4
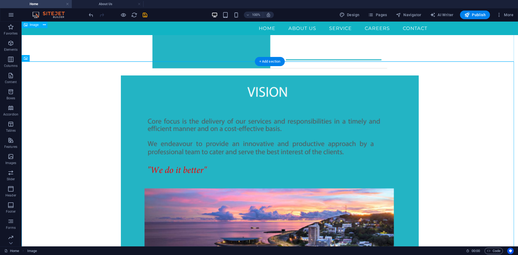
scroll to position [243, 0]
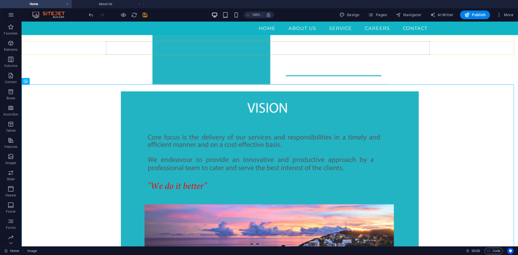
click at [259, 28] on nav "Home About US Service Careers Contact" at bounding box center [270, 28] width 324 height 13
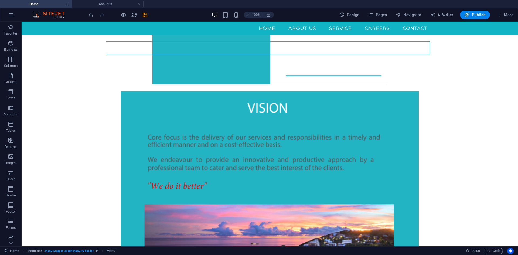
click at [259, 28] on nav "Home About US Service Careers Contact" at bounding box center [270, 28] width 324 height 13
select select
select select "2"
select select
select select "3"
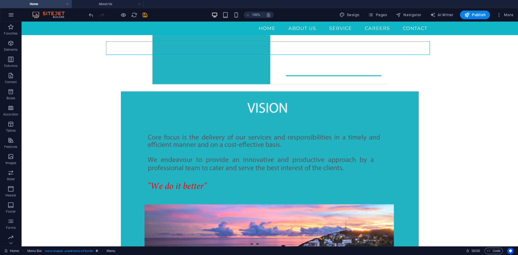
select select
select select "4"
select select
select select "5"
select select
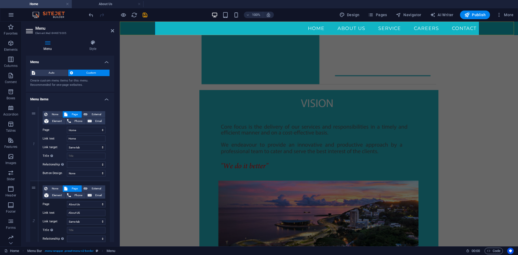
click at [271, 30] on nav "Home About US Service Careers Contact" at bounding box center [319, 28] width 324 height 13
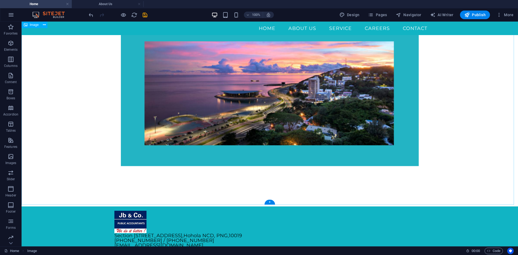
scroll to position [408, 0]
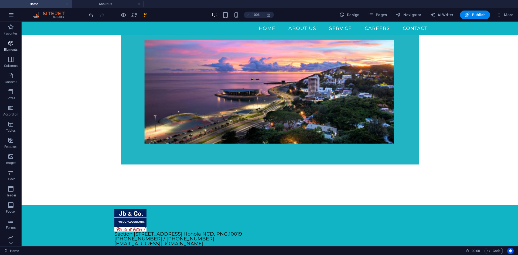
click at [10, 47] on span "Elements" at bounding box center [11, 46] width 22 height 13
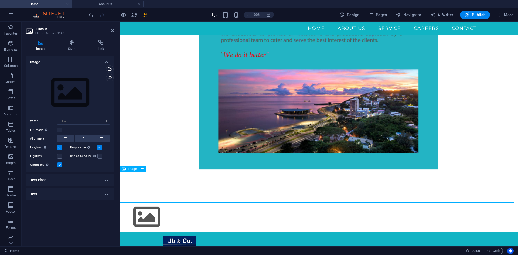
scroll to position [381, 0]
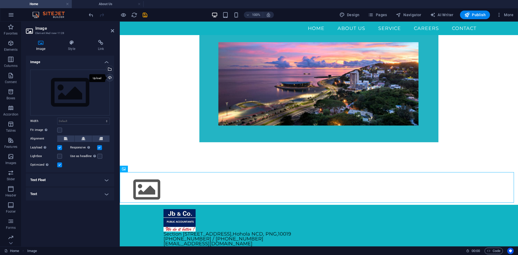
click at [110, 78] on div "Upload" at bounding box center [109, 78] width 8 height 8
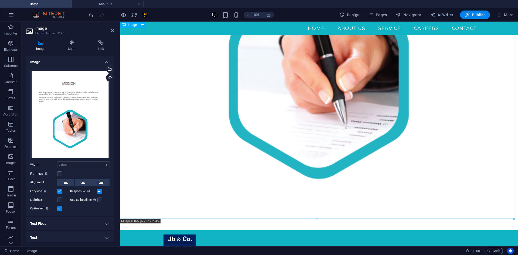
scroll to position [797, 0]
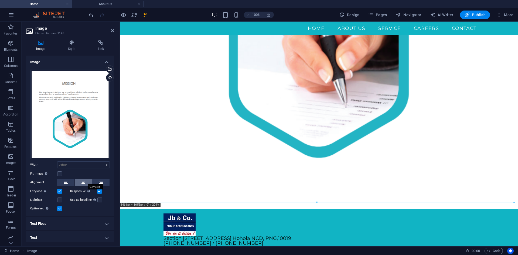
click at [83, 179] on icon at bounding box center [84, 182] width 4 height 6
click at [86, 163] on select "Default auto px rem % em vh vw" at bounding box center [83, 165] width 52 height 6
select select "%"
click at [101, 162] on select "Default auto px rem % em vh vw" at bounding box center [83, 165] width 52 height 6
type input "70"
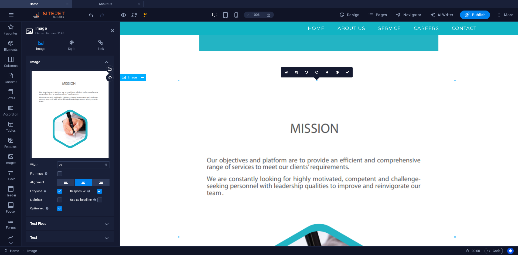
scroll to position [394, 0]
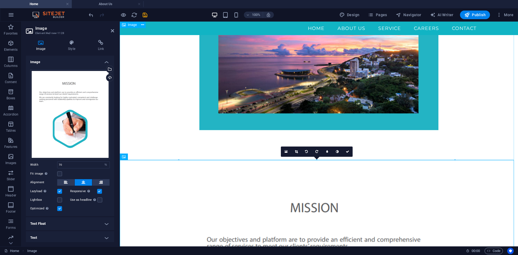
click at [470, 136] on figure at bounding box center [319, 48] width 398 height 229
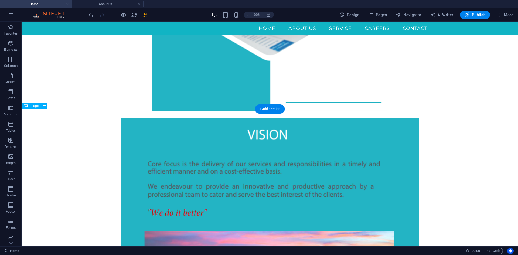
scroll to position [216, 0]
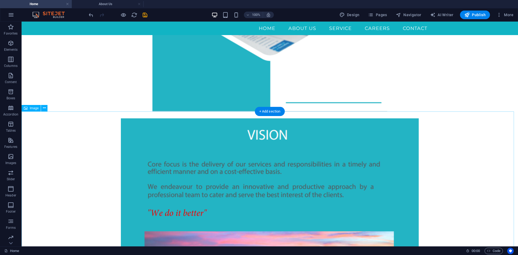
click at [198, 144] on figure at bounding box center [270, 253] width 497 height 285
click at [190, 144] on figure at bounding box center [270, 253] width 497 height 285
select select "%"
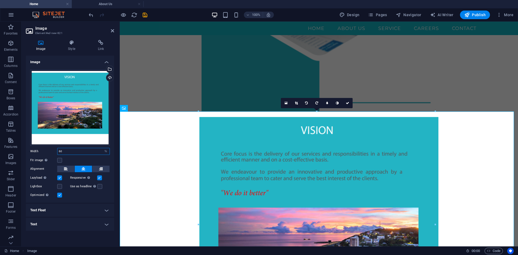
drag, startPoint x: 66, startPoint y: 152, endPoint x: 53, endPoint y: 149, distance: 13.8
click at [53, 149] on div "Width 60 Default auto px rem % em vh vw" at bounding box center [70, 151] width 80 height 7
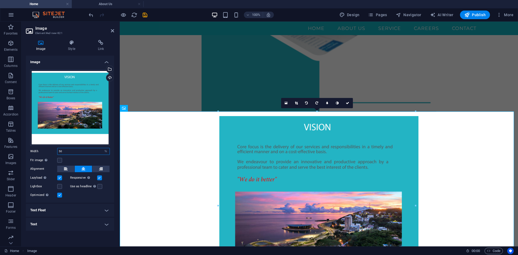
drag, startPoint x: 67, startPoint y: 148, endPoint x: 64, endPoint y: 149, distance: 2.8
click at [64, 149] on input "50" at bounding box center [83, 151] width 52 height 6
type input "50"
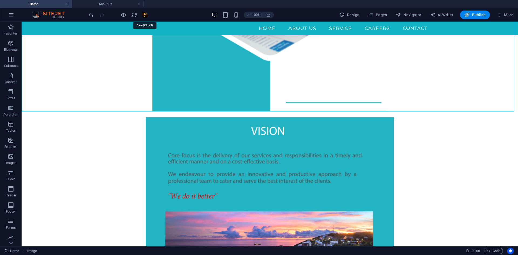
click at [145, 15] on icon "save" at bounding box center [145, 15] width 6 height 6
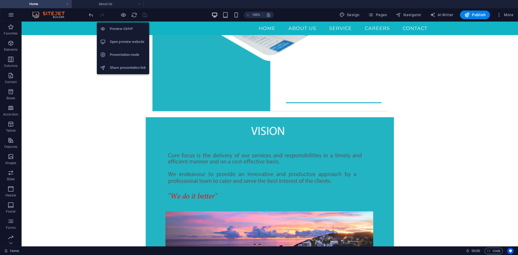
click at [129, 43] on h6 "Open preview website" at bounding box center [128, 42] width 36 height 6
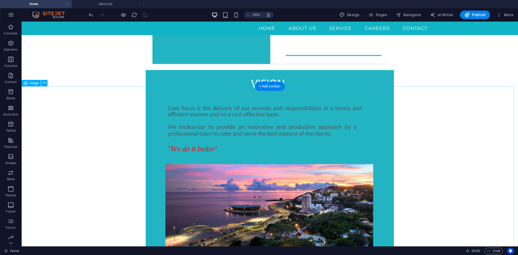
scroll to position [270, 0]
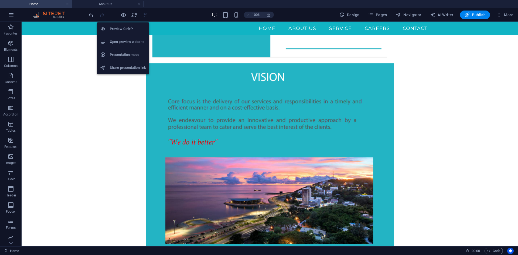
click at [128, 33] on li "Preview Ctrl+P" at bounding box center [123, 28] width 52 height 13
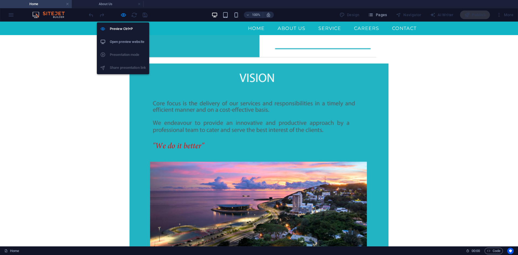
click at [132, 41] on h6 "Open preview website" at bounding box center [128, 42] width 36 height 6
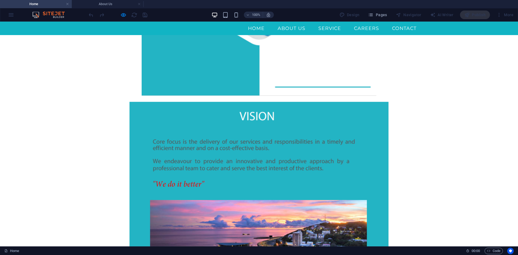
scroll to position [189, 0]
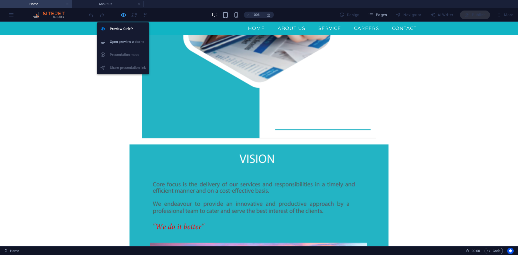
click at [123, 12] on icon "button" at bounding box center [123, 15] width 6 height 6
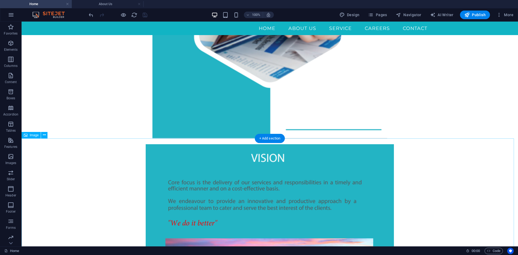
click at [189, 164] on figure at bounding box center [270, 257] width 497 height 238
select select "%"
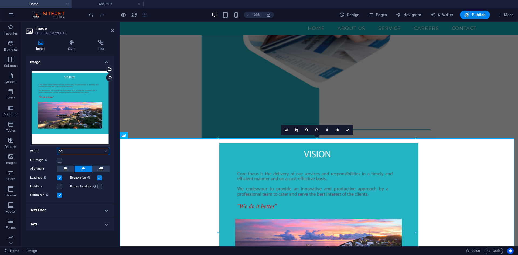
drag, startPoint x: 72, startPoint y: 152, endPoint x: 52, endPoint y: 153, distance: 19.2
click at [52, 153] on div "Width 50 Default auto px rem % em vh vw" at bounding box center [70, 151] width 80 height 7
type input "30"
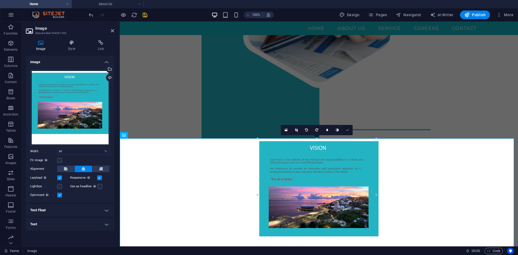
click at [348, 130] on icon at bounding box center [347, 129] width 3 height 3
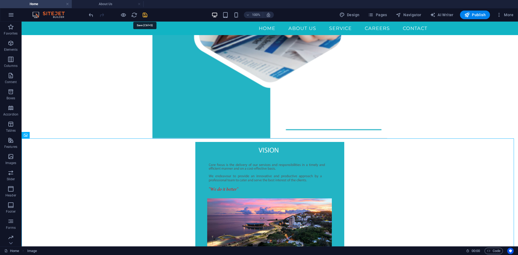
click at [144, 15] on icon "save" at bounding box center [145, 15] width 6 height 6
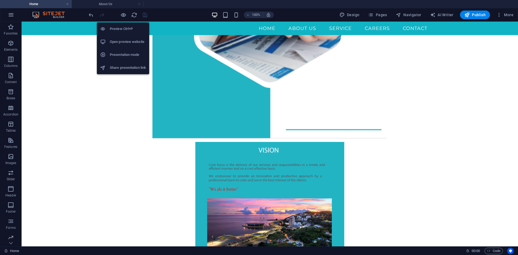
click at [125, 27] on h6 "Preview Ctrl+P" at bounding box center [128, 29] width 36 height 6
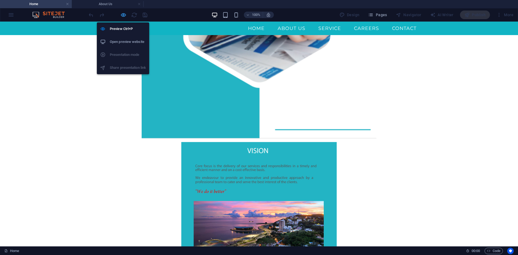
click at [124, 15] on icon "button" at bounding box center [123, 15] width 6 height 6
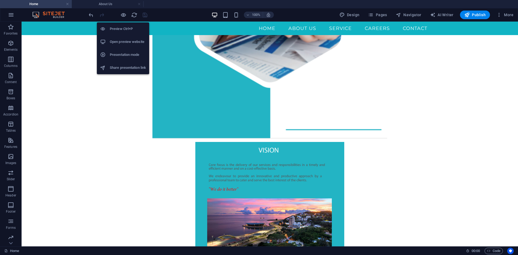
click at [130, 42] on h6 "Open preview website" at bounding box center [128, 42] width 36 height 6
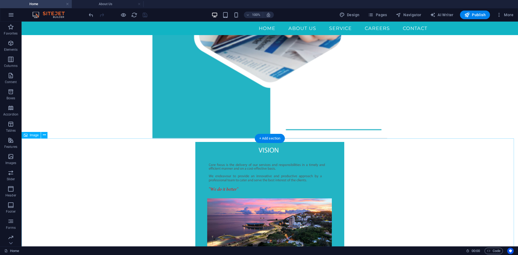
click at [218, 158] on figure at bounding box center [270, 209] width 497 height 143
select select "%"
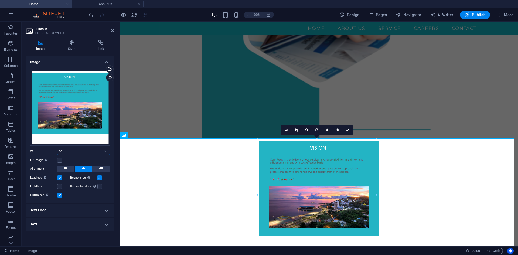
drag, startPoint x: 73, startPoint y: 151, endPoint x: 55, endPoint y: 151, distance: 18.4
click at [55, 151] on div "Width 30 Default auto px rem % em vh vw" at bounding box center [70, 151] width 80 height 7
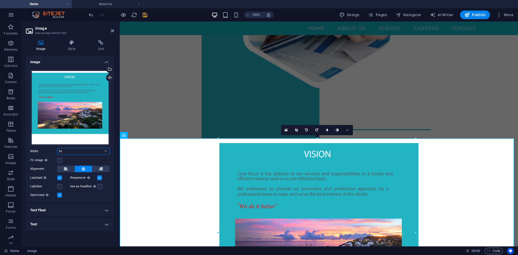
type input "50"
click at [349, 128] on icon at bounding box center [347, 129] width 3 height 3
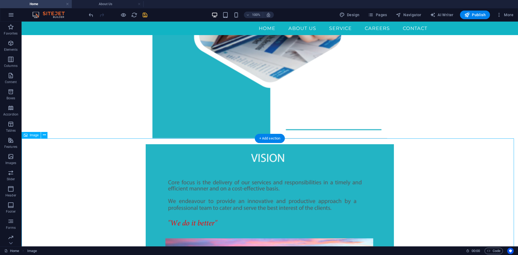
click at [193, 181] on figure at bounding box center [270, 257] width 497 height 238
select select "%"
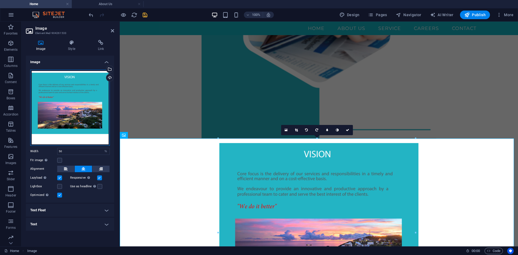
click at [89, 91] on div "Drag files here, click to choose files or select files from Files or our free s…" at bounding box center [70, 108] width 80 height 76
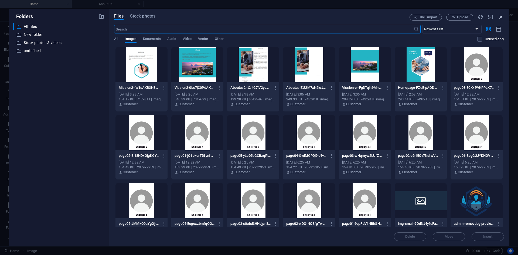
click at [502, 19] on icon "button" at bounding box center [501, 17] width 6 height 6
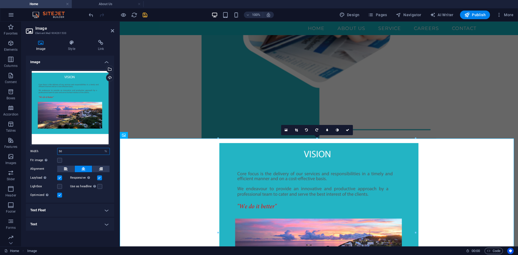
drag, startPoint x: 69, startPoint y: 149, endPoint x: 49, endPoint y: 149, distance: 20.0
click at [49, 149] on div "Width 50 Default auto px rem % em vh vw" at bounding box center [70, 151] width 80 height 7
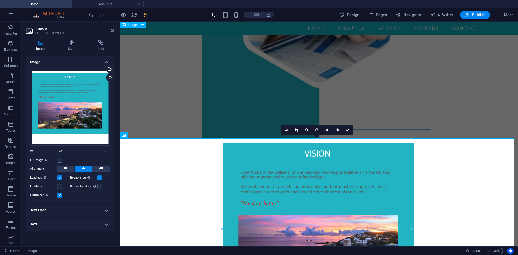
type input "48"
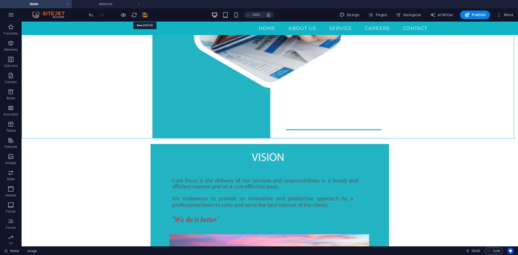
click at [145, 13] on icon "save" at bounding box center [145, 15] width 6 height 6
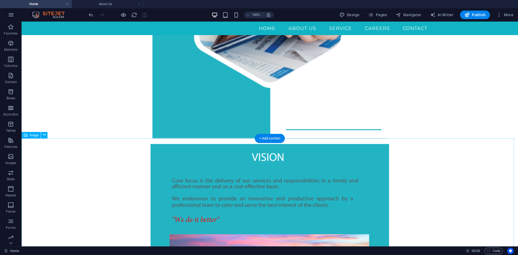
click at [172, 152] on figure at bounding box center [270, 252] width 497 height 228
select select "%"
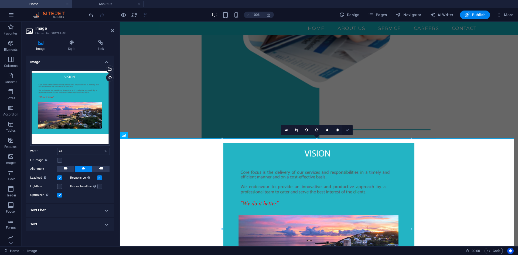
drag, startPoint x: 346, startPoint y: 131, endPoint x: 322, endPoint y: 110, distance: 31.7
click at [346, 131] on link at bounding box center [348, 130] width 10 height 10
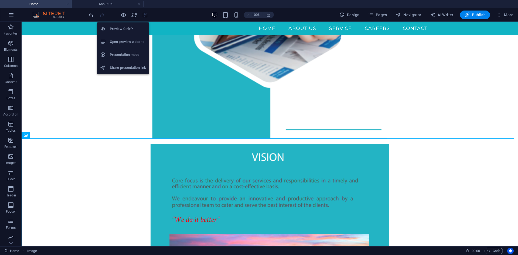
click at [128, 42] on h6 "Open preview website" at bounding box center [128, 42] width 36 height 6
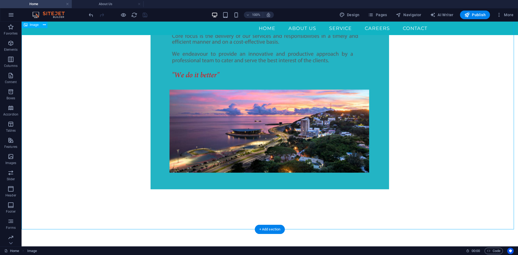
scroll to position [459, 0]
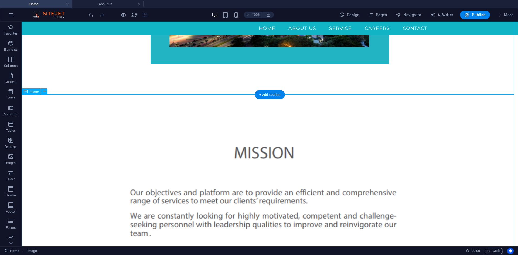
select select "%"
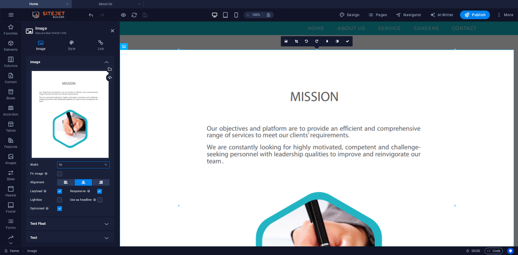
drag, startPoint x: 70, startPoint y: 164, endPoint x: 49, endPoint y: 161, distance: 21.0
click at [49, 161] on div "Width 70 Default auto px rem % em vh vw" at bounding box center [70, 164] width 80 height 7
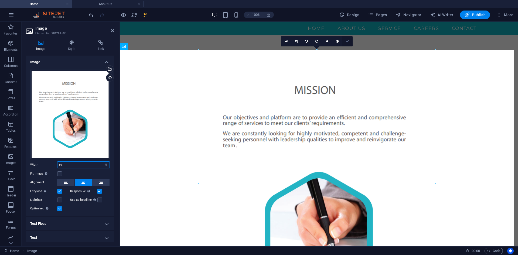
type input "60"
click at [348, 42] on icon at bounding box center [347, 41] width 3 height 3
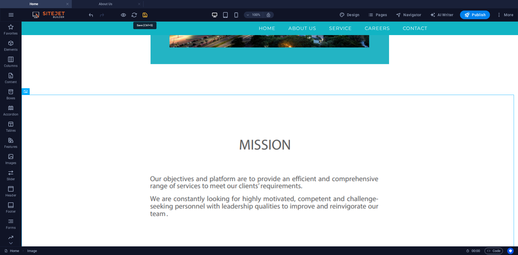
click at [144, 15] on icon "save" at bounding box center [145, 15] width 6 height 6
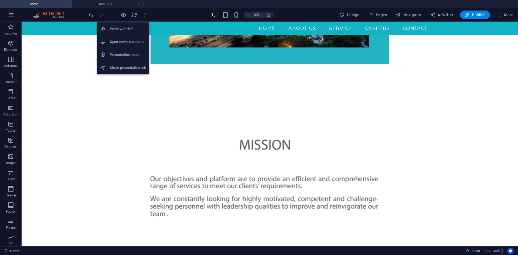
click at [128, 43] on h6 "Open preview website" at bounding box center [128, 42] width 36 height 6
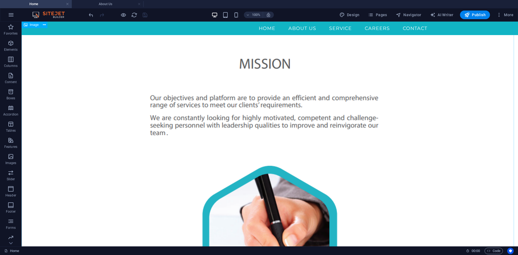
click at [199, 115] on figure at bounding box center [270, 183] width 497 height 337
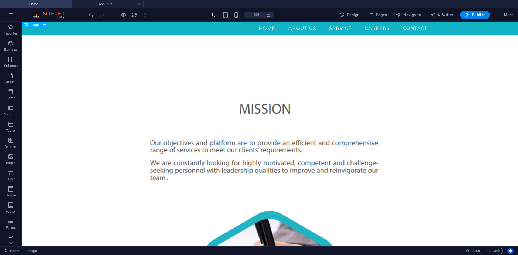
select select "%"
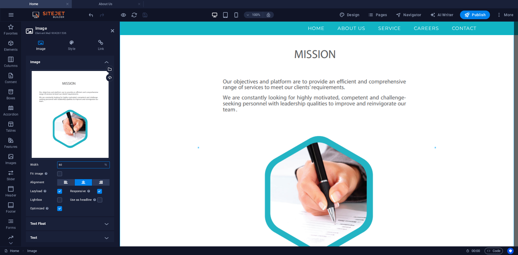
drag, startPoint x: 73, startPoint y: 161, endPoint x: 51, endPoint y: 161, distance: 22.4
click at [51, 161] on div "Width 60 Default auto px rem % em vh vw" at bounding box center [70, 164] width 80 height 7
type input "45"
click at [168, 170] on figure at bounding box center [319, 150] width 398 height 270
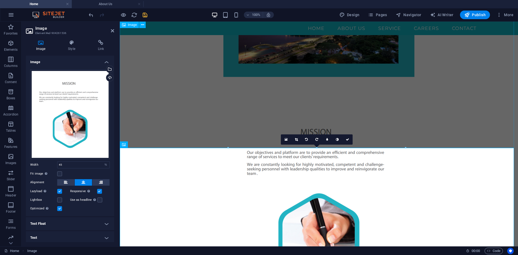
scroll to position [360, 0]
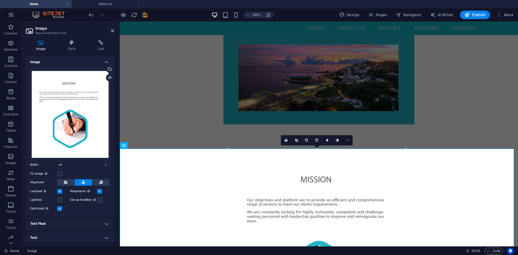
click at [347, 138] on link at bounding box center [348, 140] width 10 height 10
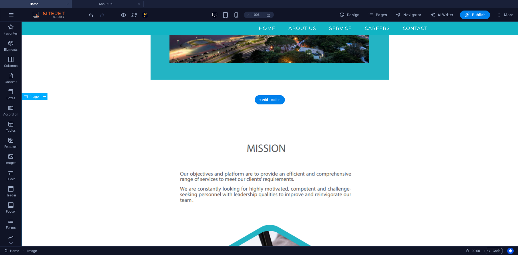
scroll to position [441, 0]
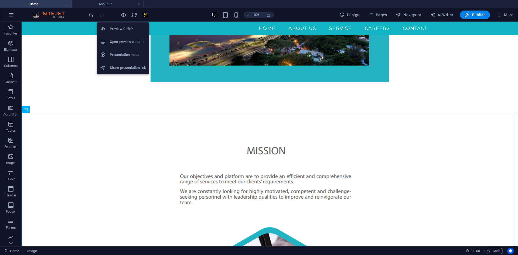
click at [124, 40] on h6 "Open preview website" at bounding box center [128, 42] width 36 height 6
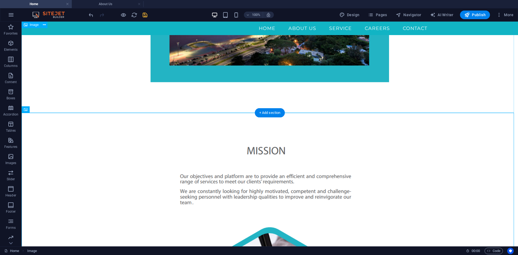
click at [231, 73] on figure at bounding box center [270, 1] width 497 height 228
select select "%"
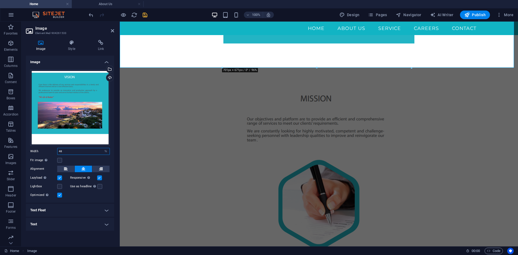
drag, startPoint x: 74, startPoint y: 152, endPoint x: 57, endPoint y: 152, distance: 17.3
click at [57, 152] on div "Width 48 Default auto px rem % em vh vw" at bounding box center [70, 151] width 80 height 7
type input "35"
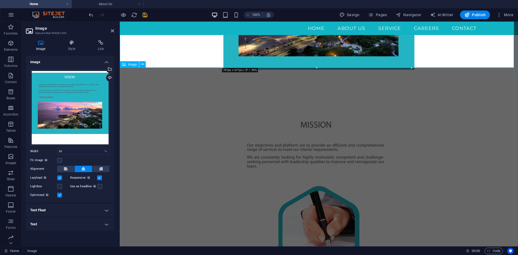
click at [170, 136] on figure at bounding box center [319, 197] width 398 height 203
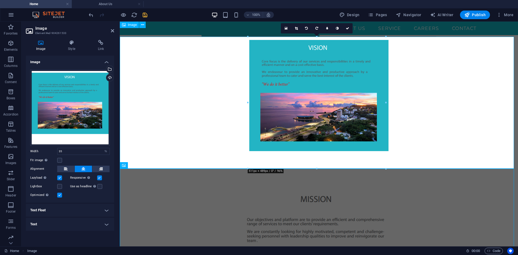
scroll to position [259, 0]
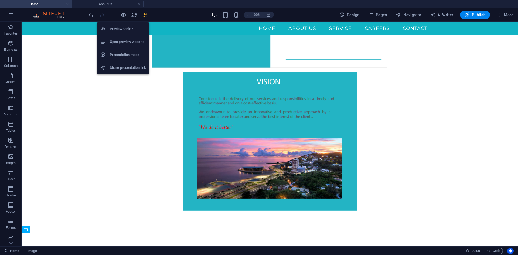
click at [124, 42] on h6 "Open preview website" at bounding box center [128, 42] width 36 height 6
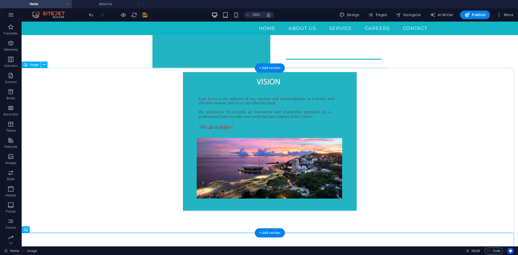
click at [212, 108] on figure at bounding box center [270, 151] width 497 height 166
select select "%"
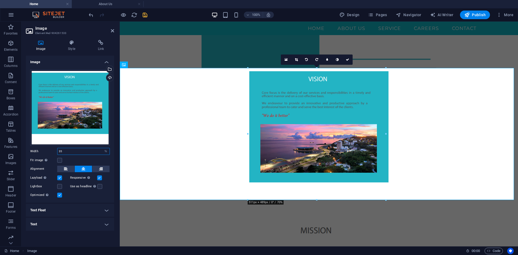
drag, startPoint x: 69, startPoint y: 151, endPoint x: 39, endPoint y: 151, distance: 30.0
click at [39, 151] on div "Width 35 Default auto px rem % em vh vw" at bounding box center [70, 151] width 80 height 7
type input "45"
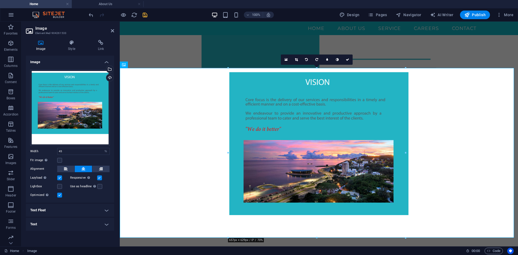
click at [114, 137] on div "Drag files here, click to choose files or select files from Files or our free s…" at bounding box center [70, 133] width 88 height 137
drag, startPoint x: 350, startPoint y: 57, endPoint x: 328, endPoint y: 36, distance: 30.5
click at [350, 57] on link at bounding box center [348, 60] width 10 height 10
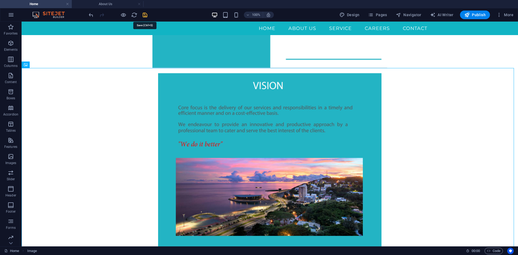
click at [143, 15] on icon "save" at bounding box center [145, 15] width 6 height 6
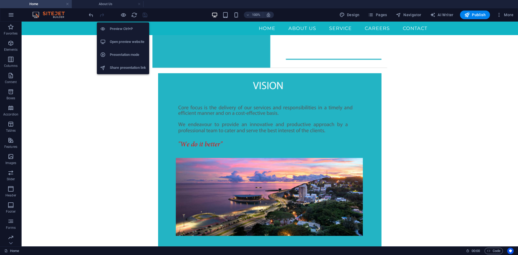
click at [126, 38] on li "Open preview website" at bounding box center [123, 41] width 52 height 13
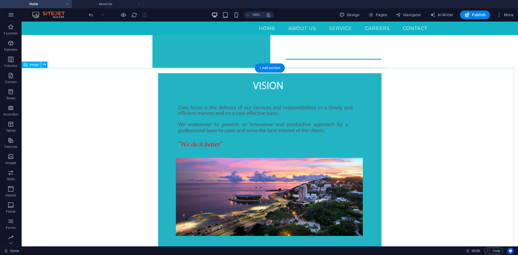
click at [211, 109] on figure at bounding box center [270, 175] width 497 height 214
select select "%"
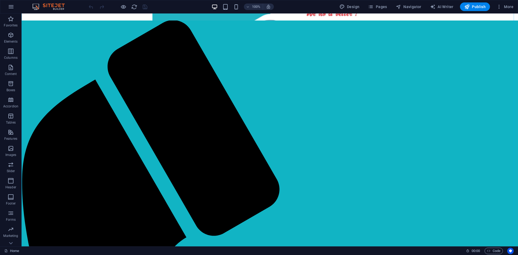
scroll to position [135, 0]
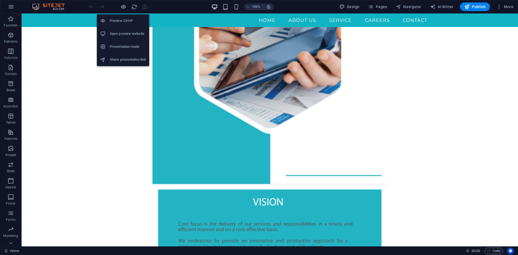
click at [130, 31] on h6 "Open preview website" at bounding box center [128, 34] width 36 height 6
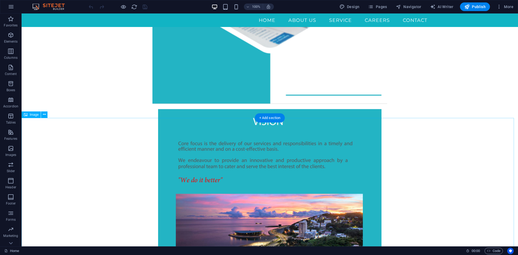
scroll to position [216, 0]
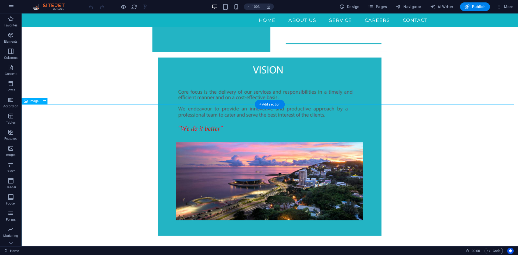
scroll to position [270, 0]
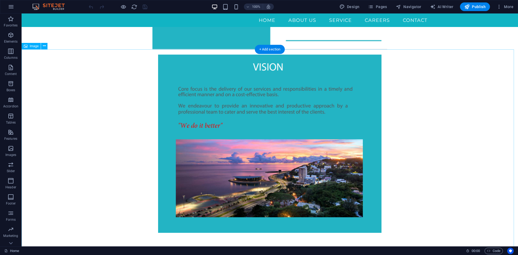
click at [183, 100] on figure at bounding box center [270, 156] width 497 height 214
select select "%"
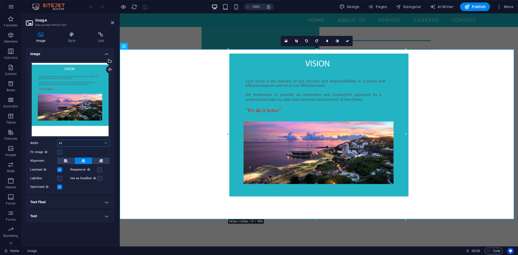
drag, startPoint x: 64, startPoint y: 145, endPoint x: 56, endPoint y: 142, distance: 8.5
click at [56, 142] on div "Width 45 Default auto px rem % em vh vw" at bounding box center [70, 143] width 80 height 7
click at [69, 145] on input "45" at bounding box center [83, 143] width 52 height 6
drag, startPoint x: 67, startPoint y: 142, endPoint x: 60, endPoint y: 143, distance: 6.5
click at [60, 143] on input "45" at bounding box center [83, 143] width 52 height 6
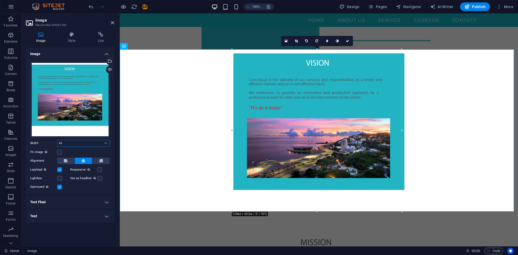
type input "43"
click at [114, 113] on div "Image Style Link Image Drag files here, click to choose files or select files f…" at bounding box center [70, 137] width 97 height 219
click at [59, 171] on label at bounding box center [59, 169] width 5 height 5
click at [0, 0] on input "Lazyload Loading images after the page loads improves page speed." at bounding box center [0, 0] width 0 height 0
click at [59, 171] on label at bounding box center [59, 169] width 5 height 5
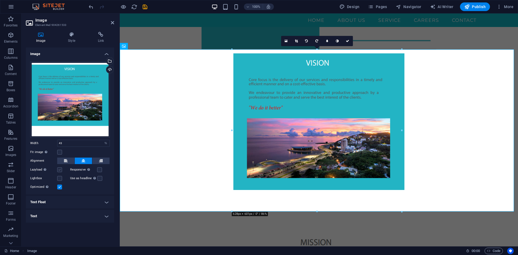
click at [0, 0] on input "Lazyload Loading images after the page loads improves page speed." at bounding box center [0, 0] width 0 height 0
click at [58, 188] on label at bounding box center [59, 187] width 5 height 5
click at [0, 0] on input "Optimized Images are compressed to improve page speed." at bounding box center [0, 0] width 0 height 0
click at [58, 188] on label at bounding box center [59, 187] width 5 height 5
click at [0, 0] on input "Optimized Images are compressed to improve page speed." at bounding box center [0, 0] width 0 height 0
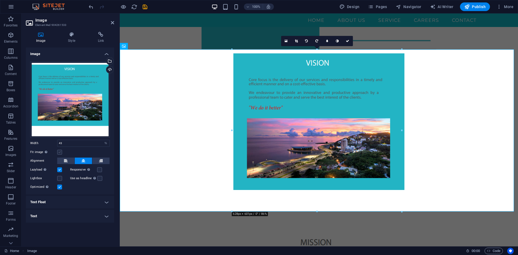
click at [60, 152] on label at bounding box center [59, 152] width 5 height 5
click at [0, 0] on input "Fit image Automatically fit image to a fixed width and height" at bounding box center [0, 0] width 0 height 0
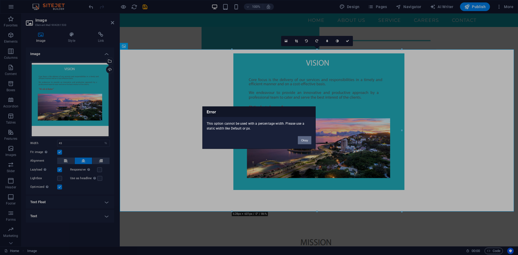
drag, startPoint x: 308, startPoint y: 139, endPoint x: 187, endPoint y: 126, distance: 121.9
click at [308, 139] on button "Okay" at bounding box center [304, 140] width 13 height 8
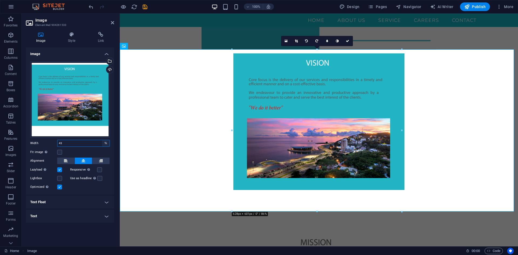
click at [105, 144] on select "Default auto px rem % em vh vw" at bounding box center [106, 143] width 8 height 6
select select "auto"
click at [102, 140] on select "Default auto px rem % em vh vw" at bounding box center [106, 143] width 8 height 6
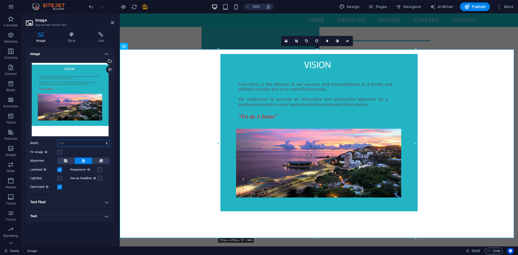
click at [107, 143] on select "Default auto px rem % em vh vw" at bounding box center [83, 143] width 52 height 6
select select "%"
click at [102, 140] on select "Default auto px rem % em vh vw" at bounding box center [83, 143] width 52 height 6
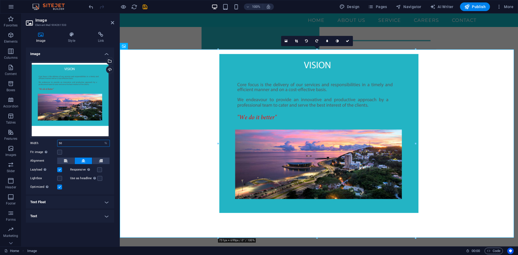
click at [74, 143] on input "50" at bounding box center [83, 143] width 52 height 6
click at [73, 143] on input "50" at bounding box center [83, 143] width 52 height 6
drag, startPoint x: 73, startPoint y: 143, endPoint x: 47, endPoint y: 141, distance: 26.8
click at [47, 141] on div "Width 50 Default auto px rem % em vh vw" at bounding box center [70, 143] width 80 height 7
drag, startPoint x: 66, startPoint y: 142, endPoint x: 47, endPoint y: 141, distance: 18.9
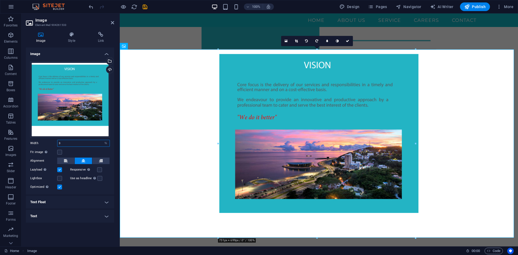
click at [47, 141] on div "Width 3 Default auto px rem % em vh vw" at bounding box center [70, 143] width 80 height 7
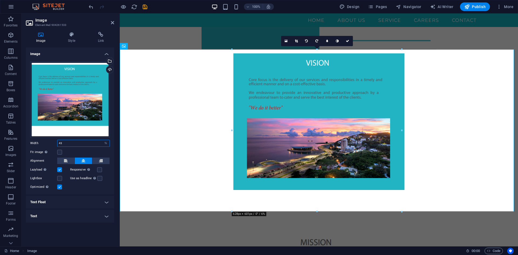
type input "43"
click at [83, 193] on div "Drag files here, click to choose files or select files from Files or our free s…" at bounding box center [70, 125] width 88 height 137
click at [348, 40] on icon at bounding box center [347, 40] width 3 height 3
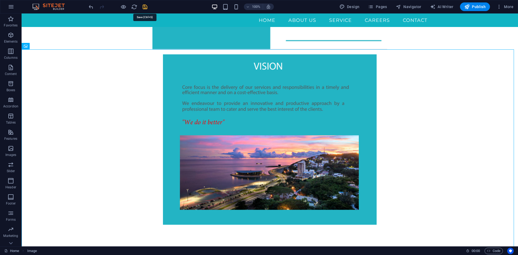
click at [144, 6] on icon "save" at bounding box center [145, 7] width 6 height 6
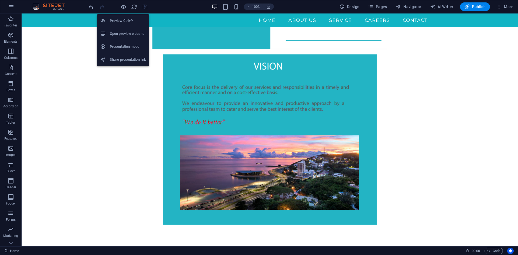
click at [123, 19] on h6 "Preview Ctrl+P" at bounding box center [128, 21] width 36 height 6
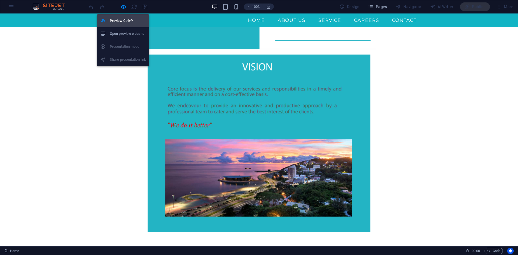
click at [128, 19] on h6 "Preview Ctrl+P" at bounding box center [128, 21] width 36 height 6
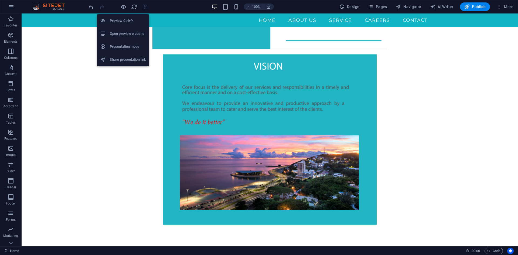
click at [129, 31] on h6 "Open preview website" at bounding box center [128, 34] width 36 height 6
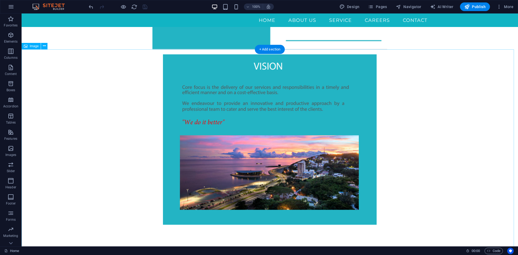
click at [206, 77] on figure at bounding box center [270, 151] width 497 height 204
select select "%"
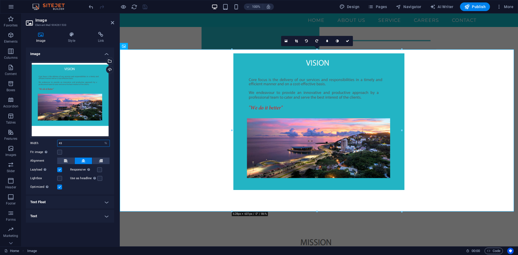
drag, startPoint x: 69, startPoint y: 142, endPoint x: 51, endPoint y: 141, distance: 17.9
click at [51, 141] on div "Width 43 Default auto px rem % em vh vw" at bounding box center [70, 143] width 80 height 7
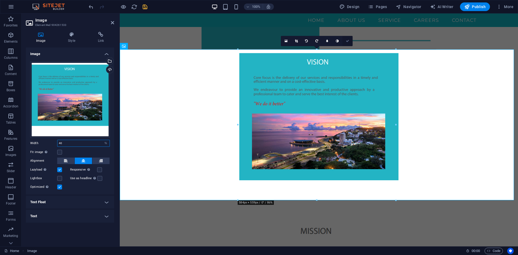
type input "40"
click at [347, 39] on icon at bounding box center [347, 40] width 3 height 3
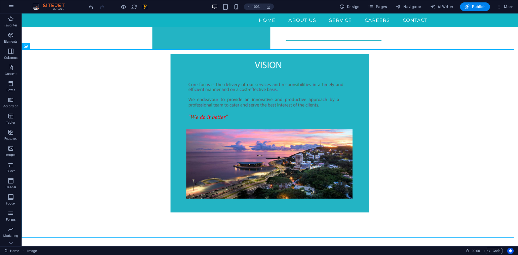
click at [145, 5] on icon "save" at bounding box center [145, 7] width 6 height 6
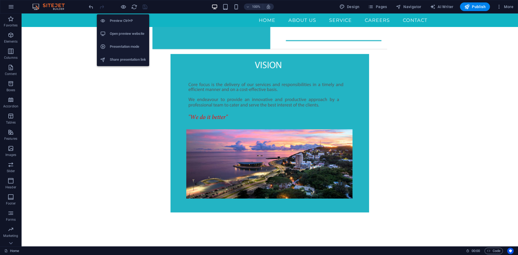
click at [128, 31] on h6 "Open preview website" at bounding box center [128, 34] width 36 height 6
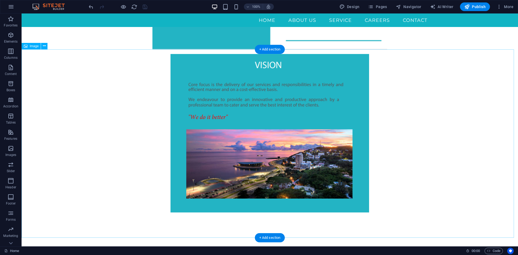
click at [232, 94] on figure at bounding box center [270, 144] width 497 height 190
select select "%"
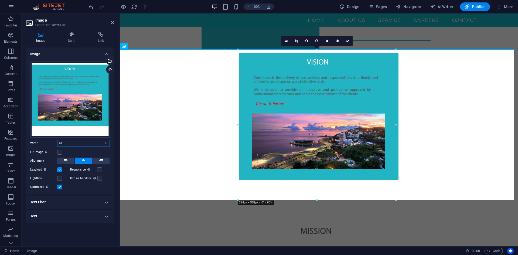
click at [52, 142] on div "Width 40 Default auto px rem % em vh vw" at bounding box center [70, 143] width 80 height 7
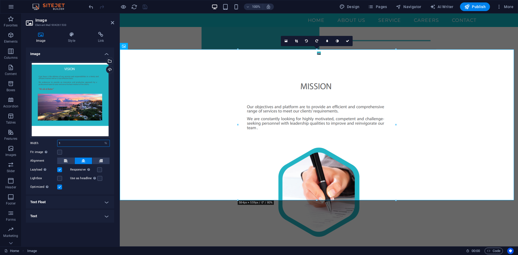
drag, startPoint x: 77, startPoint y: 143, endPoint x: 34, endPoint y: 143, distance: 43.2
click at [34, 143] on div "Width 1 Default auto px rem % em vh vw" at bounding box center [70, 143] width 80 height 7
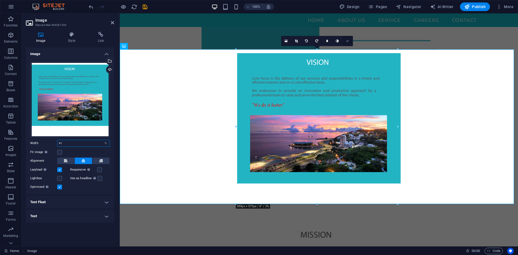
type input "41"
click at [348, 41] on icon at bounding box center [347, 40] width 3 height 3
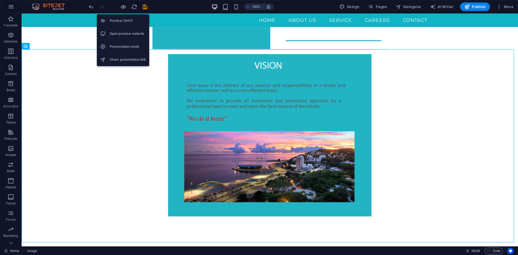
click at [129, 29] on li "Open preview website" at bounding box center [123, 33] width 52 height 13
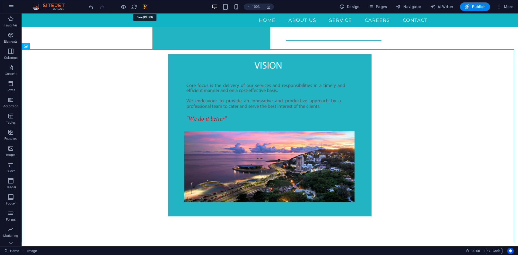
click at [145, 6] on icon "save" at bounding box center [145, 7] width 6 height 6
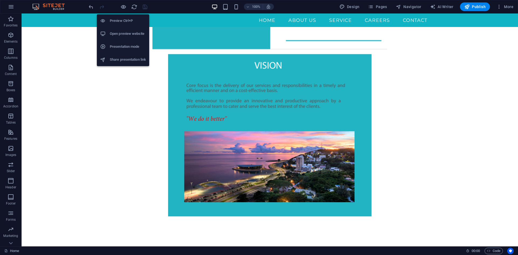
click at [131, 35] on h6 "Open preview website" at bounding box center [128, 34] width 36 height 6
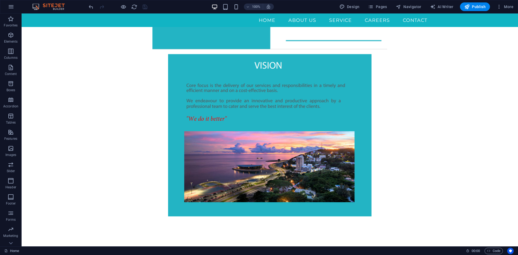
click at [228, 2] on div "100%" at bounding box center [243, 6] width 62 height 9
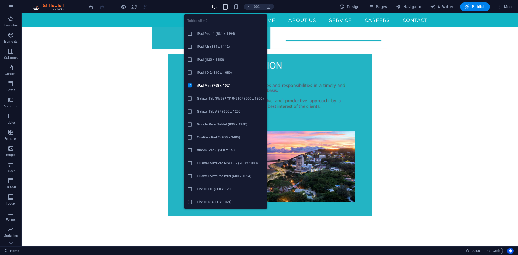
click at [228, 6] on icon "button" at bounding box center [225, 7] width 6 height 6
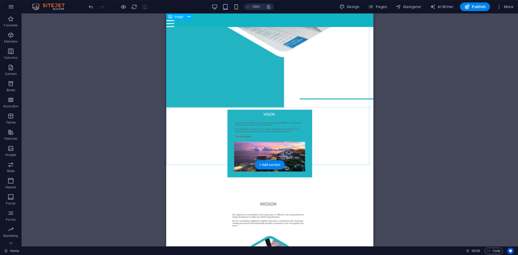
scroll to position [216, 0]
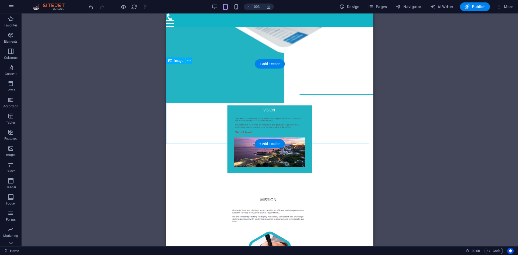
click at [285, 108] on figure at bounding box center [269, 143] width 207 height 81
click at [262, 107] on figure at bounding box center [269, 143] width 207 height 81
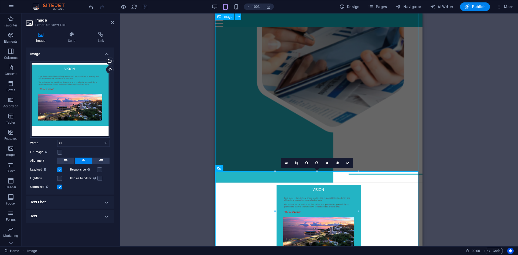
scroll to position [162, 0]
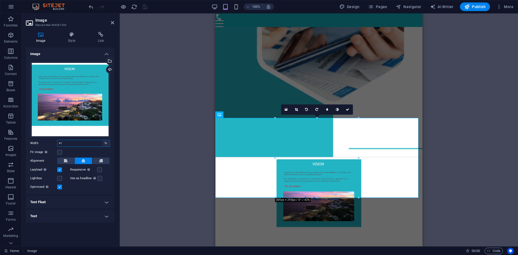
click at [107, 144] on select "Default auto px rem % em vh vw" at bounding box center [106, 143] width 8 height 6
select select "auto"
click at [102, 140] on select "Default auto px rem % em vh vw" at bounding box center [106, 143] width 8 height 6
select select "DISABLED_OPTION_VALUE"
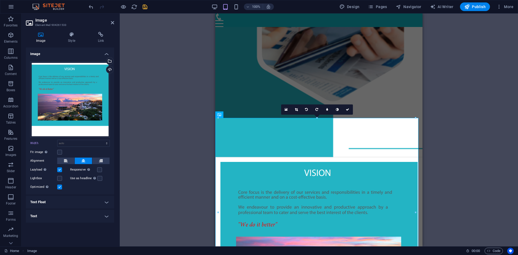
click at [484, 132] on div "Drag here to replace the existing content. Press “Ctrl” if you want to create a…" at bounding box center [319, 129] width 398 height 233
drag, startPoint x: 347, startPoint y: 109, endPoint x: 181, endPoint y: 96, distance: 166.8
click at [347, 109] on icon at bounding box center [347, 109] width 3 height 3
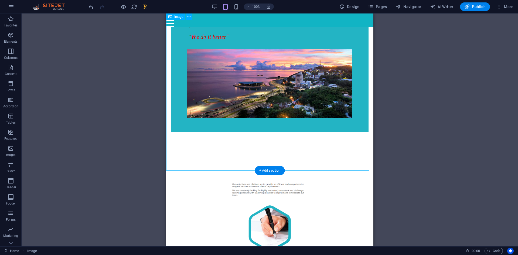
scroll to position [351, 0]
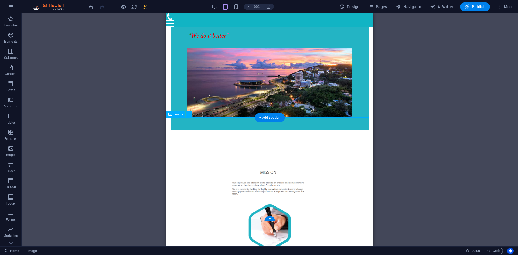
click at [264, 157] on figure at bounding box center [269, 210] width 207 height 106
click at [260, 157] on figure at bounding box center [269, 210] width 207 height 106
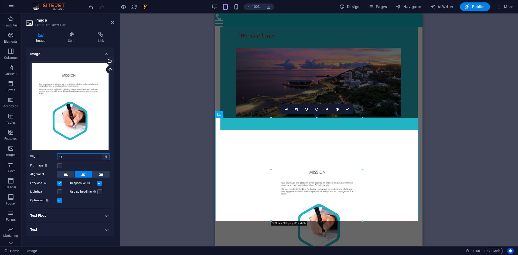
click at [104, 156] on select "Default auto px rem % em vh vw" at bounding box center [106, 157] width 8 height 6
select select "auto"
click at [102, 154] on select "Default auto px rem % em vh vw" at bounding box center [106, 157] width 8 height 6
select select "DISABLED_OPTION_VALUE"
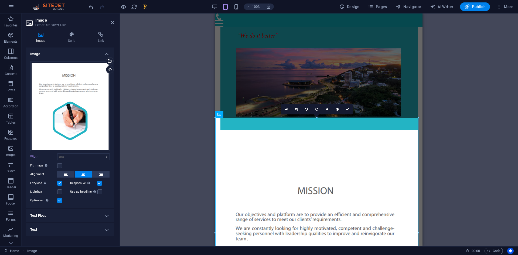
click at [159, 132] on div "Drag here to replace the existing content. Press “Ctrl” if you want to create a…" at bounding box center [319, 129] width 398 height 233
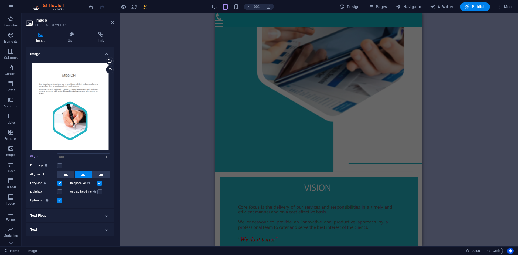
click at [164, 87] on div "Drag here to replace the existing content. Press “Ctrl” if you want to create a…" at bounding box center [319, 129] width 398 height 233
click at [226, 79] on figure at bounding box center [318, 26] width 207 height 292
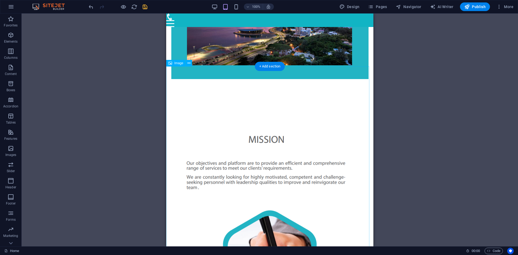
scroll to position [294, 0]
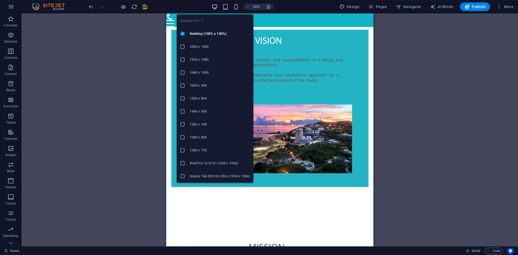
click at [214, 6] on icon "button" at bounding box center [215, 7] width 6 height 6
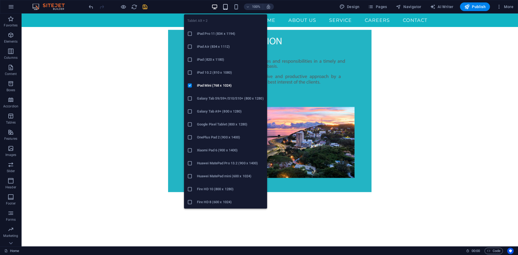
click at [227, 7] on icon "button" at bounding box center [225, 7] width 6 height 6
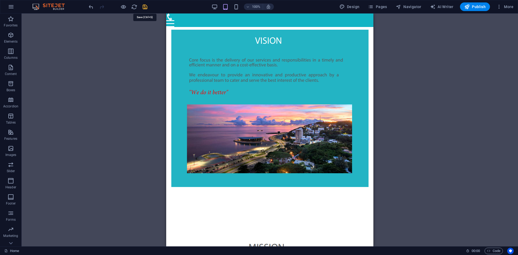
click at [145, 8] on icon "save" at bounding box center [145, 7] width 6 height 6
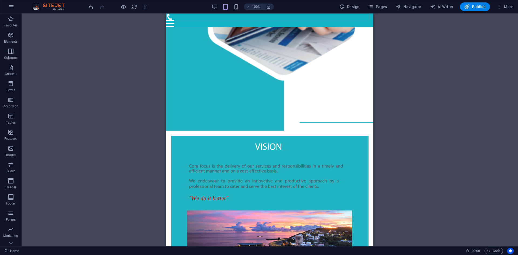
scroll to position [186, 0]
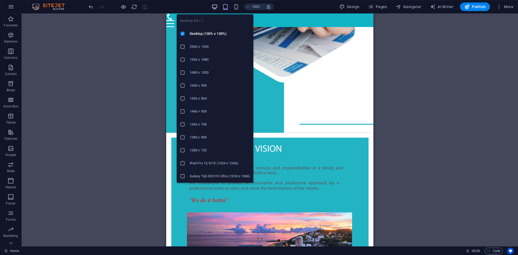
click at [216, 8] on icon "button" at bounding box center [215, 7] width 6 height 6
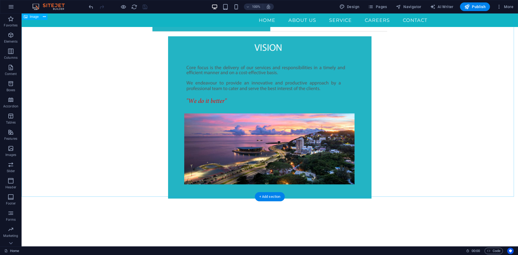
scroll to position [267, 0]
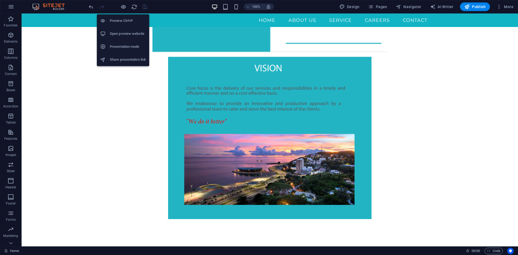
click at [141, 32] on h6 "Open preview website" at bounding box center [128, 34] width 36 height 6
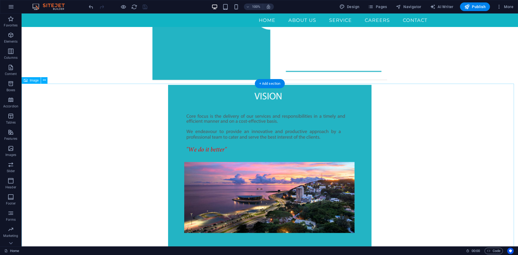
scroll to position [240, 0]
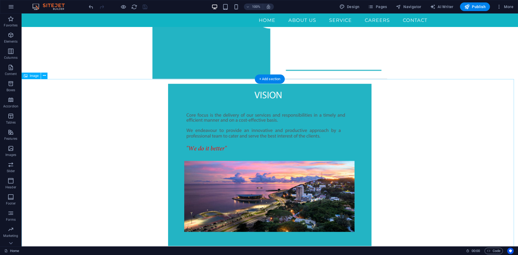
click at [178, 94] on figure at bounding box center [270, 176] width 497 height 195
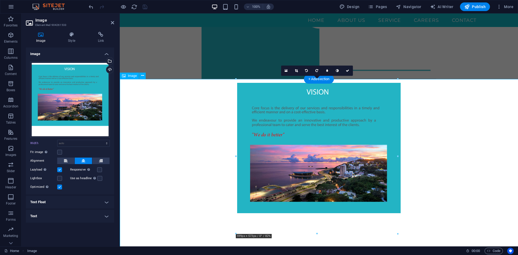
type input "41"
select select "%"
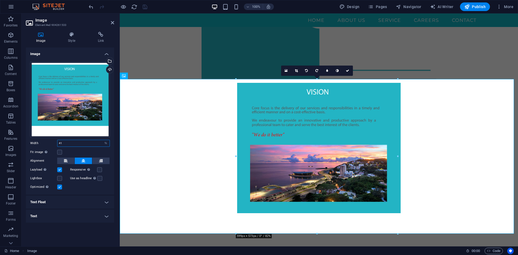
drag, startPoint x: 75, startPoint y: 143, endPoint x: 42, endPoint y: 140, distance: 33.0
click at [42, 140] on div "Width 41 Default auto px rem % em vh vw" at bounding box center [70, 143] width 80 height 7
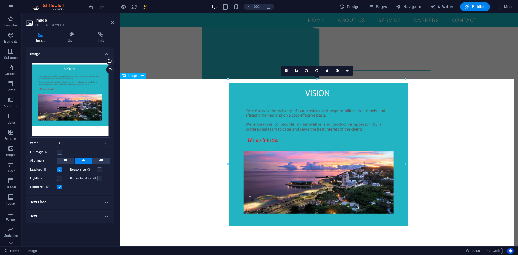
type input "45"
click at [162, 129] on figure at bounding box center [319, 164] width 398 height 171
click at [348, 70] on icon at bounding box center [347, 70] width 3 height 3
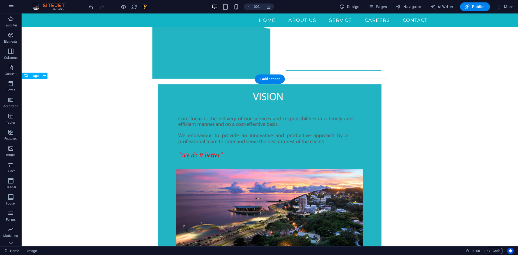
click at [180, 110] on figure at bounding box center [270, 186] width 497 height 214
select select "%"
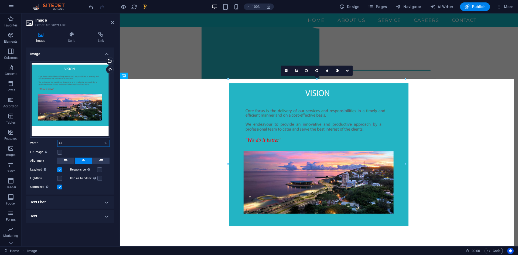
drag, startPoint x: 69, startPoint y: 143, endPoint x: 37, endPoint y: 142, distance: 32.1
click at [38, 142] on div "Width 45 Default auto px rem % em vh vw" at bounding box center [70, 143] width 80 height 7
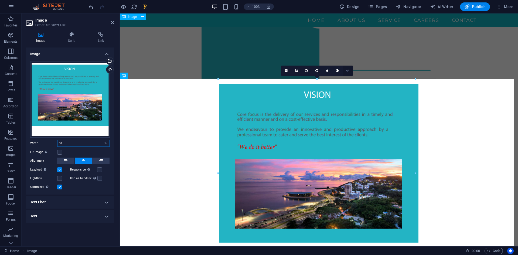
type input "50"
drag, startPoint x: 350, startPoint y: 67, endPoint x: 326, endPoint y: 55, distance: 26.3
click at [350, 67] on link at bounding box center [348, 71] width 10 height 10
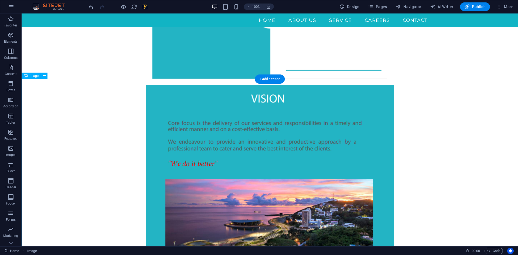
click at [170, 105] on figure at bounding box center [270, 198] width 497 height 238
select select "%"
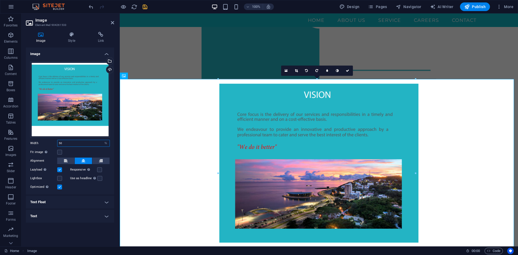
drag, startPoint x: 69, startPoint y: 143, endPoint x: 38, endPoint y: 140, distance: 31.7
click at [38, 140] on div "Width 50 Default auto px rem % em vh vw" at bounding box center [70, 143] width 80 height 7
type input "48"
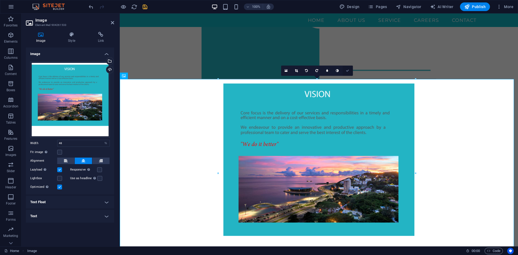
click at [349, 69] on icon at bounding box center [347, 70] width 3 height 3
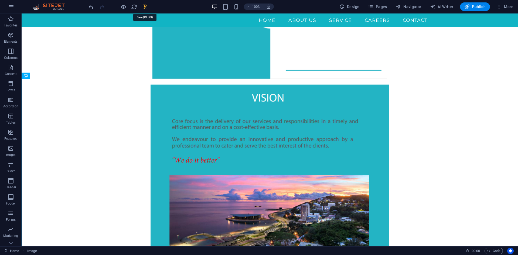
click at [143, 5] on icon "save" at bounding box center [145, 7] width 6 height 6
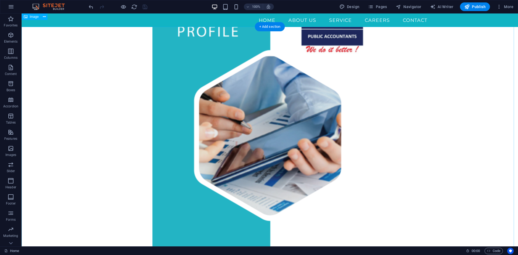
scroll to position [0, 0]
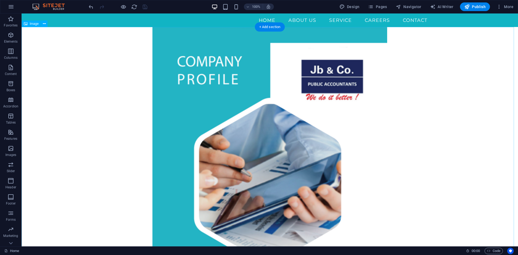
click at [191, 136] on figure at bounding box center [270, 173] width 497 height 292
select select "px"
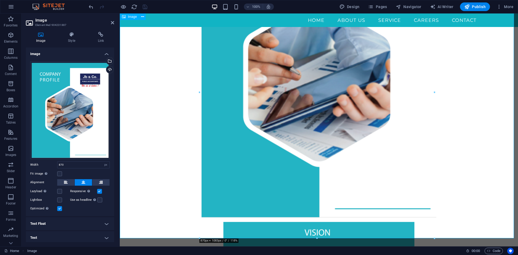
scroll to position [135, 0]
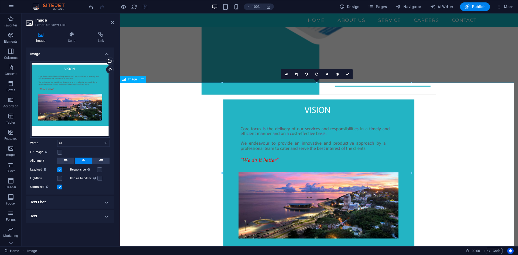
scroll to position [243, 0]
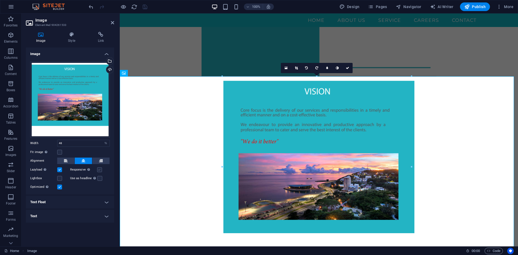
click at [99, 169] on label at bounding box center [99, 169] width 5 height 5
click at [0, 0] on input "Responsive Automatically load retina image and smartphone optimized sizes." at bounding box center [0, 0] width 0 height 0
click at [60, 170] on label at bounding box center [59, 169] width 5 height 5
click at [0, 0] on input "Lazyload Loading images after the page loads improves page speed." at bounding box center [0, 0] width 0 height 0
click at [104, 143] on select "Default auto px rem % em vh vw" at bounding box center [106, 143] width 8 height 6
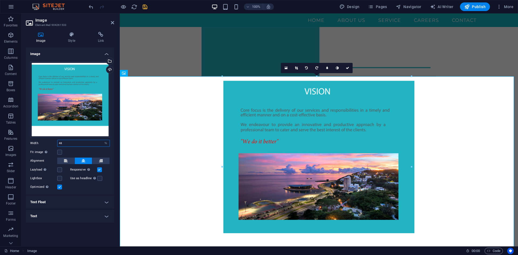
select select "px"
click at [102, 140] on select "Default auto px rem % em vh vw" at bounding box center [106, 143] width 8 height 6
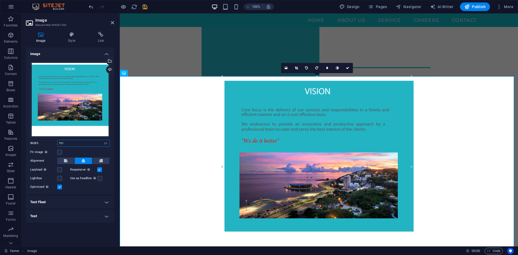
click at [77, 144] on input "701" at bounding box center [83, 143] width 52 height 6
drag, startPoint x: 78, startPoint y: 144, endPoint x: 50, endPoint y: 144, distance: 27.8
click at [50, 144] on div "Width 701 Default auto px rem % em vh vw" at bounding box center [70, 143] width 80 height 7
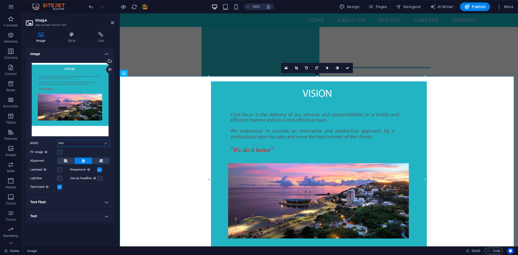
drag, startPoint x: 66, startPoint y: 141, endPoint x: 60, endPoint y: 143, distance: 6.0
click at [60, 143] on input "800" at bounding box center [83, 143] width 52 height 6
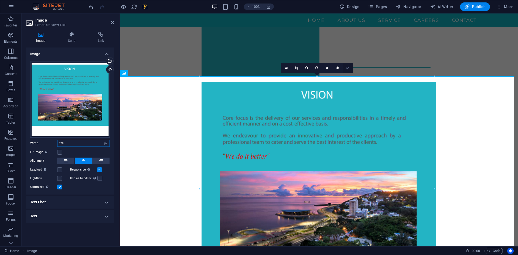
type input "870"
click at [346, 68] on icon at bounding box center [347, 67] width 3 height 3
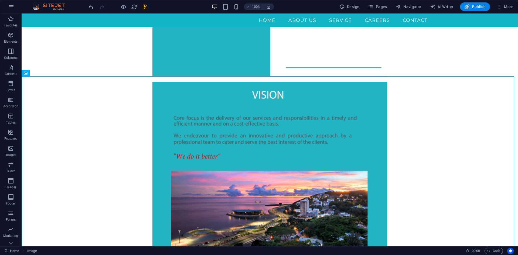
click at [144, 5] on icon "save" at bounding box center [145, 7] width 6 height 6
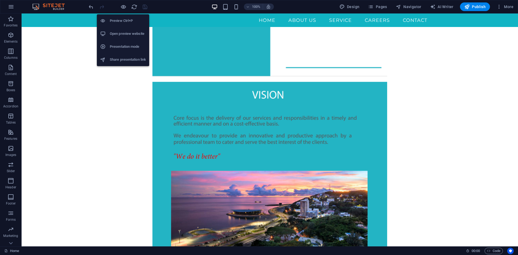
click at [127, 32] on h6 "Open preview website" at bounding box center [128, 34] width 36 height 6
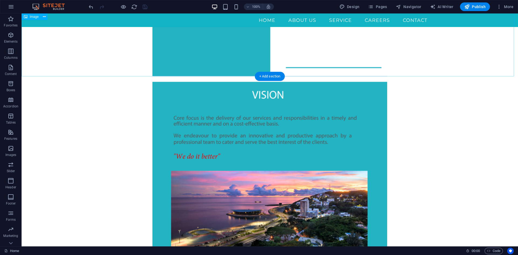
select select "px"
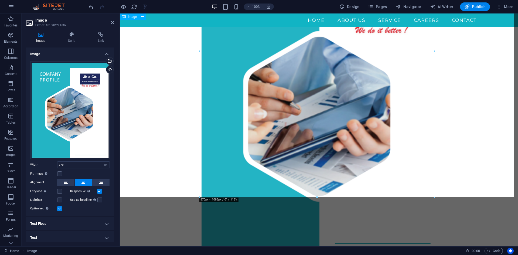
scroll to position [0, 0]
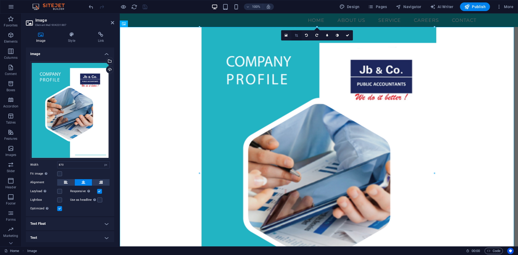
click at [298, 34] on icon at bounding box center [296, 35] width 3 height 3
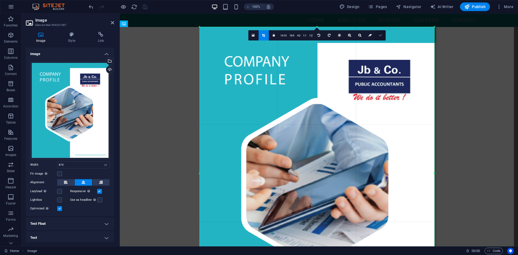
click at [381, 37] on icon at bounding box center [380, 35] width 3 height 3
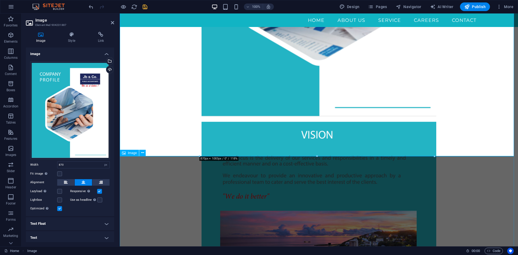
scroll to position [243, 0]
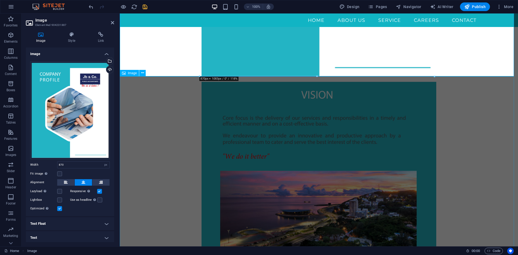
click at [165, 156] on figure at bounding box center [319, 188] width 398 height 225
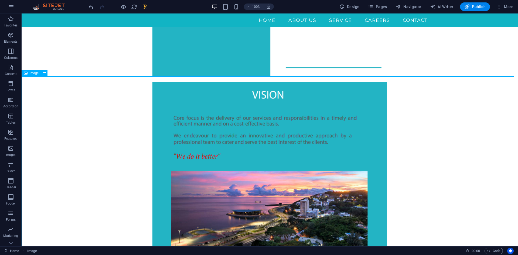
click at [198, 78] on figure at bounding box center [270, 188] width 497 height 225
click at [194, 80] on figure at bounding box center [270, 188] width 497 height 225
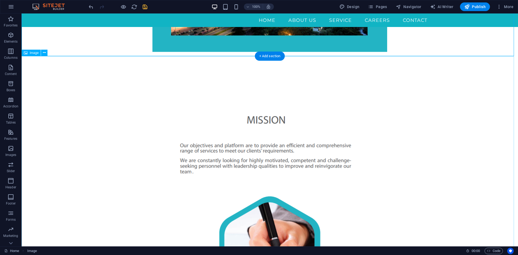
scroll to position [459, 0]
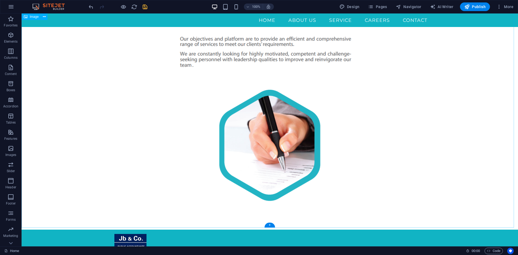
click at [224, 68] on figure at bounding box center [270, 103] width 497 height 253
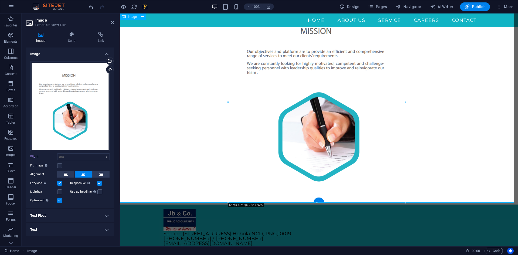
type input "45"
click at [58, 184] on label at bounding box center [59, 183] width 5 height 5
click at [0, 0] on input "Lazyload Loading images after the page loads improves page speed." at bounding box center [0, 0] width 0 height 0
click at [108, 155] on select "Default auto px rem % em vh vw" at bounding box center [106, 157] width 8 height 6
select select "px"
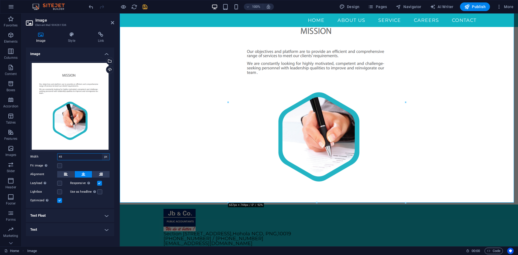
click at [102, 154] on select "Default auto px rem % em vh vw" at bounding box center [106, 157] width 8 height 6
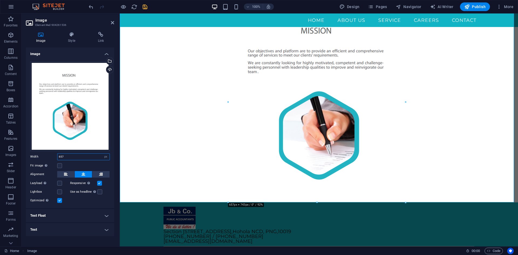
click at [76, 157] on input "657" at bounding box center [83, 157] width 52 height 6
drag, startPoint x: 77, startPoint y: 155, endPoint x: 50, endPoint y: 155, distance: 26.7
click at [50, 155] on div "Width 657 Default auto px rem % em vh vw" at bounding box center [70, 156] width 80 height 7
type input "6"
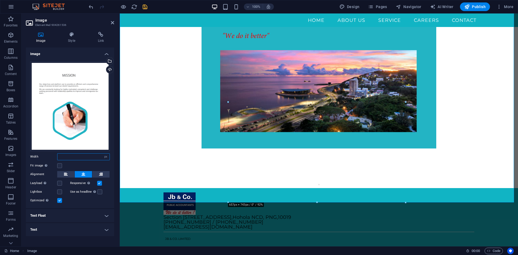
scroll to position [349, 0]
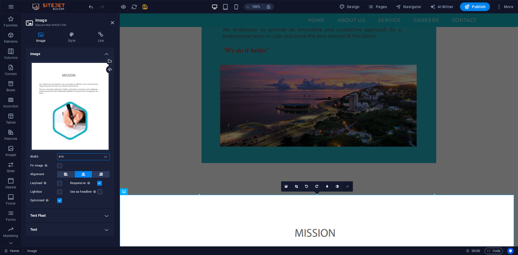
type input "870"
click at [347, 184] on link at bounding box center [348, 186] width 10 height 10
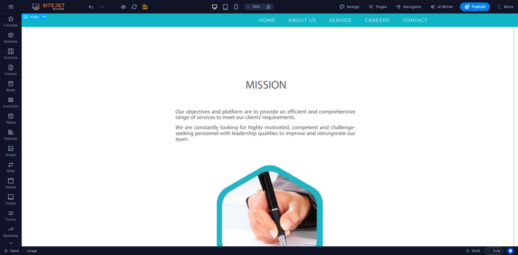
scroll to position [457, 0]
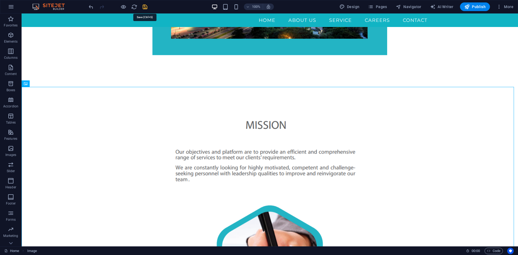
click at [145, 6] on icon "save" at bounding box center [145, 7] width 6 height 6
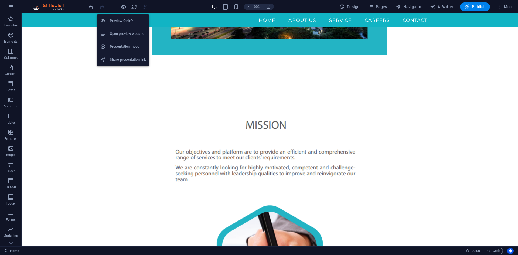
click at [122, 35] on h6 "Open preview website" at bounding box center [128, 34] width 36 height 6
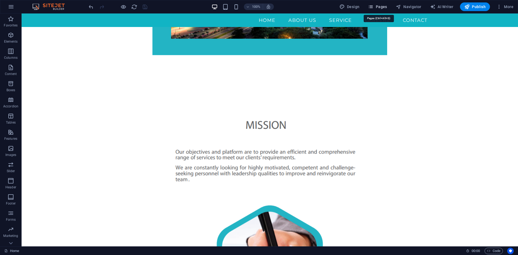
click at [386, 6] on span "Pages" at bounding box center [377, 6] width 19 height 5
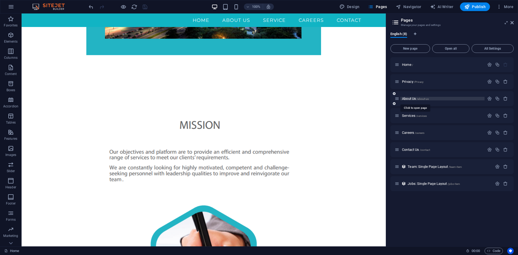
click at [412, 99] on span "About Us /about-us" at bounding box center [415, 99] width 27 height 4
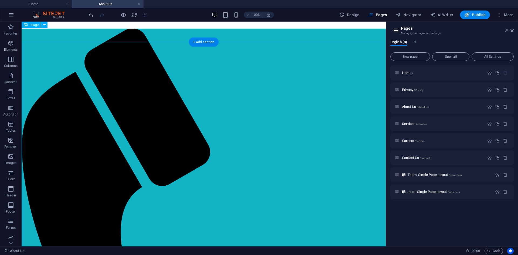
scroll to position [0, 0]
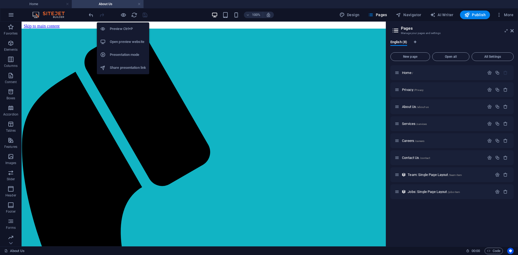
click at [131, 37] on li "Open preview website" at bounding box center [123, 41] width 52 height 13
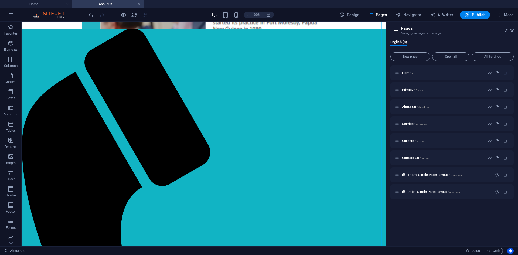
scroll to position [108, 0]
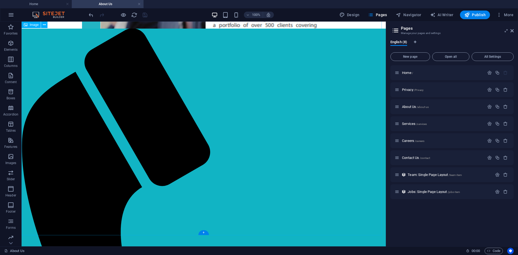
click at [174, 103] on figure at bounding box center [204, 96] width 360 height 296
select select "px"
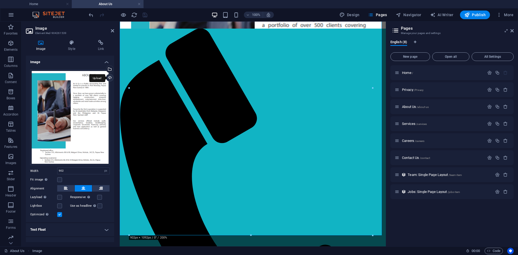
click at [109, 77] on div "Upload" at bounding box center [109, 78] width 8 height 8
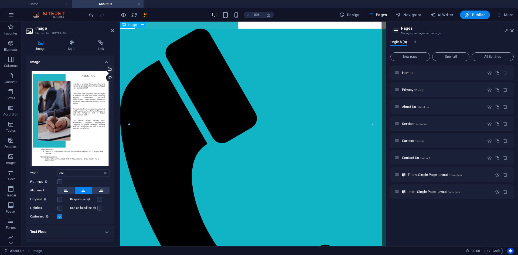
scroll to position [0, 0]
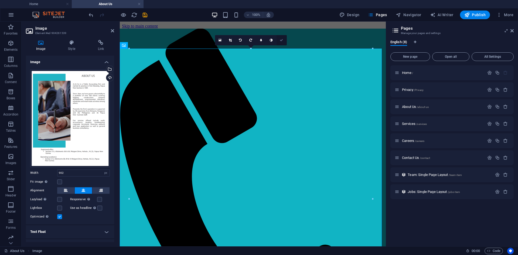
click at [282, 40] on icon at bounding box center [281, 40] width 3 height 3
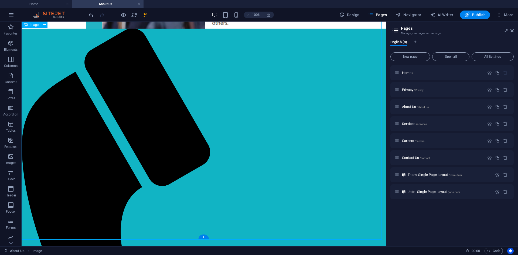
scroll to position [160, 0]
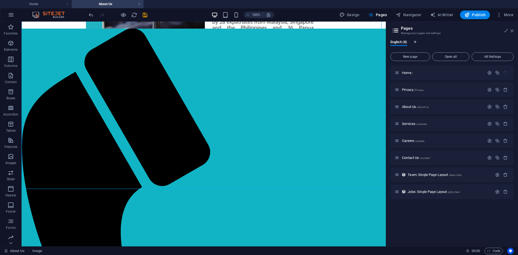
click at [513, 30] on icon at bounding box center [512, 31] width 3 height 4
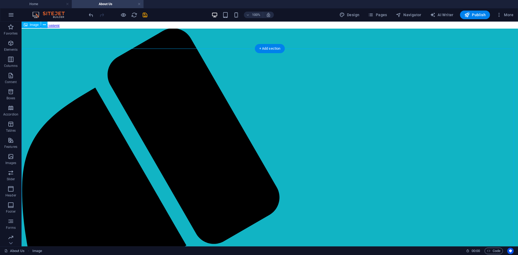
scroll to position [0, 0]
click at [417, 89] on figure at bounding box center [270, 207] width 492 height 302
click at [382, 14] on span "Pages" at bounding box center [377, 14] width 19 height 5
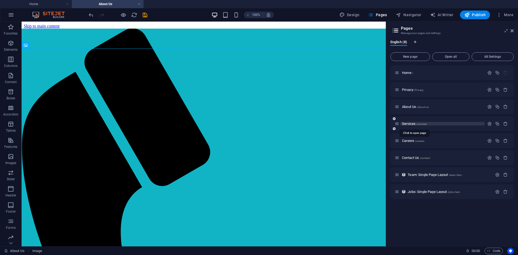
click at [410, 123] on span "Services /services" at bounding box center [414, 124] width 25 height 4
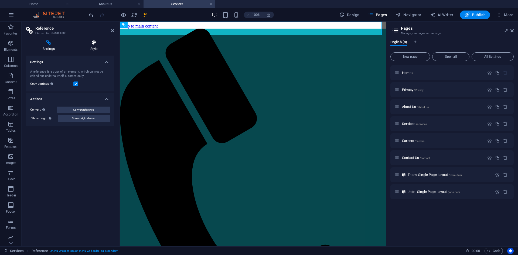
click at [89, 44] on icon at bounding box center [94, 42] width 40 height 5
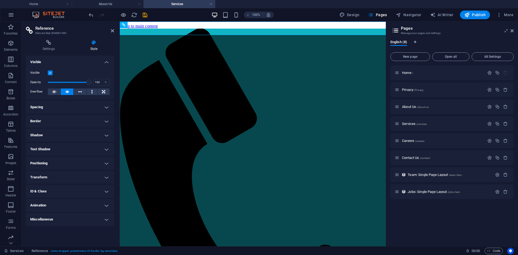
click at [33, 33] on icon at bounding box center [30, 31] width 8 height 8
click at [52, 44] on icon at bounding box center [49, 42] width 46 height 5
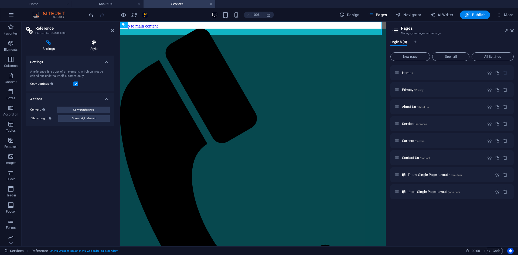
click at [90, 44] on icon at bounding box center [94, 42] width 40 height 5
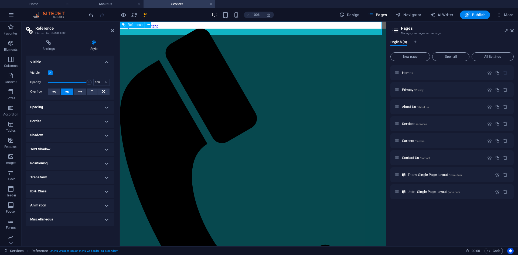
click at [185, 61] on div at bounding box center [252, 70] width 249 height 18
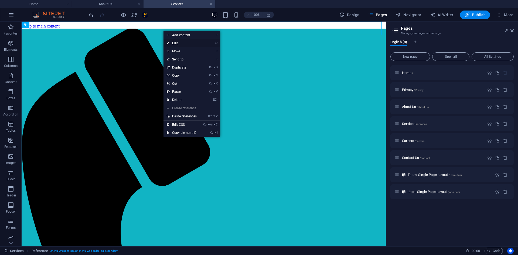
click at [180, 43] on link "⏎ Edit" at bounding box center [182, 43] width 36 height 8
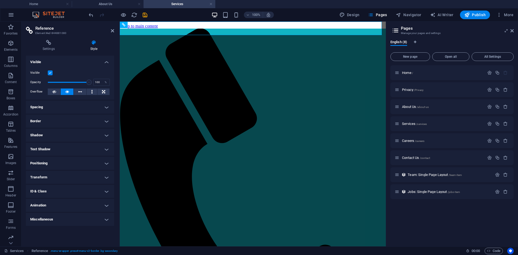
click at [87, 45] on h4 "Style" at bounding box center [94, 45] width 40 height 11
click at [98, 46] on h4 "Style" at bounding box center [94, 45] width 40 height 11
click at [233, 61] on div at bounding box center [252, 70] width 249 height 18
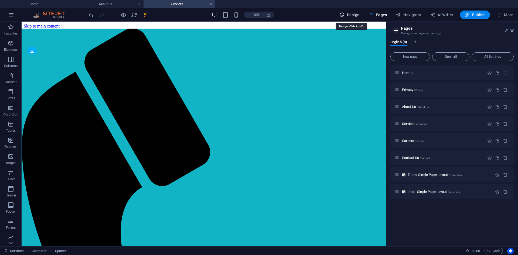
click at [351, 16] on span "Design" at bounding box center [350, 14] width 20 height 5
select select "px"
select select "400"
select select "px"
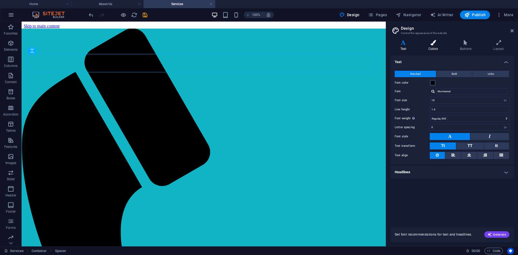
click at [434, 48] on h4 "Colors" at bounding box center [435, 45] width 32 height 11
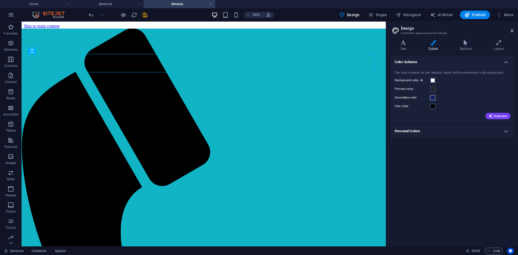
click at [433, 99] on span at bounding box center [433, 98] width 4 height 4
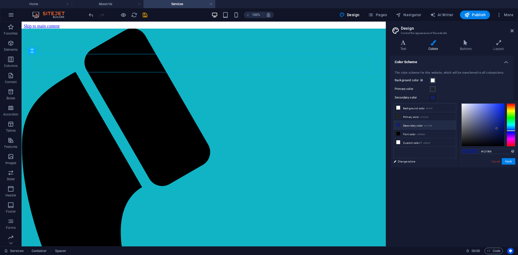
click at [399, 125] on icon at bounding box center [399, 125] width 4 height 4
click at [48, 4] on h4 "Home" at bounding box center [36, 4] width 72 height 6
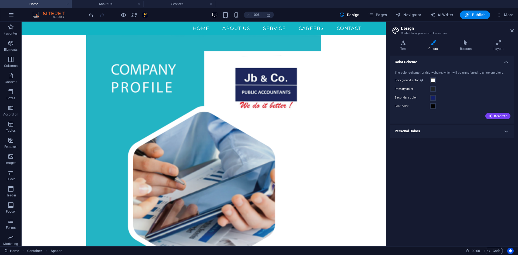
scroll to position [457, 0]
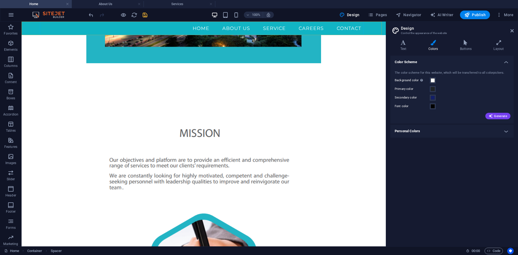
click at [170, 29] on nav "Home About US Service Careers Contact" at bounding box center [204, 28] width 324 height 13
select select
select select "2"
select select
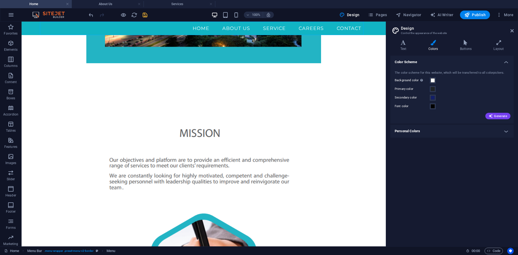
select select "3"
select select
select select "4"
select select
select select "5"
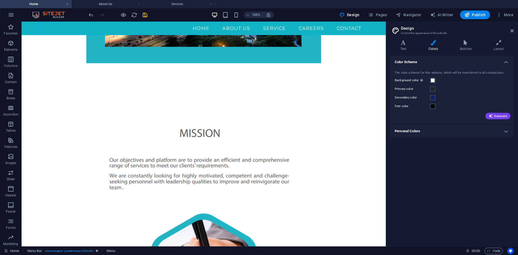
select select
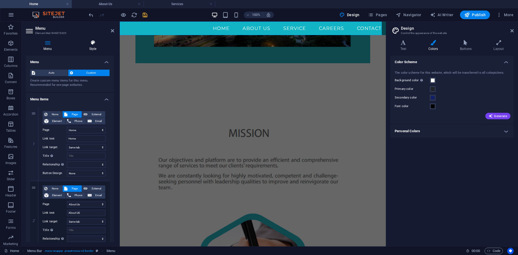
click at [94, 46] on h4 "Style" at bounding box center [93, 45] width 43 height 11
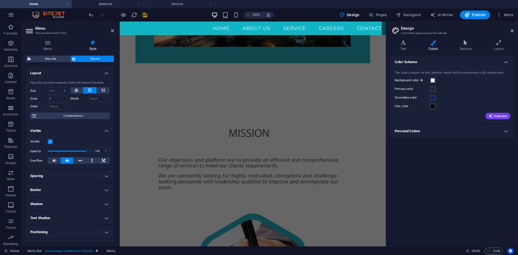
click at [143, 31] on nav "Home About US Service Careers Contact" at bounding box center [253, 28] width 266 height 13
click at [170, 111] on figure at bounding box center [253, 228] width 266 height 266
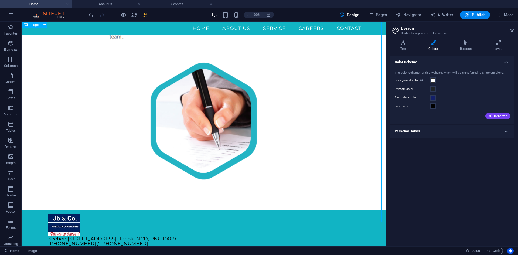
scroll to position [615, 0]
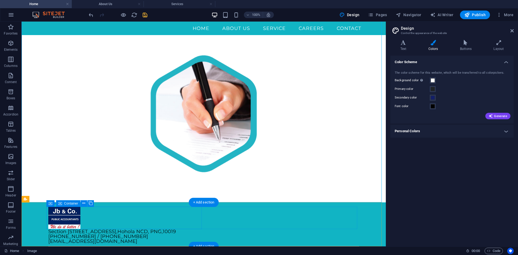
click at [121, 213] on div at bounding box center [125, 218] width 155 height 22
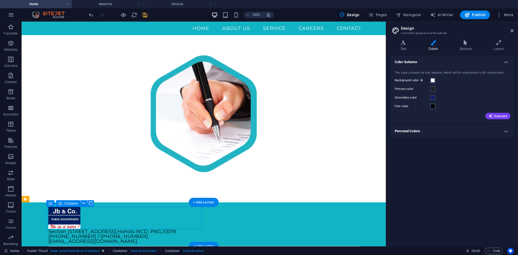
click at [121, 213] on div at bounding box center [125, 218] width 155 height 22
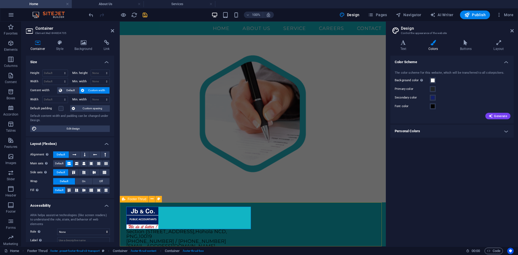
click at [121, 214] on div "Section 515, Lots 8 & 9,Waigani Drive , Hohola NCD, PNG , 10019 (675) 325 3000 …" at bounding box center [253, 233] width 266 height 63
select select "footer"
select select "rem"
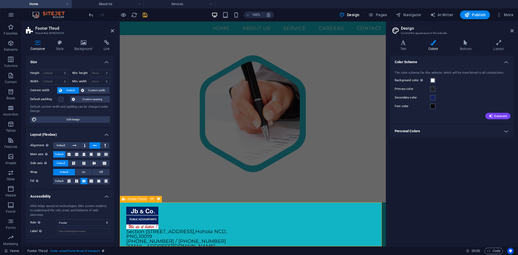
click at [121, 214] on div "Section 515, Lots 8 & 9,Waigani Drive , Hohola NCD, PNG , 10019 (675) 325 3000 …" at bounding box center [253, 233] width 266 height 63
click at [57, 43] on icon at bounding box center [60, 42] width 16 height 5
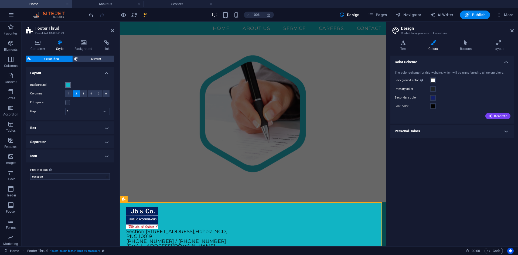
click at [69, 82] on button "Background" at bounding box center [68, 85] width 6 height 6
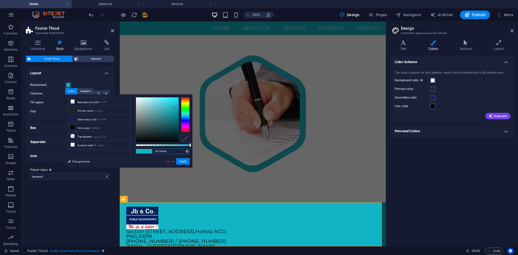
click at [171, 151] on input "#11b4c4" at bounding box center [172, 151] width 36 height 5
drag, startPoint x: 171, startPoint y: 151, endPoint x: 137, endPoint y: 149, distance: 34.4
click at [137, 149] on div "#11b4c4 Supported formats #0852ed rgb(8, 82, 237) rgba(8, 82, 237, 90%) hsv(221…" at bounding box center [163, 169] width 60 height 151
click at [182, 161] on button "Apply" at bounding box center [182, 161] width 13 height 6
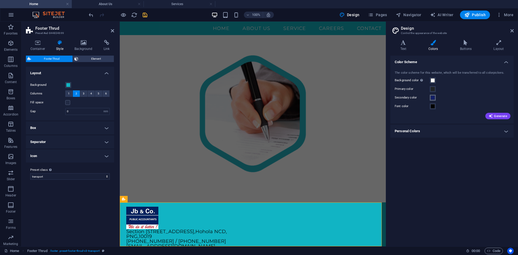
click at [434, 97] on span at bounding box center [433, 98] width 4 height 4
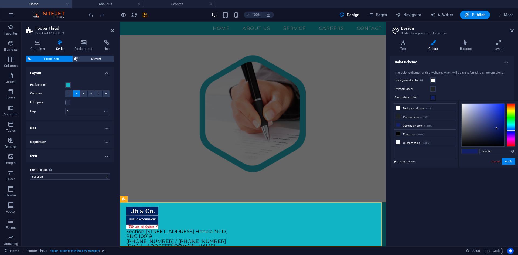
click at [434, 97] on span at bounding box center [433, 98] width 4 height 4
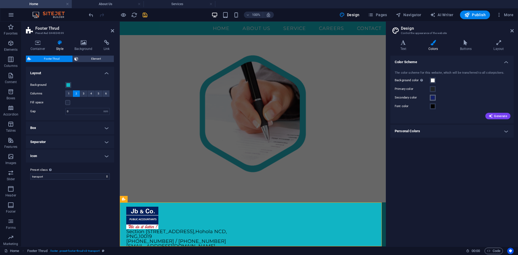
click at [433, 97] on span at bounding box center [433, 98] width 4 height 4
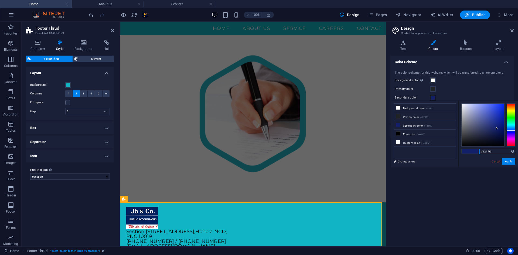
drag, startPoint x: 500, startPoint y: 151, endPoint x: 463, endPoint y: 146, distance: 36.8
click at [463, 146] on div "#121f69 Supported formats #0852ed rgb(8, 82, 237) rgba(8, 82, 237, 90%) hsv(221…" at bounding box center [489, 173] width 60 height 145
paste input "1b4c4"
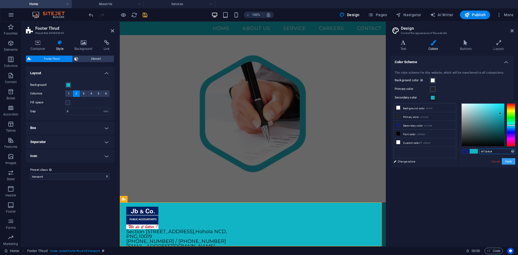
type input "#11b4c4"
click at [511, 162] on button "Apply" at bounding box center [508, 161] width 13 height 6
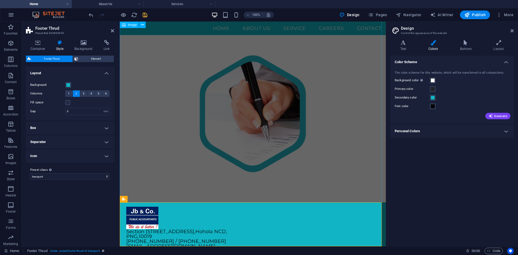
click at [145, 45] on figure at bounding box center [253, 70] width 266 height 266
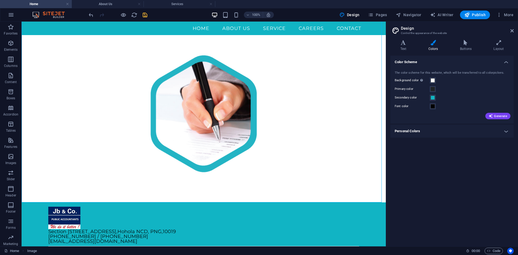
click at [173, 3] on h4 "Services" at bounding box center [180, 4] width 72 height 6
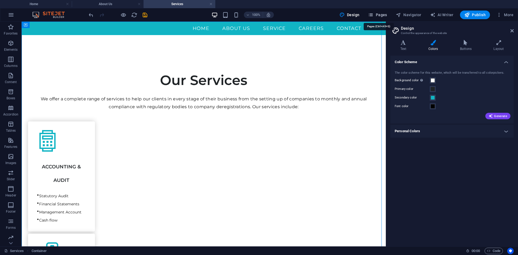
click at [382, 13] on span "Pages" at bounding box center [377, 14] width 19 height 5
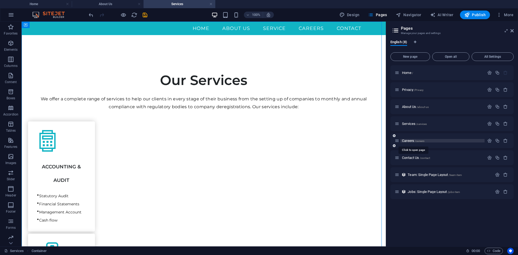
click at [412, 141] on span "Careers /careers" at bounding box center [413, 141] width 22 height 4
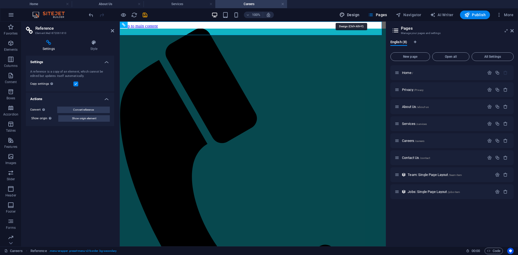
click at [358, 13] on span "Design" at bounding box center [350, 14] width 20 height 5
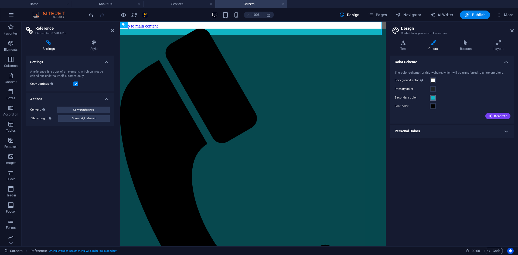
click at [432, 97] on span at bounding box center [433, 98] width 4 height 4
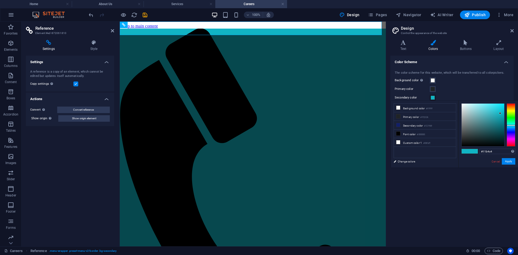
click at [432, 97] on span at bounding box center [433, 98] width 4 height 4
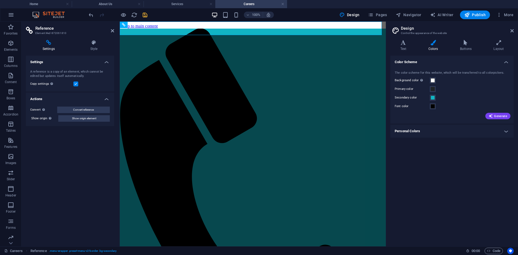
click at [146, 16] on icon "save" at bounding box center [145, 15] width 6 height 6
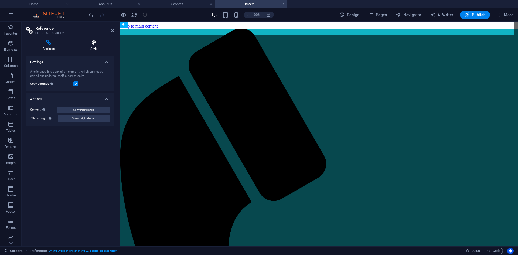
click at [89, 48] on h4 "Style" at bounding box center [94, 45] width 40 height 11
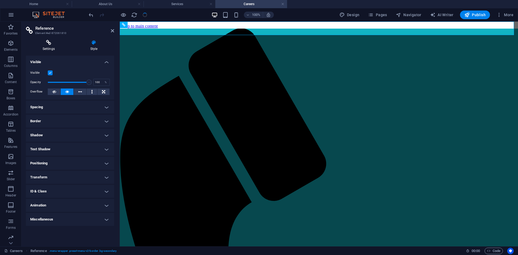
click at [45, 48] on h4 "Settings" at bounding box center [50, 45] width 48 height 11
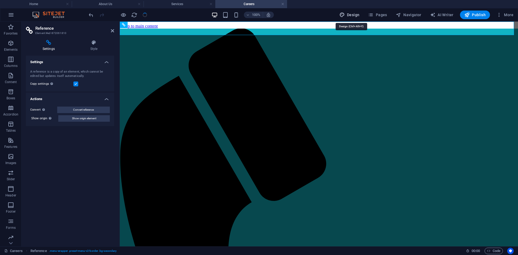
click at [350, 11] on button "Design" at bounding box center [349, 15] width 25 height 9
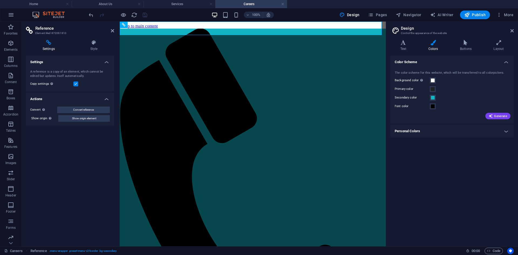
click at [436, 129] on h4 "Personal Colors" at bounding box center [452, 131] width 123 height 13
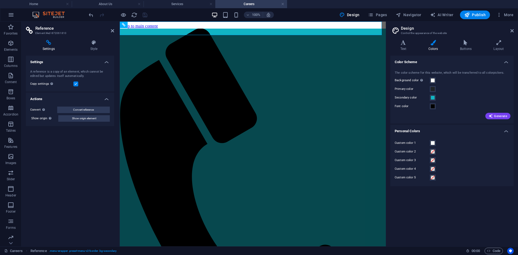
click at [436, 129] on h4 "Personal Colors" at bounding box center [452, 130] width 123 height 10
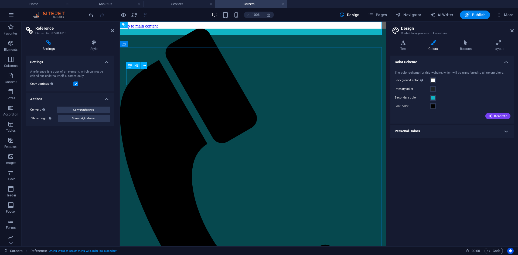
click at [347, 65] on div "Join Our Team" at bounding box center [253, 62] width 262 height 6
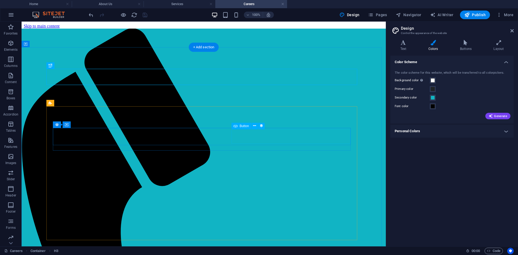
click at [320, 188] on div "Apply now" at bounding box center [204, 190] width 360 height 5
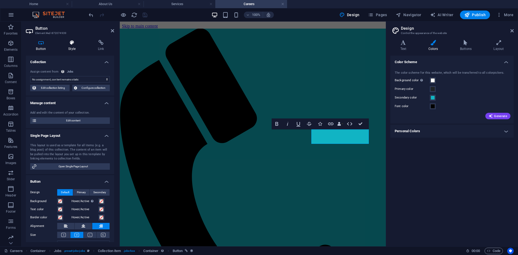
click at [69, 46] on h4 "Style" at bounding box center [73, 45] width 30 height 11
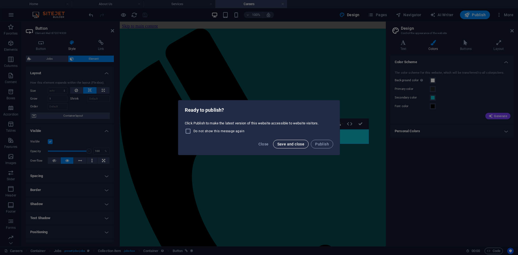
click at [289, 145] on span "Save and close" at bounding box center [290, 144] width 27 height 4
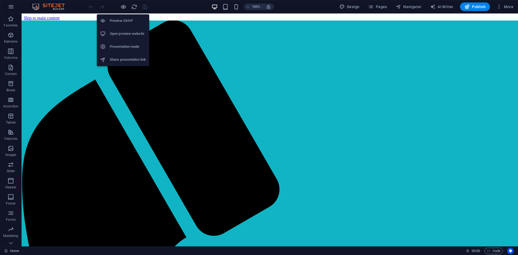
click at [128, 30] on li "Open preview website" at bounding box center [123, 33] width 52 height 13
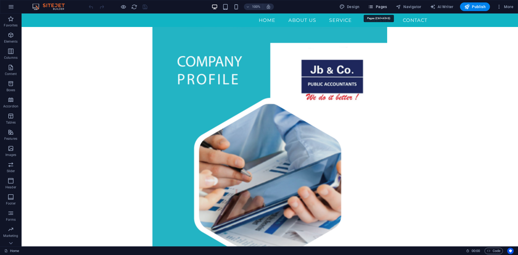
click at [383, 5] on span "Pages" at bounding box center [377, 6] width 19 height 5
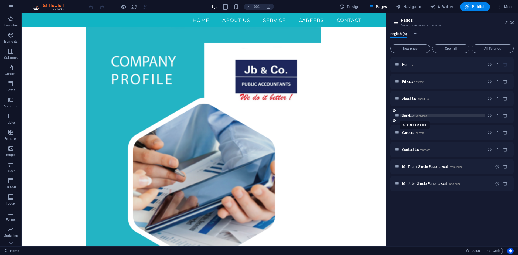
click at [411, 116] on span "Services /services" at bounding box center [414, 116] width 25 height 4
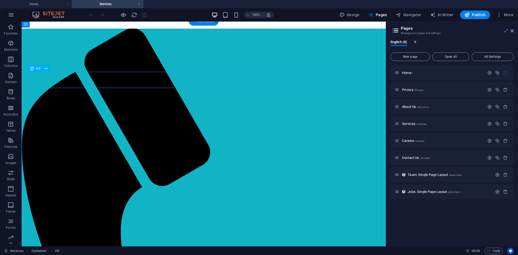
scroll to position [27, 0]
click at [139, 3] on link at bounding box center [139, 4] width 3 height 5
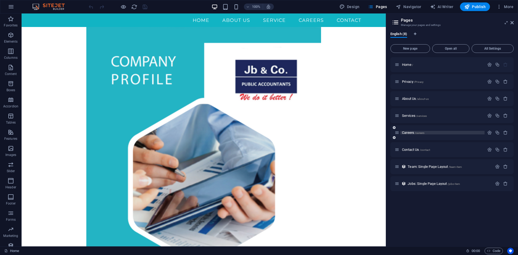
click at [408, 133] on span "Careers /careers" at bounding box center [413, 133] width 22 height 4
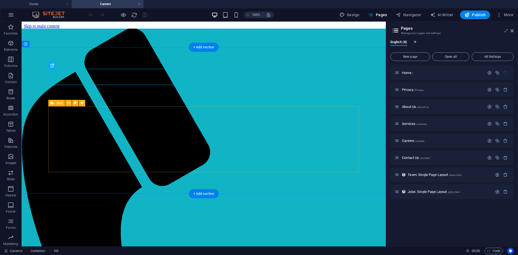
scroll to position [0, 0]
click at [408, 157] on span "Contact Us /contact" at bounding box center [416, 158] width 28 height 4
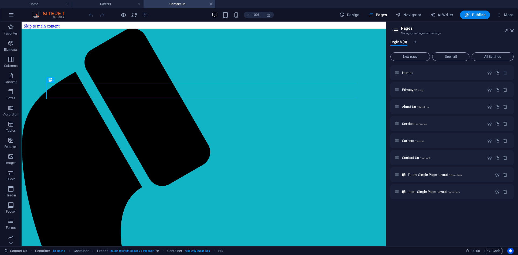
click at [511, 28] on h2 "Pages" at bounding box center [457, 28] width 113 height 5
click at [512, 31] on icon at bounding box center [512, 31] width 3 height 4
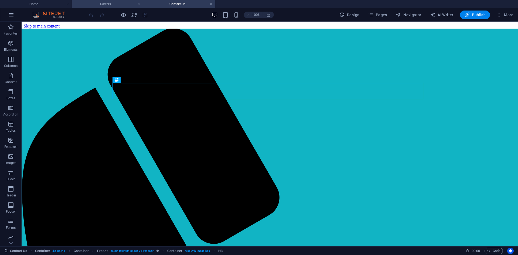
click at [140, 4] on link at bounding box center [139, 4] width 3 height 5
click at [139, 4] on link at bounding box center [139, 4] width 3 height 5
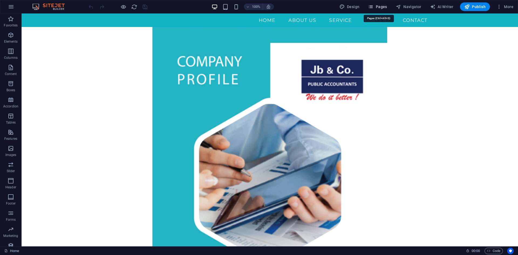
click at [373, 5] on icon "button" at bounding box center [370, 6] width 5 height 5
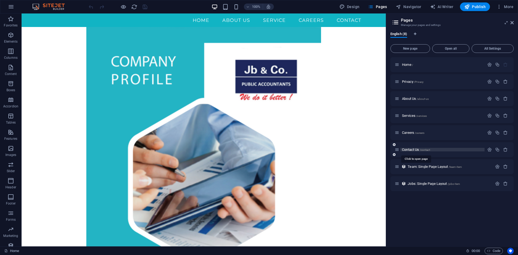
click at [411, 149] on span "Contact Us /contact" at bounding box center [416, 150] width 28 height 4
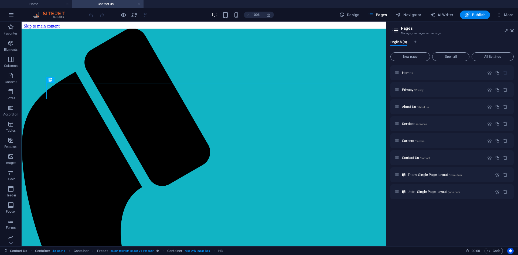
click at [139, 5] on link at bounding box center [139, 4] width 3 height 5
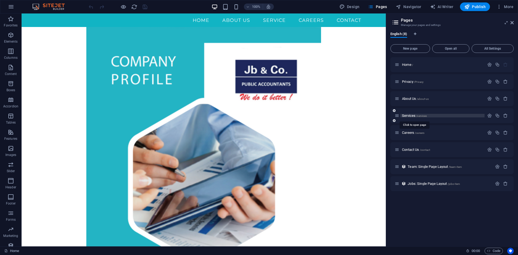
click at [411, 116] on span "Services /services" at bounding box center [414, 116] width 25 height 4
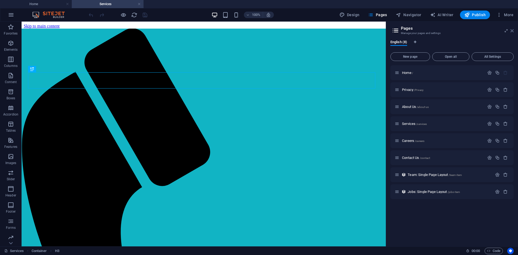
click at [512, 31] on icon at bounding box center [512, 31] width 3 height 4
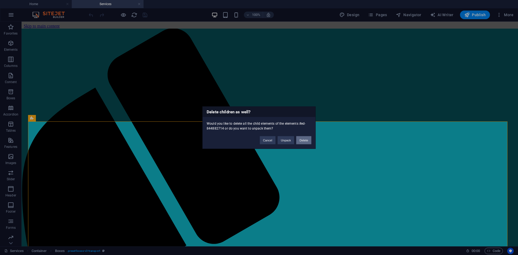
click at [302, 140] on button "Delete" at bounding box center [303, 140] width 15 height 8
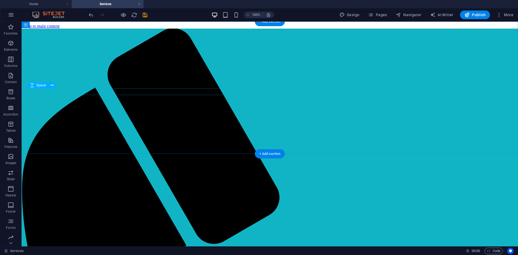
click at [447, 95] on div at bounding box center [269, 98] width 479 height 6
click at [432, 66] on div at bounding box center [269, 70] width 479 height 18
click at [429, 86] on div "Our Services" at bounding box center [269, 87] width 479 height 6
click at [434, 82] on div "We offer a complete range of services to help our clients in every stage of the…" at bounding box center [270, 88] width 492 height 119
click at [431, 85] on div "We offer a complete range of services to help our clients in every stage of the…" at bounding box center [270, 88] width 492 height 119
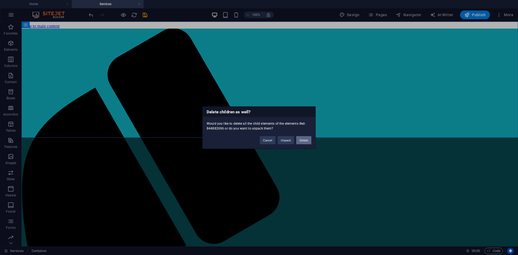
drag, startPoint x: 305, startPoint y: 139, endPoint x: 283, endPoint y: 117, distance: 30.7
click at [305, 139] on button "Delete" at bounding box center [303, 140] width 15 height 8
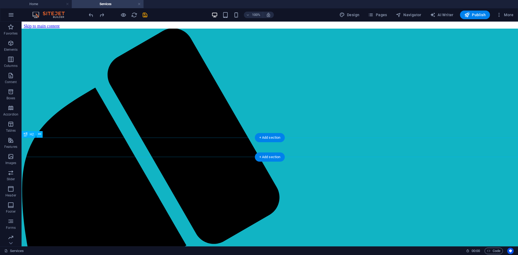
click at [301, 153] on div "Contact Us" at bounding box center [270, 156] width 492 height 7
click at [12, 45] on icon "button" at bounding box center [11, 43] width 6 height 6
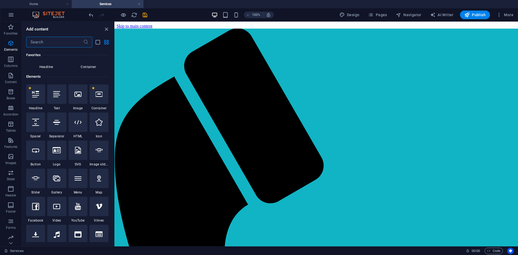
scroll to position [57, 0]
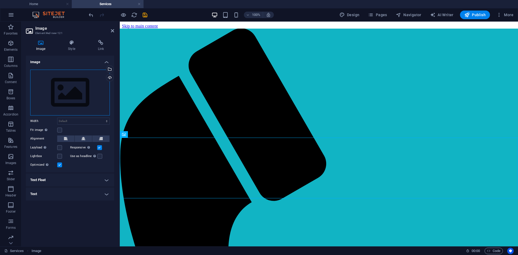
click at [65, 87] on div "Drag files here, click to choose files or select files from Files or our free s…" at bounding box center [70, 93] width 80 height 46
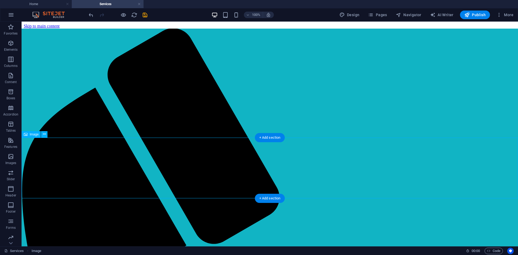
click at [70, 161] on figure at bounding box center [270, 179] width 492 height 62
click at [62, 156] on figure at bounding box center [270, 179] width 492 height 62
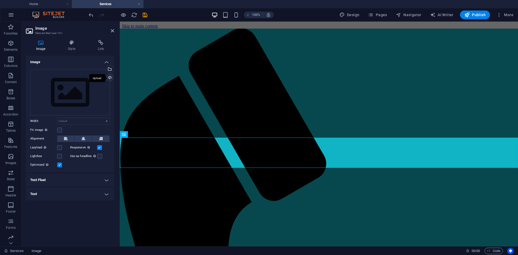
click at [110, 80] on div "Upload" at bounding box center [109, 78] width 8 height 8
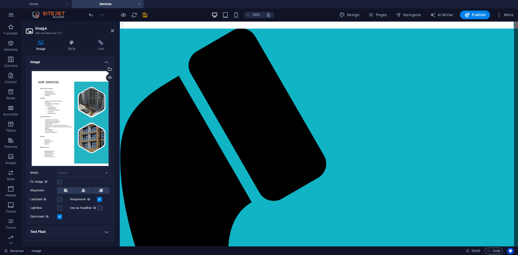
scroll to position [162, 0]
click at [77, 172] on select "Default auto px rem % em vh vw" at bounding box center [83, 173] width 52 height 6
select select "px"
click at [101, 170] on select "Default auto px rem % em vh vw" at bounding box center [83, 173] width 52 height 6
click at [84, 190] on icon at bounding box center [84, 190] width 4 height 6
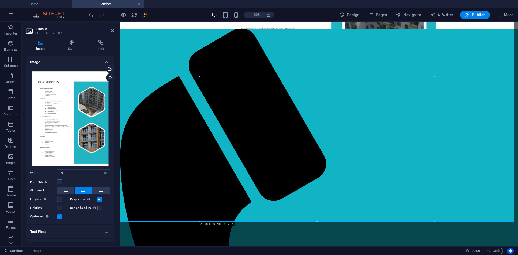
scroll to position [216, 0]
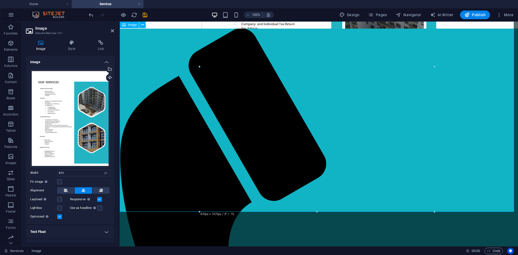
click at [504, 153] on figure at bounding box center [319, 77] width 394 height 291
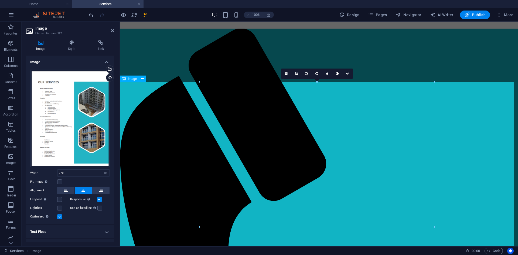
scroll to position [54, 0]
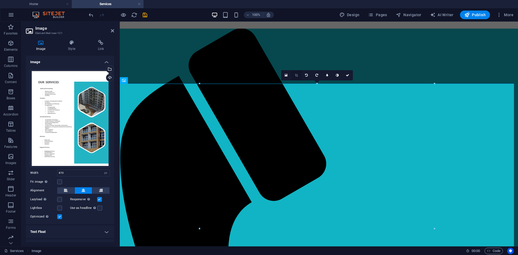
click at [295, 75] on link at bounding box center [297, 75] width 10 height 10
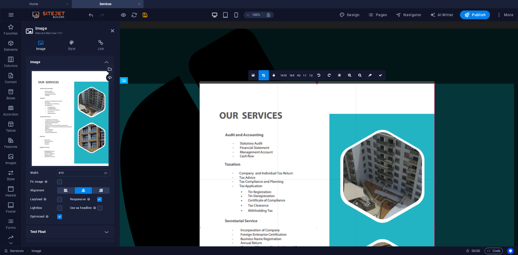
click at [317, 86] on div "180 170 160 150 140 130 120 110 100 90 80 70 60 50 40 30 20 10 0 -10 -20 -30 -4…" at bounding box center [317, 228] width 235 height 288
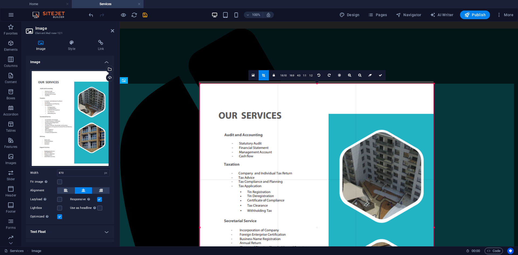
click at [201, 228] on div "180 170 160 150 140 130 120 110 100 90 80 70 60 50 40 30 20 10 0 -10 -20 -30 -4…" at bounding box center [317, 228] width 234 height 288
click at [380, 77] on icon at bounding box center [380, 75] width 3 height 3
type input "866"
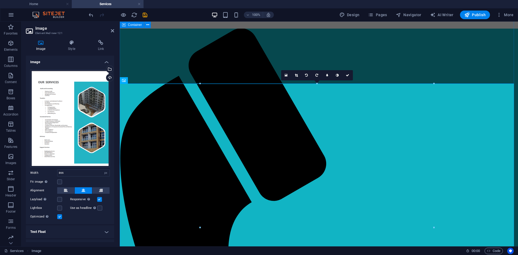
click at [407, 64] on div "We offer a complete range of services to help our clients in every stage of the…" at bounding box center [319, 34] width 394 height 119
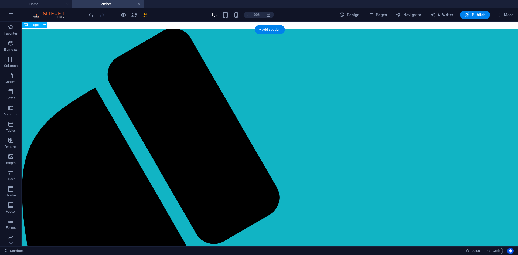
scroll to position [108, 0]
click at [200, 154] on figure at bounding box center [270, 184] width 492 height 289
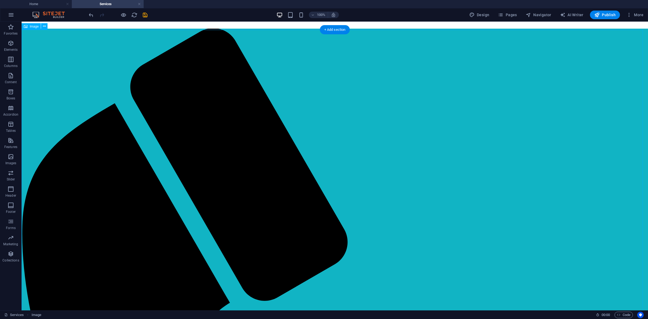
click at [306, 187] on figure at bounding box center [335, 179] width 622 height 289
click at [320, 203] on figure at bounding box center [335, 179] width 622 height 289
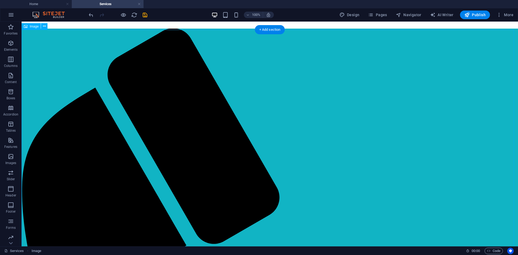
click at [249, 148] on figure at bounding box center [270, 184] width 492 height 289
select select "px"
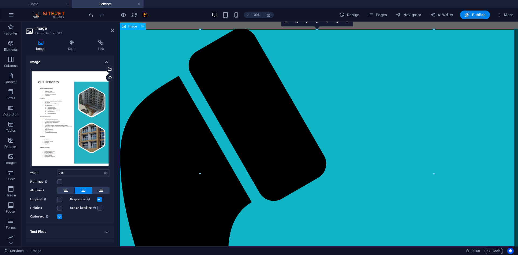
click at [217, 131] on figure at bounding box center [319, 184] width 394 height 289
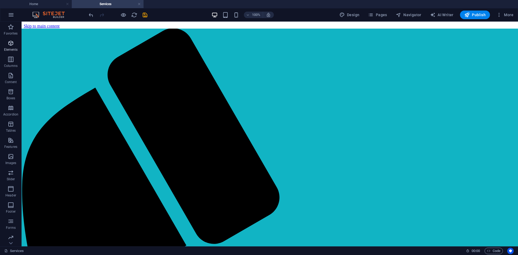
click at [9, 46] on icon "button" at bounding box center [11, 43] width 6 height 6
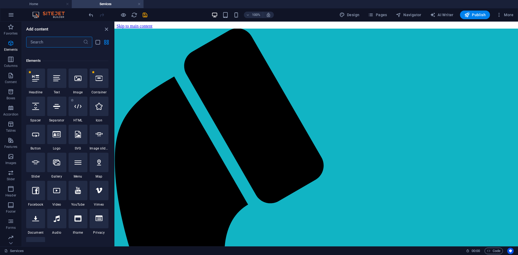
scroll to position [57, 0]
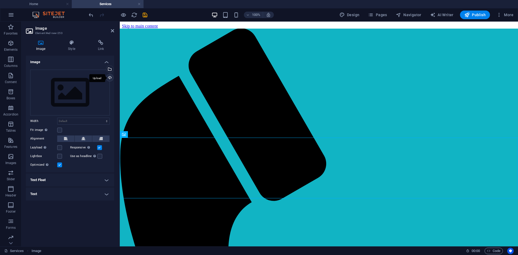
click at [111, 77] on div "Upload" at bounding box center [109, 78] width 8 height 8
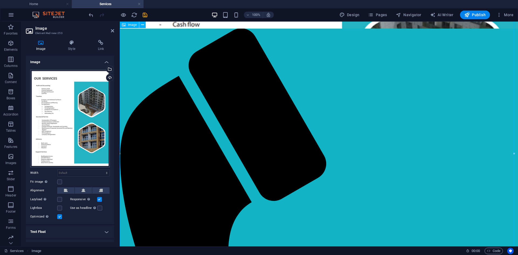
scroll to position [270, 0]
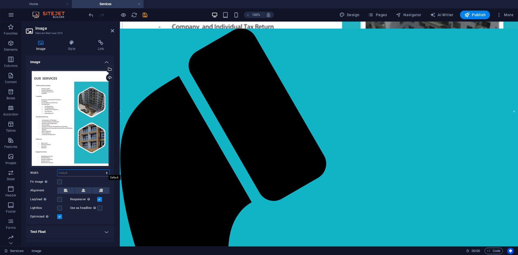
click at [92, 171] on select "Default auto px rem % em vh vw" at bounding box center [83, 173] width 52 height 6
select select "px"
click at [101, 170] on select "Default auto px rem % em vh vw" at bounding box center [83, 173] width 52 height 6
click at [75, 171] on input "1461" at bounding box center [83, 173] width 52 height 6
drag, startPoint x: 73, startPoint y: 172, endPoint x: 50, endPoint y: 174, distance: 23.3
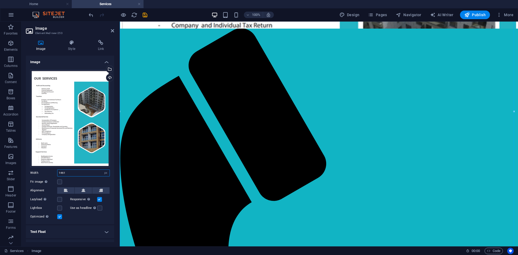
click at [50, 174] on div "Width 1461 Default auto px rem % em vh vw" at bounding box center [70, 173] width 80 height 7
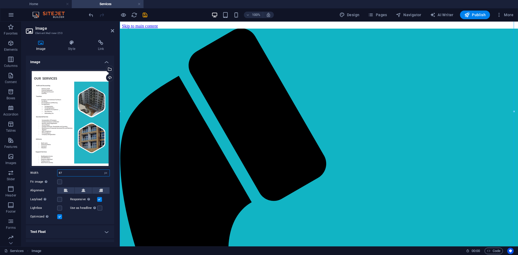
scroll to position [0, 0]
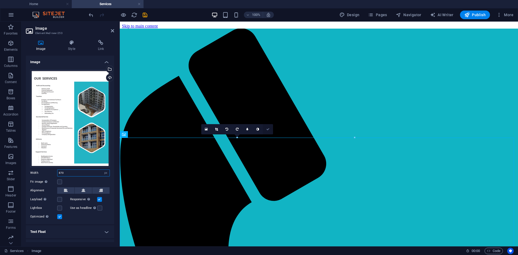
type input "870"
click at [267, 129] on icon at bounding box center [267, 129] width 3 height 3
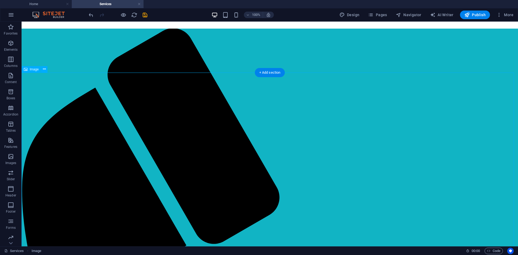
scroll to position [81, 0]
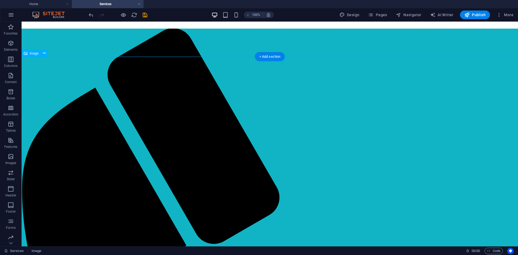
click at [292, 144] on figure at bounding box center [270, 212] width 492 height 291
select select "px"
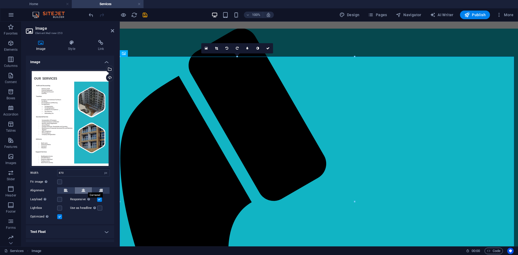
click at [83, 189] on icon at bounding box center [84, 190] width 4 height 6
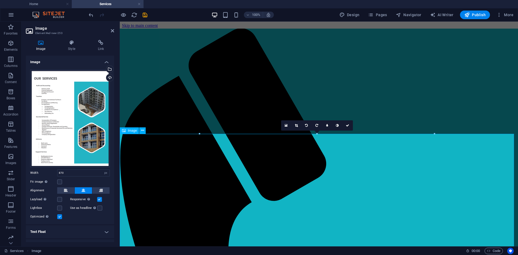
scroll to position [0, 0]
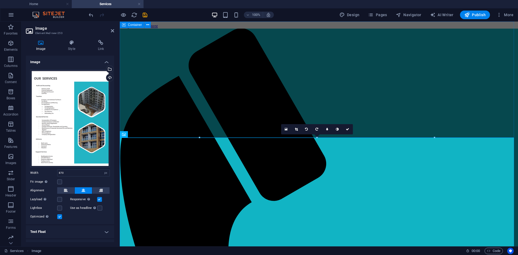
click at [248, 105] on div "We offer a complete range of services to help our clients in every stage of the…" at bounding box center [319, 88] width 394 height 119
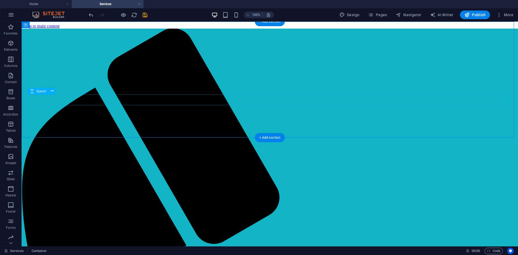
click at [238, 105] on div at bounding box center [269, 110] width 479 height 11
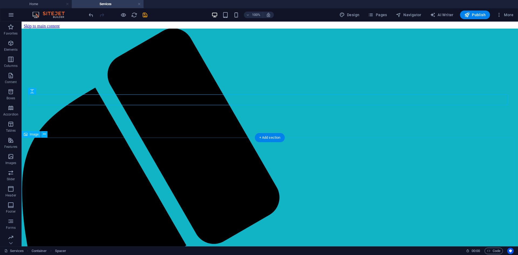
select select "px"
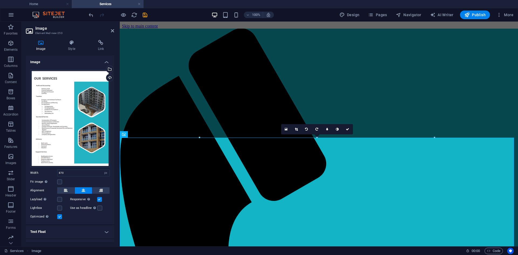
click at [296, 129] on icon at bounding box center [296, 129] width 3 height 3
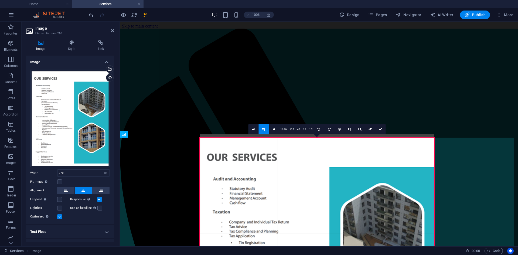
drag, startPoint x: 317, startPoint y: 137, endPoint x: 317, endPoint y: 141, distance: 3.2
click at [380, 129] on icon at bounding box center [380, 129] width 3 height 3
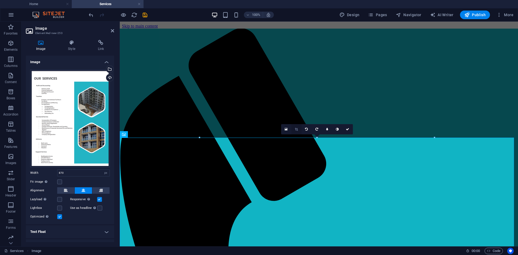
click at [297, 130] on icon at bounding box center [296, 129] width 3 height 3
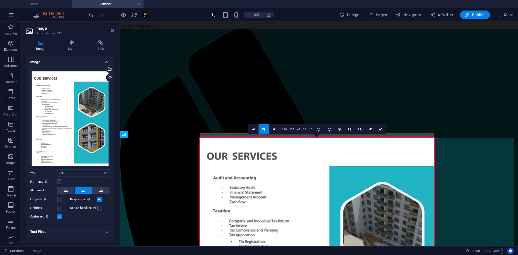
click at [317, 138] on div at bounding box center [317, 138] width 235 height 2
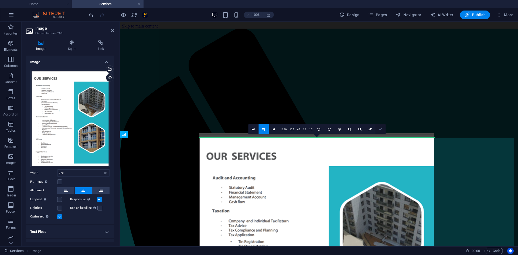
click at [381, 131] on icon at bounding box center [380, 129] width 3 height 3
type input "867"
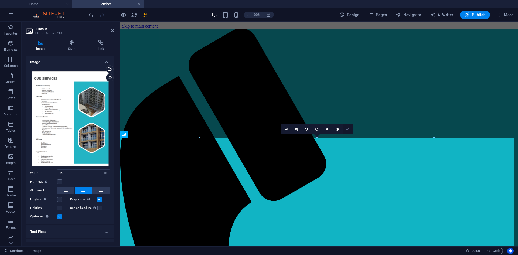
click at [349, 128] on icon at bounding box center [347, 129] width 3 height 3
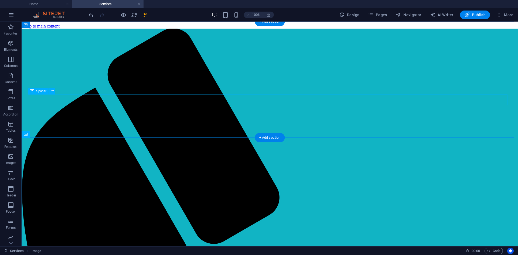
click at [241, 105] on div at bounding box center [269, 110] width 479 height 11
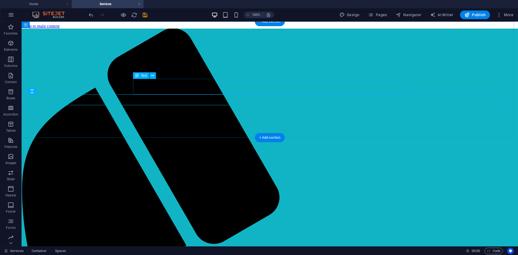
click at [244, 90] on div "We offer a complete range of services to help our clients in every stage of the…" at bounding box center [269, 95] width 479 height 10
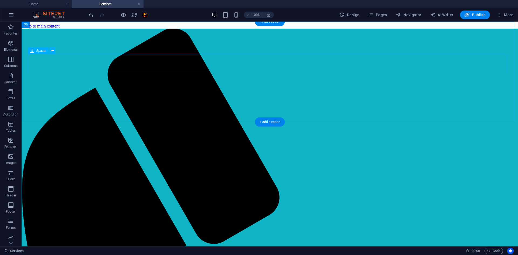
click at [244, 66] on div at bounding box center [269, 70] width 479 height 18
click at [241, 67] on div at bounding box center [269, 72] width 479 height 11
click at [231, 50] on div at bounding box center [270, 64] width 492 height 71
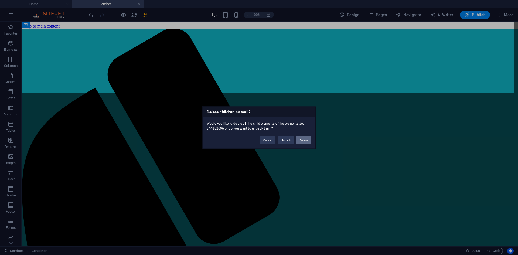
click at [304, 139] on button "Delete" at bounding box center [303, 140] width 15 height 8
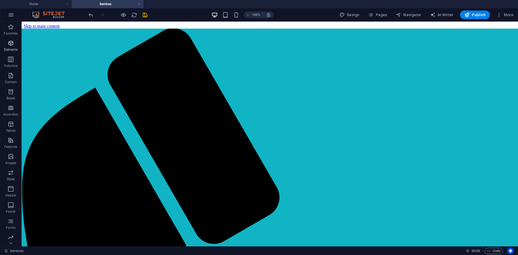
click at [15, 46] on span "Elements" at bounding box center [11, 46] width 22 height 13
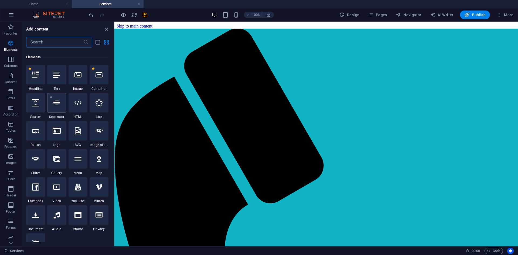
scroll to position [57, 0]
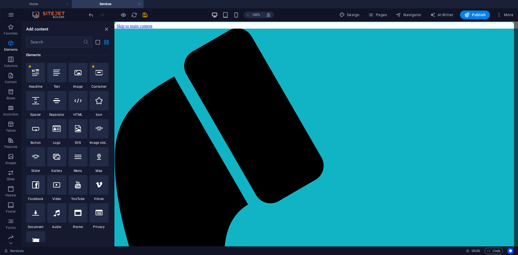
select select "px"
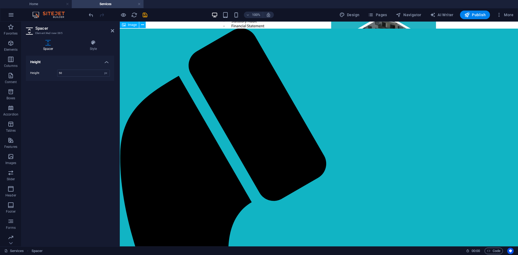
scroll to position [0, 0]
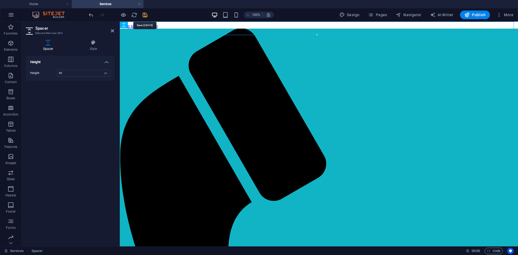
click at [145, 15] on icon "save" at bounding box center [145, 15] width 6 height 6
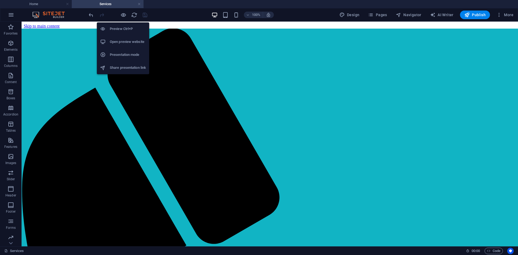
click at [123, 42] on h6 "Open preview website" at bounding box center [128, 42] width 36 height 6
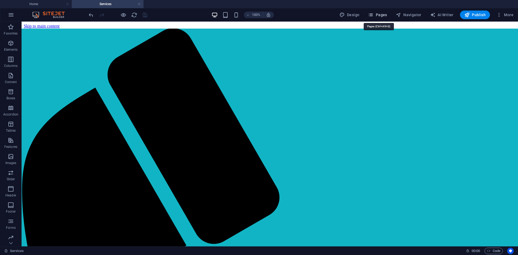
click at [382, 12] on span "Pages" at bounding box center [377, 14] width 19 height 5
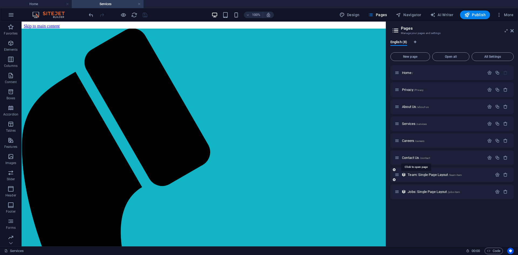
click at [413, 159] on span "Contact Us /contact" at bounding box center [416, 158] width 28 height 4
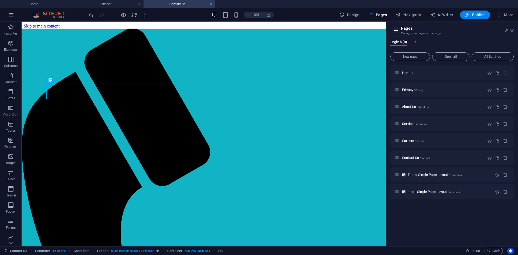
click at [513, 29] on icon at bounding box center [512, 31] width 3 height 4
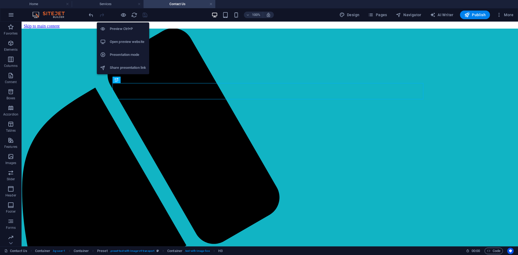
click at [123, 42] on h6 "Open preview website" at bounding box center [128, 42] width 36 height 6
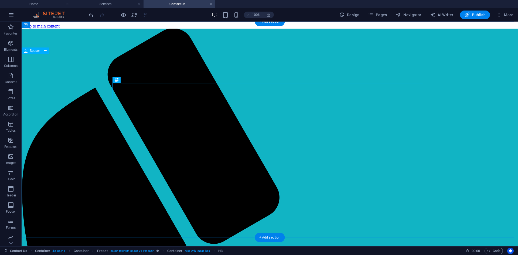
click at [171, 66] on div at bounding box center [270, 53] width 492 height 29
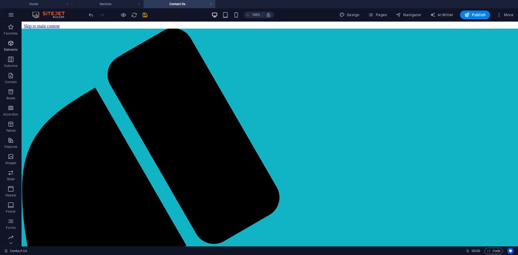
click at [11, 47] on span "Elements" at bounding box center [11, 46] width 22 height 13
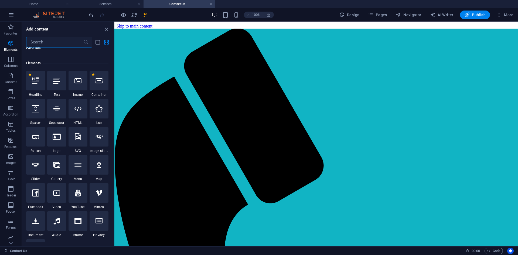
scroll to position [57, 0]
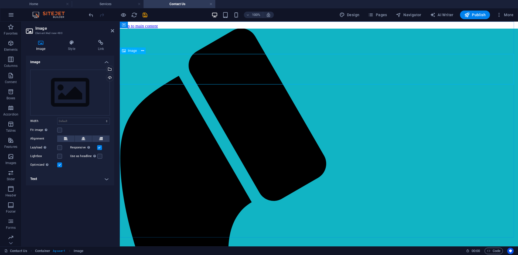
click at [153, 63] on figure at bounding box center [319, 70] width 394 height 62
click at [110, 78] on div "Upload" at bounding box center [109, 78] width 8 height 8
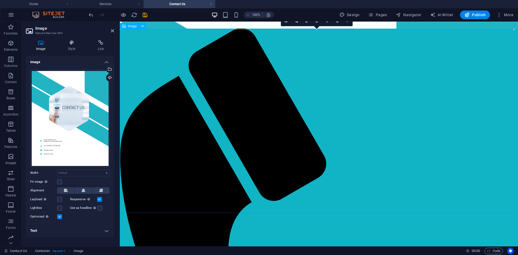
scroll to position [35, 0]
click at [104, 175] on select "Default auto px rem % em vh vw" at bounding box center [83, 173] width 52 height 6
select select "%"
click at [102, 170] on select "Default auto px rem % em vh vw" at bounding box center [83, 173] width 52 height 6
type input "100"
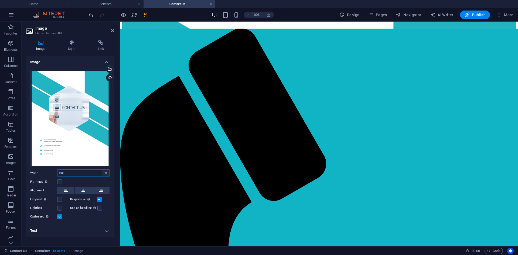
click at [105, 173] on select "Default auto px rem % em vh vw" at bounding box center [106, 173] width 8 height 6
select select "px"
click at [102, 170] on select "Default auto px rem % em vh vw" at bounding box center [106, 173] width 8 height 6
type input "870"
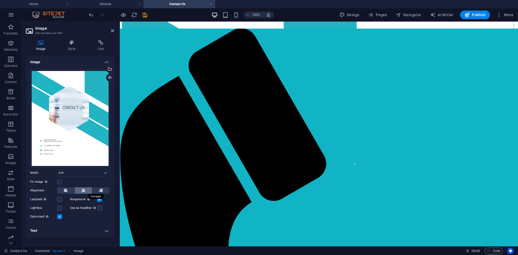
click at [82, 191] on icon at bounding box center [84, 190] width 4 height 6
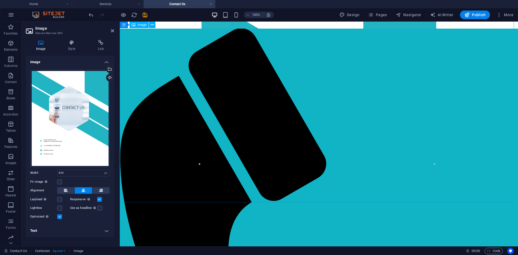
click at [225, 179] on figure at bounding box center [319, 149] width 394 height 291
click at [59, 184] on label at bounding box center [59, 182] width 5 height 5
click at [0, 0] on input "Fit image Automatically fit image to a fixed width and height" at bounding box center [0, 0] width 0 height 0
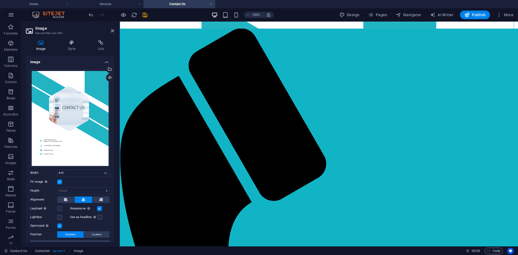
click at [59, 181] on label at bounding box center [59, 182] width 5 height 5
click at [0, 0] on input "Fit image Automatically fit image to a fixed width and height" at bounding box center [0, 0] width 0 height 0
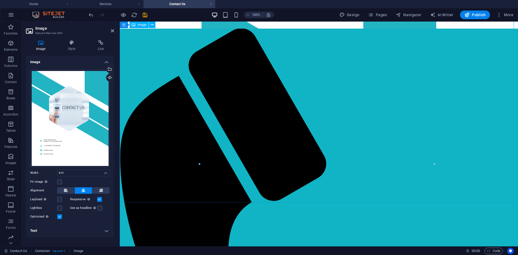
click at [251, 158] on figure at bounding box center [319, 149] width 394 height 291
click at [149, 118] on figure at bounding box center [319, 149] width 394 height 291
click at [467, 190] on figure at bounding box center [319, 149] width 394 height 291
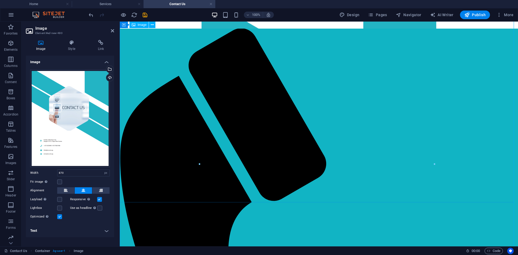
click at [463, 177] on figure at bounding box center [319, 149] width 394 height 291
drag, startPoint x: 111, startPoint y: 30, endPoint x: 90, endPoint y: 9, distance: 30.0
click at [111, 30] on icon at bounding box center [112, 31] width 3 height 4
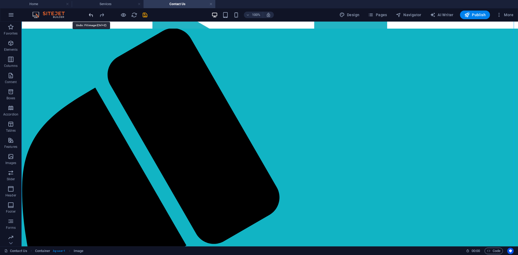
click at [93, 14] on icon "undo" at bounding box center [91, 15] width 6 height 6
click at [252, 96] on figure at bounding box center [270, 149] width 492 height 291
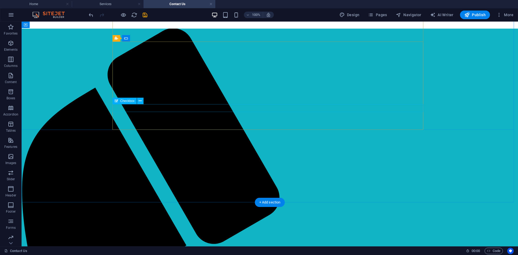
scroll to position [0, 0]
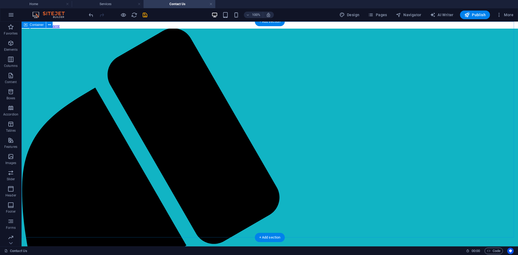
click at [178, 186] on div "Contact Us I have read and understand the privacy policy. Unreadable? Load new …" at bounding box center [270, 137] width 492 height 216
click at [11, 63] on span "Columns" at bounding box center [11, 62] width 22 height 13
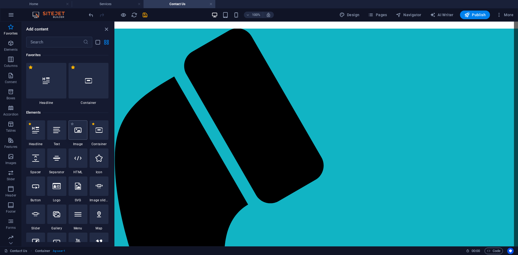
scroll to position [35, 0]
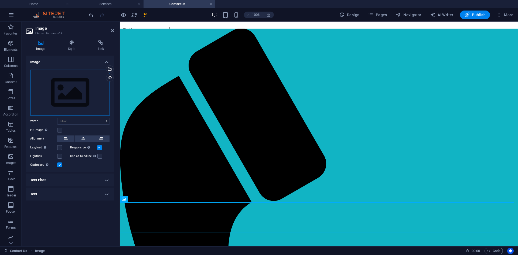
click at [95, 84] on div "Drag files here, click to choose files or select files from Files or our free s…" at bounding box center [70, 93] width 80 height 46
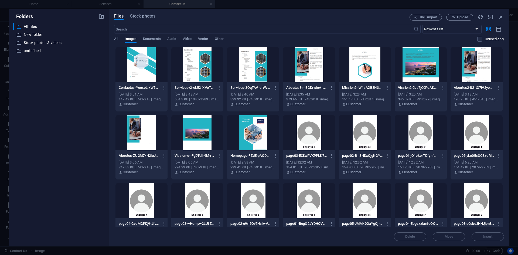
click at [135, 66] on div at bounding box center [142, 64] width 52 height 35
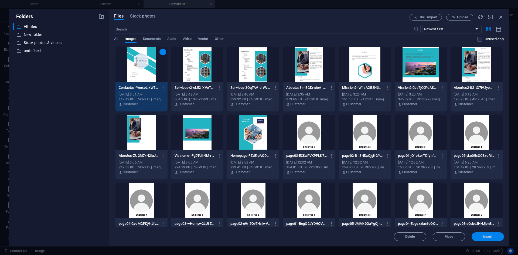
click at [483, 233] on button "Insert" at bounding box center [488, 236] width 32 height 9
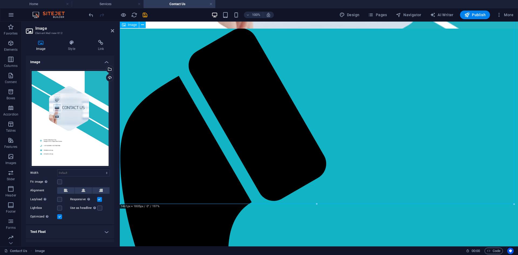
scroll to position [414, 0]
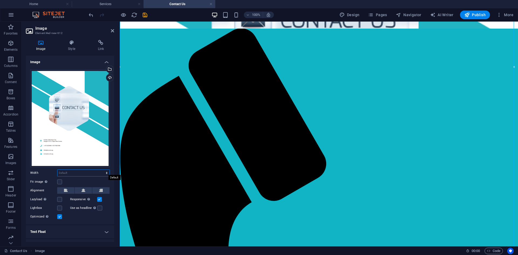
click at [104, 172] on select "Default auto px rem % em vh vw" at bounding box center [83, 173] width 52 height 6
select select "px"
click at [101, 170] on select "Default auto px rem % em vh vw" at bounding box center [83, 173] width 52 height 6
type input "870"
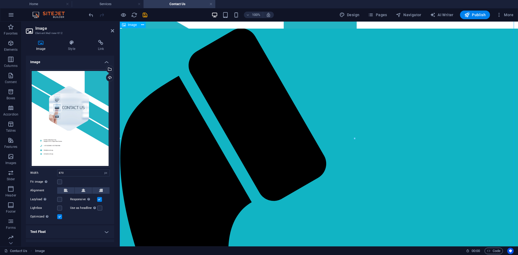
scroll to position [244, 0]
click at [84, 188] on icon at bounding box center [84, 190] width 4 height 6
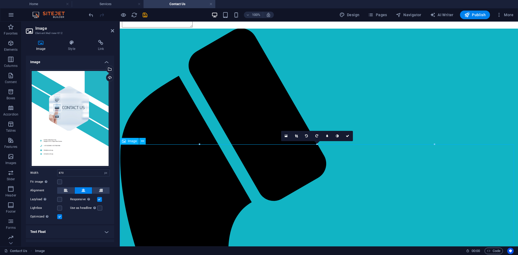
scroll to position [108, 0]
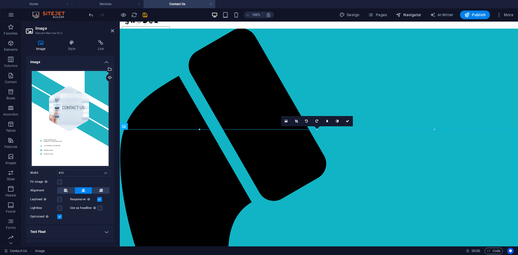
click at [416, 15] on span "Navigator" at bounding box center [409, 14] width 26 height 5
select select "16214034-en"
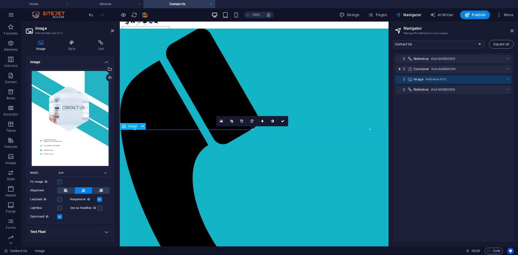
drag, startPoint x: 424, startPoint y: 80, endPoint x: 416, endPoint y: 78, distance: 7.7
click at [416, 78] on div "Image #ed-new-612" at bounding box center [449, 79] width 71 height 6
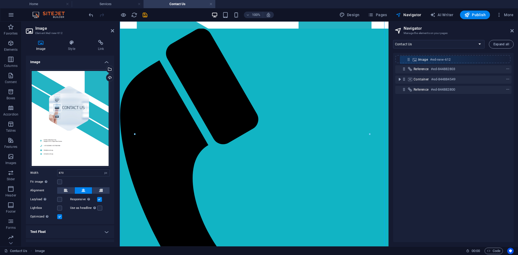
drag, startPoint x: 404, startPoint y: 81, endPoint x: 409, endPoint y: 60, distance: 21.7
click at [409, 60] on div "Reference #ed-844882803 Container #ed-844884549 Image #ed-new-612 Reference #ed…" at bounding box center [453, 147] width 121 height 189
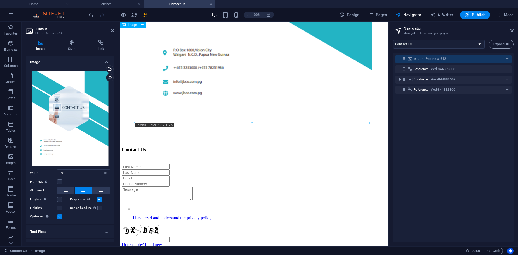
scroll to position [0, 0]
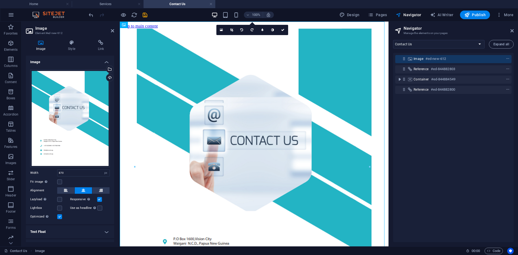
drag, startPoint x: 416, startPoint y: 58, endPoint x: 409, endPoint y: 52, distance: 9.4
click at [409, 52] on div "Home Privacy About Us Services Careers Contact Us Team: Single Page Layout Jobs…" at bounding box center [453, 141] width 129 height 211
drag, startPoint x: 405, startPoint y: 58, endPoint x: 405, endPoint y: 70, distance: 11.6
click at [405, 70] on div "Image #ed-new-612 Reference #ed-844882803 Container #ed-844884549 Reference #ed…" at bounding box center [453, 147] width 121 height 189
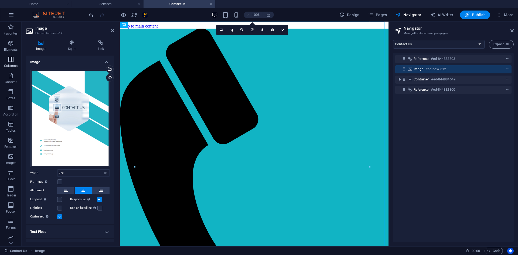
click at [9, 64] on p "Columns" at bounding box center [10, 66] width 13 height 4
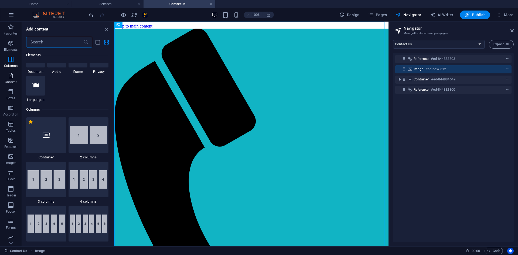
click at [11, 83] on p "Content" at bounding box center [11, 82] width 12 height 4
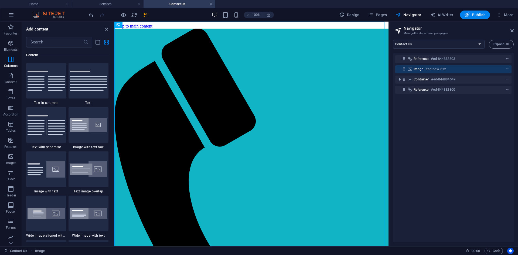
scroll to position [810, 0]
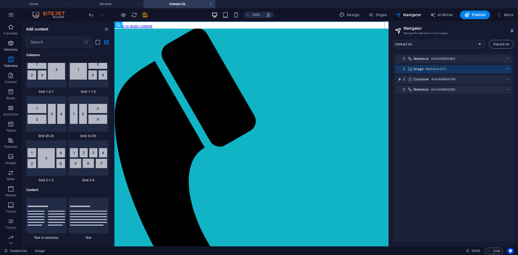
click at [12, 47] on span "Elements" at bounding box center [11, 46] width 22 height 13
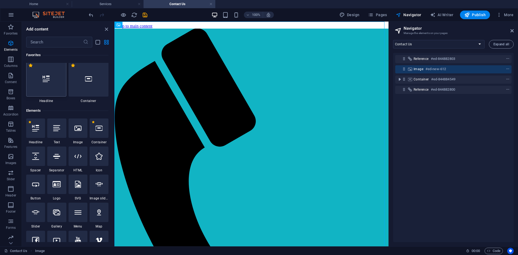
scroll to position [0, 0]
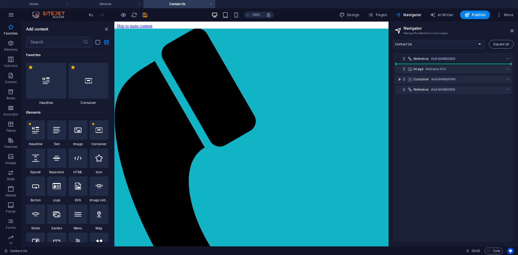
select select "px"
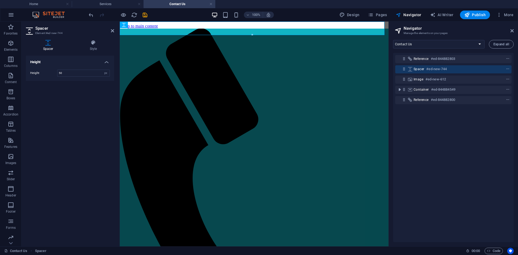
click at [383, 143] on figure at bounding box center [254, 187] width 265 height 291
click at [113, 30] on icon at bounding box center [112, 31] width 3 height 4
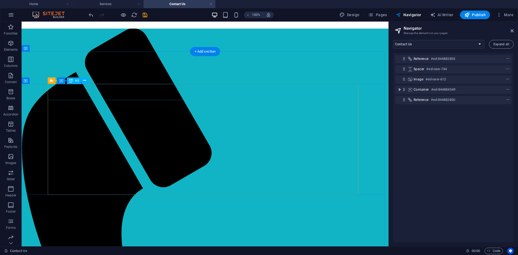
scroll to position [231, 0]
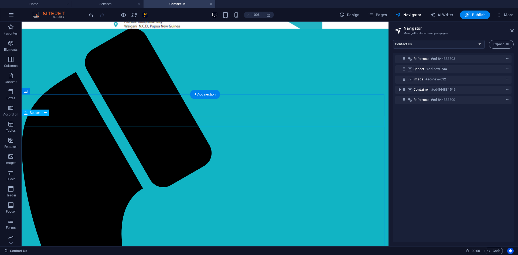
click at [125, 113] on div at bounding box center [205, 108] width 363 height 11
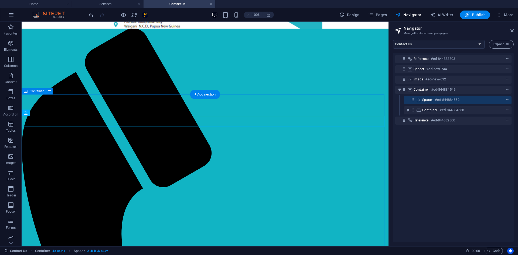
click at [158, 103] on div "Contact Us I have read and understand the privacy policy. Unreadable? Load new …" at bounding box center [205, 211] width 363 height 216
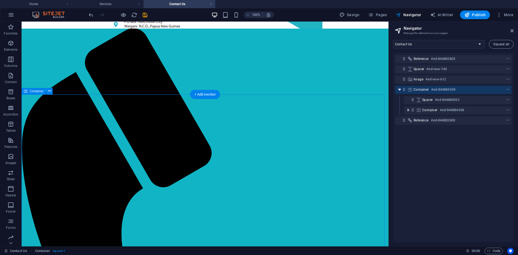
click at [398, 90] on icon "toggle-expand" at bounding box center [399, 89] width 5 height 5
click at [201, 103] on div "Contact Us I have read and understand the privacy policy. Unreadable? Load new …" at bounding box center [205, 211] width 363 height 216
select select "px"
select select "%"
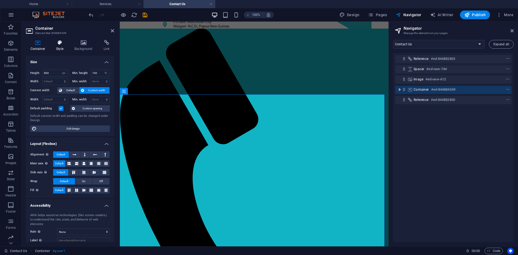
click at [60, 43] on icon at bounding box center [60, 42] width 16 height 5
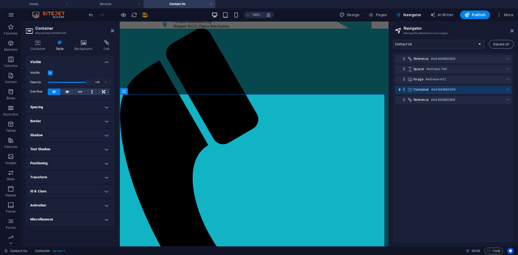
click at [51, 72] on label at bounding box center [50, 72] width 5 height 5
click at [0, 0] on input "Visible" at bounding box center [0, 0] width 0 height 0
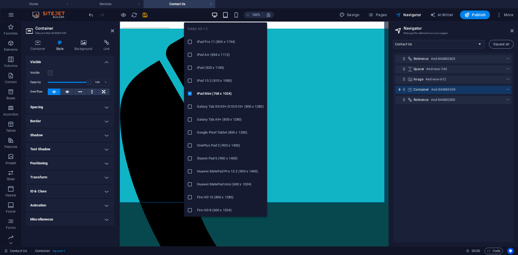
click at [224, 15] on icon "button" at bounding box center [225, 15] width 6 height 6
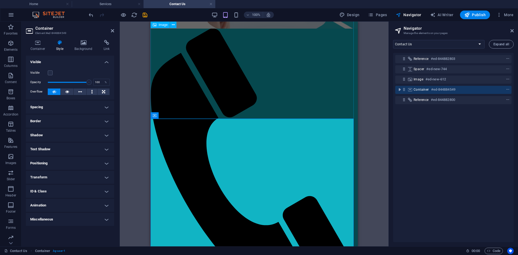
scroll to position [167, 0]
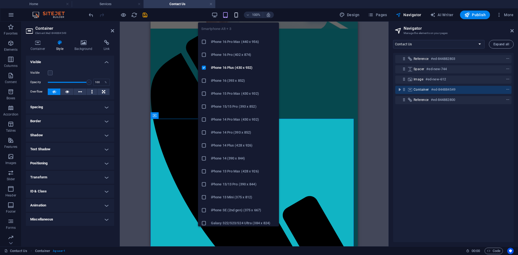
click at [237, 16] on icon "button" at bounding box center [236, 15] width 6 height 6
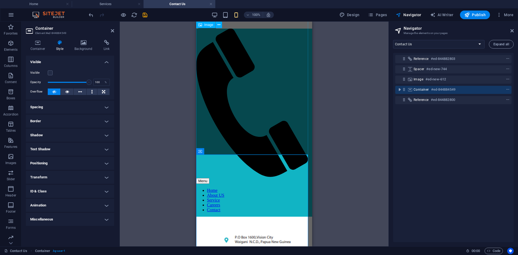
scroll to position [5, 0]
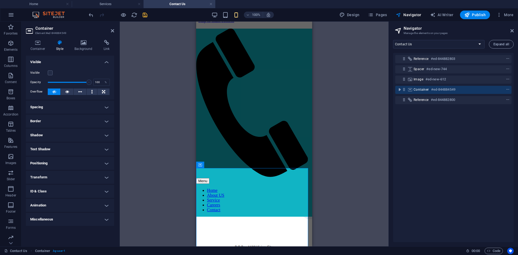
click at [143, 15] on icon "save" at bounding box center [145, 15] width 6 height 6
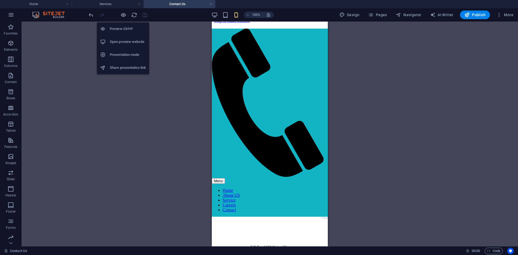
click at [125, 43] on h6 "Open preview website" at bounding box center [128, 42] width 36 height 6
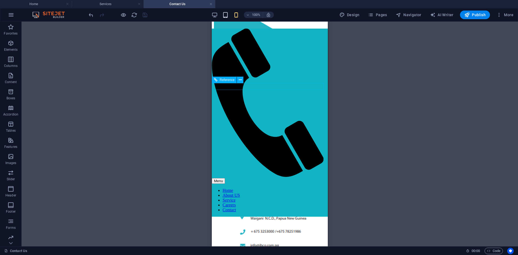
scroll to position [32, 0]
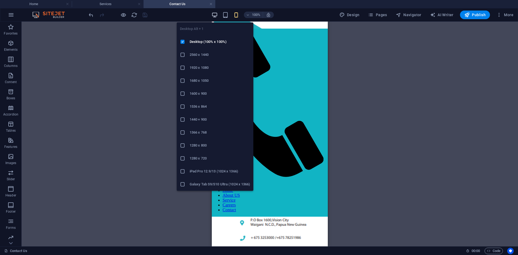
click at [215, 13] on icon "button" at bounding box center [215, 15] width 6 height 6
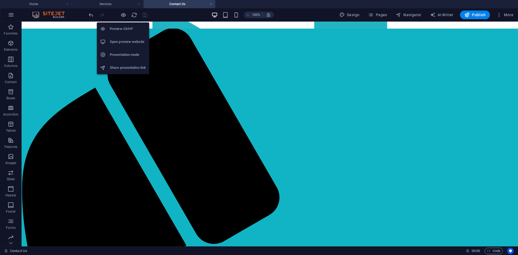
click at [130, 53] on h6 "Presentation mode" at bounding box center [128, 55] width 36 height 6
